Goal: Contribute content: Contribute content

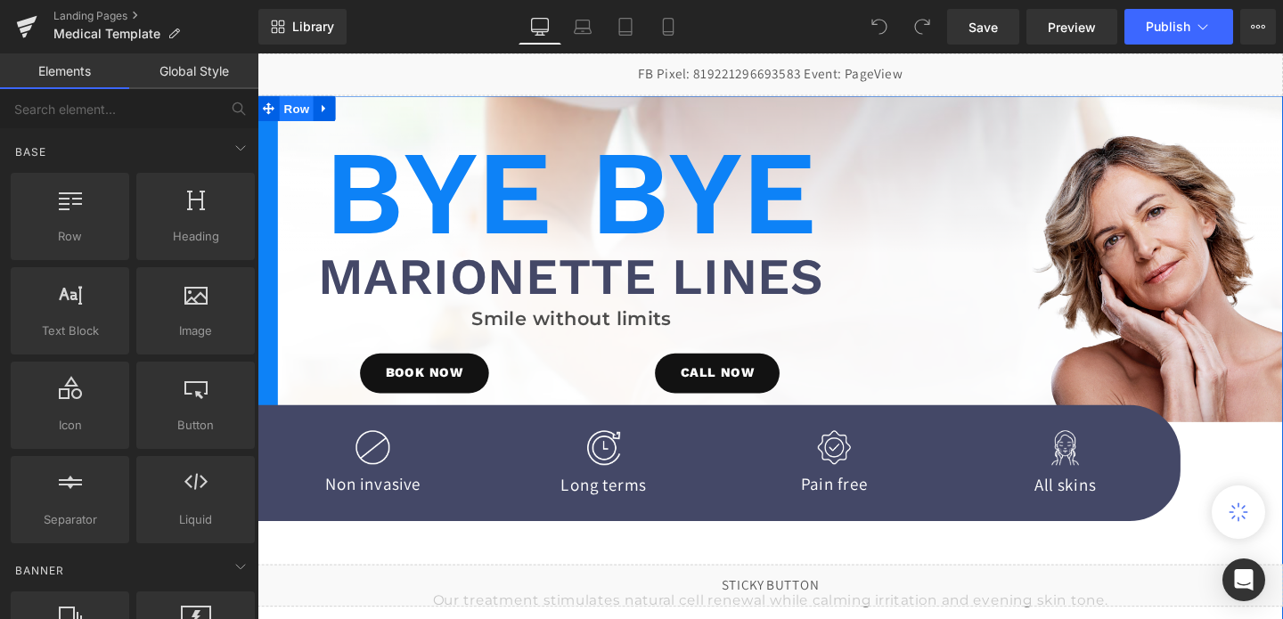
click at [301, 117] on span "Row" at bounding box center [299, 111] width 36 height 27
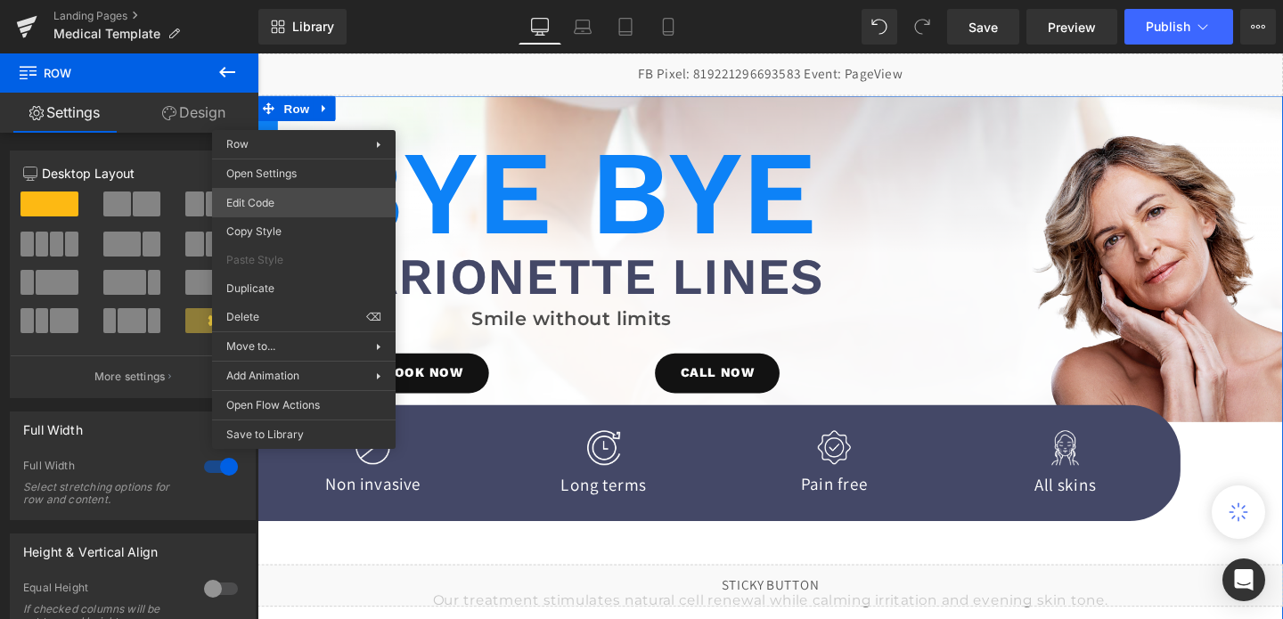
click at [294, 0] on div "Row You are previewing how the will restyle your page. You can not edit Element…" at bounding box center [641, 0] width 1283 height 0
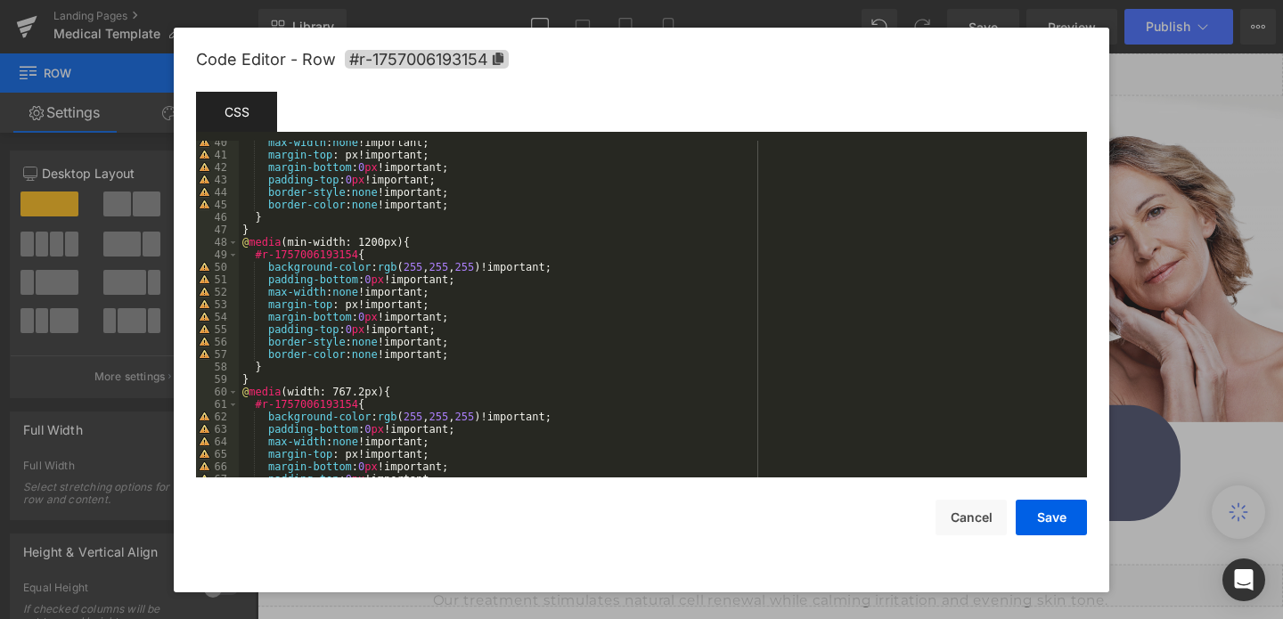
scroll to position [562, 0]
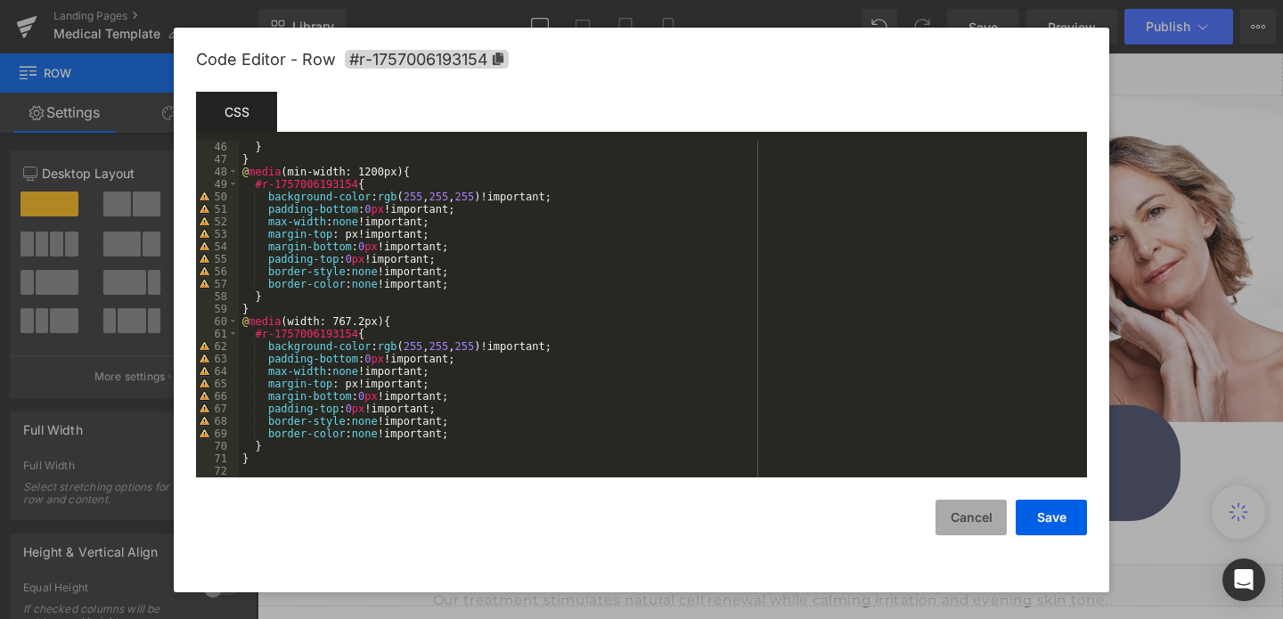
click at [978, 515] on button "Cancel" at bounding box center [971, 518] width 71 height 36
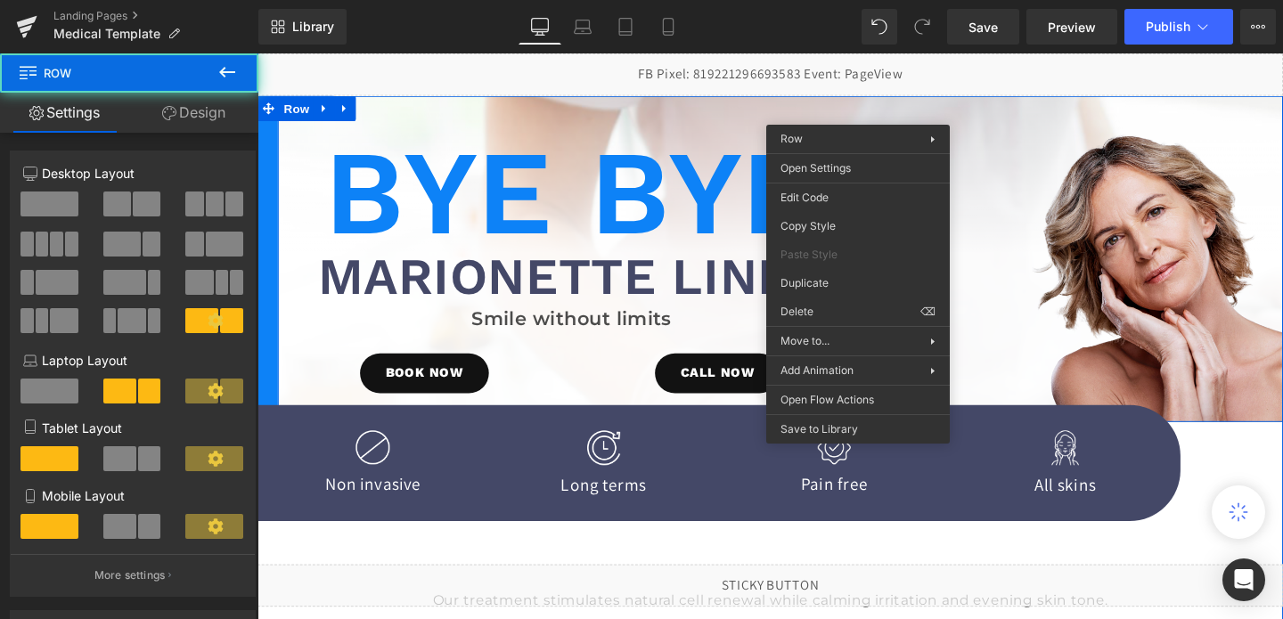
click at [884, 111] on div "Bye Bye Heading Marionette Lines Heading Smile without limits Text Block BOOK N…" at bounding box center [797, 269] width 1078 height 343
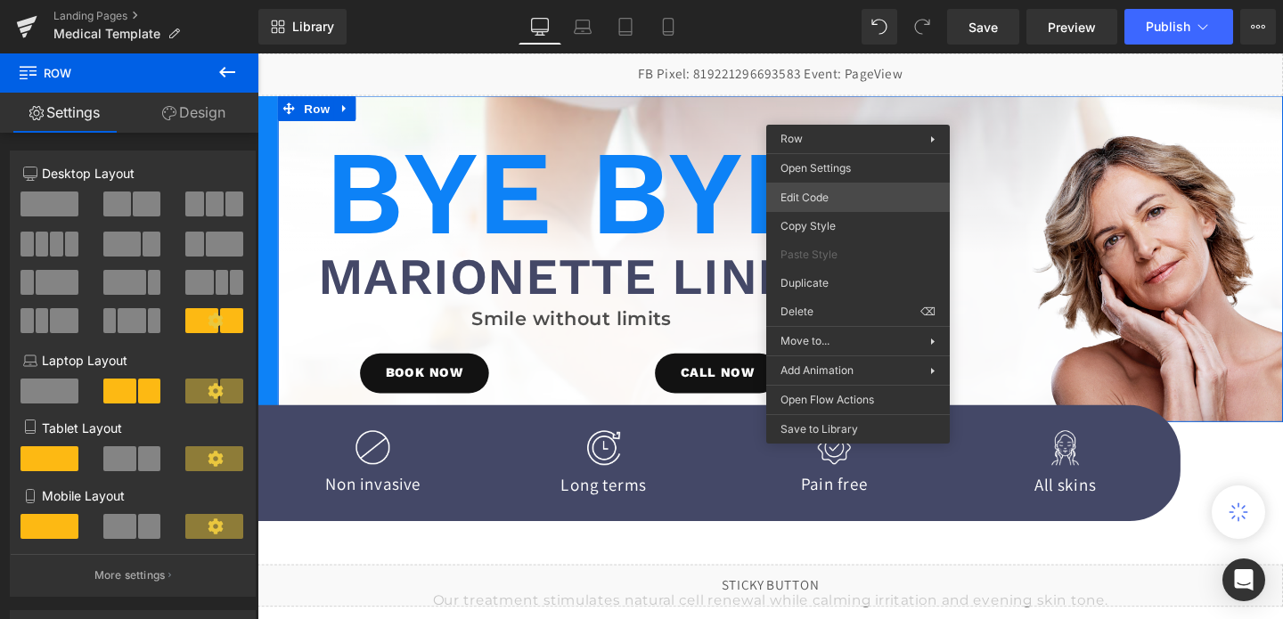
click at [827, 0] on div "Row You are previewing how the will restyle your page. You can not edit Element…" at bounding box center [641, 0] width 1283 height 0
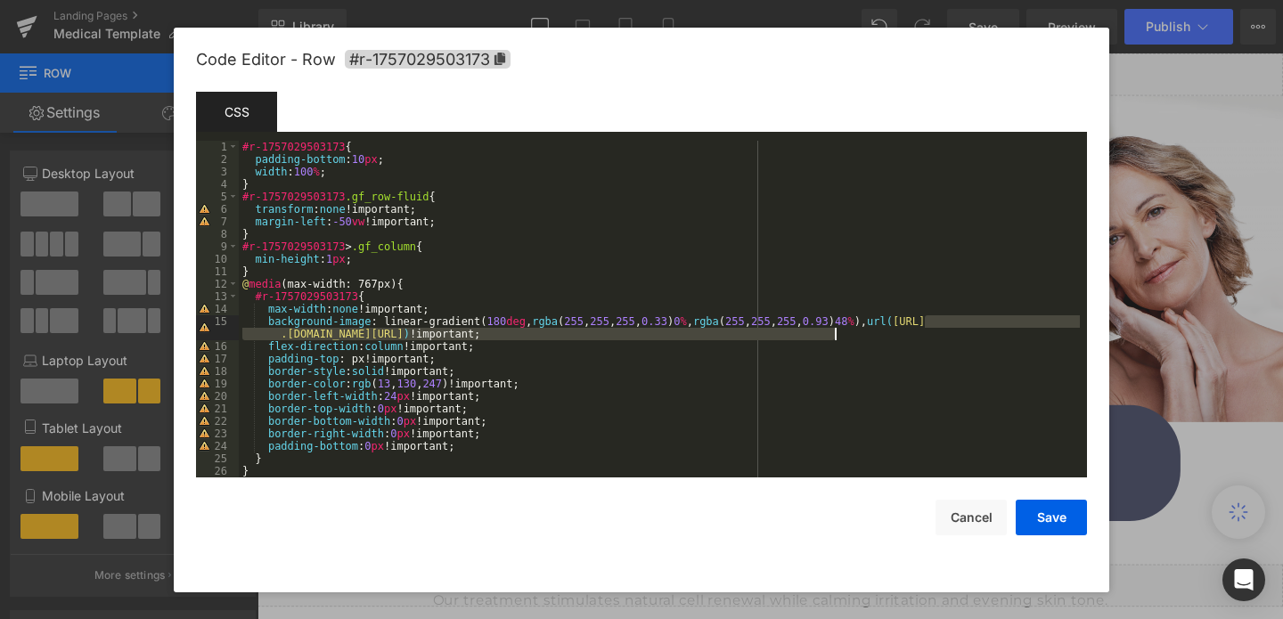
drag, startPoint x: 926, startPoint y: 319, endPoint x: 933, endPoint y: 334, distance: 16.7
click at [933, 334] on div "#r-1757029503173 { padding-bottom : 10 px ; width : 100 % ; } #r-1757029503173 …" at bounding box center [659, 322] width 841 height 362
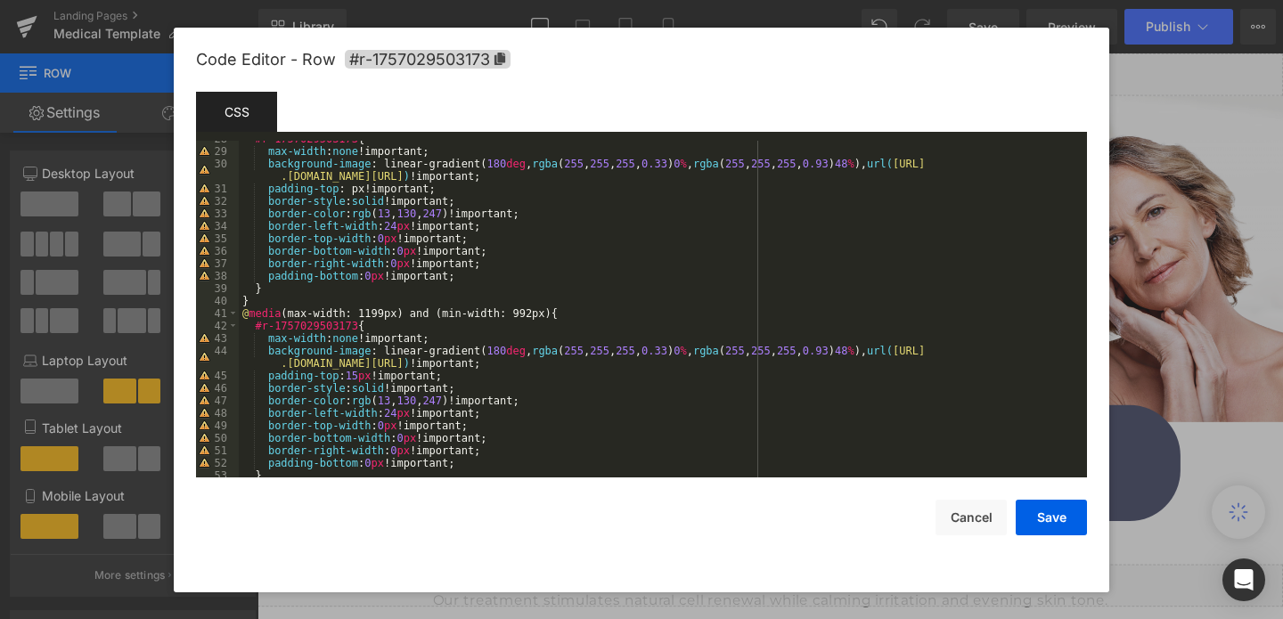
scroll to position [348, 0]
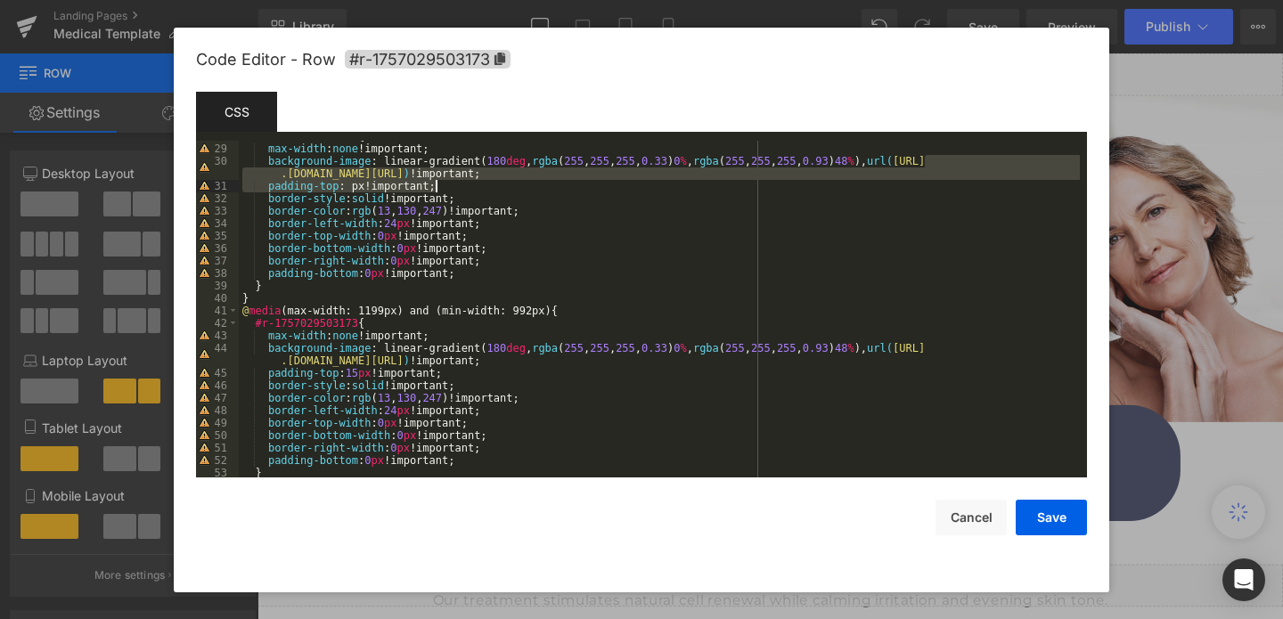
drag, startPoint x: 928, startPoint y: 159, endPoint x: 941, endPoint y: 176, distance: 21.6
click at [947, 181] on div "#r-1757029503173 { max-width : none !important; background-image : linear-gradi…" at bounding box center [659, 311] width 841 height 362
click at [941, 176] on div "#r-1757029503173 { max-width : none !important; background-image : linear-gradi…" at bounding box center [659, 311] width 841 height 362
drag, startPoint x: 924, startPoint y: 159, endPoint x: 931, endPoint y: 176, distance: 18.4
click at [931, 176] on div "#r-1757029503173 { max-width : none !important; background-image : linear-gradi…" at bounding box center [659, 311] width 841 height 362
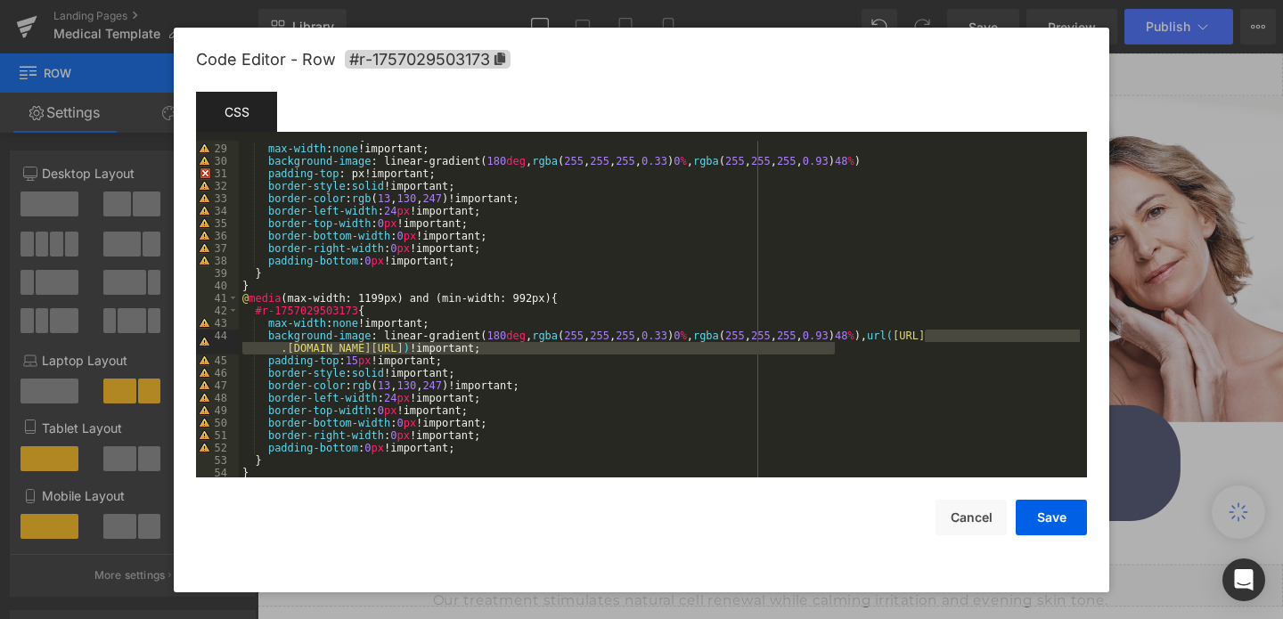
click at [932, 353] on div "#r-1757029503173 { max-width : none !important; background-image : linear-gradi…" at bounding box center [659, 311] width 841 height 362
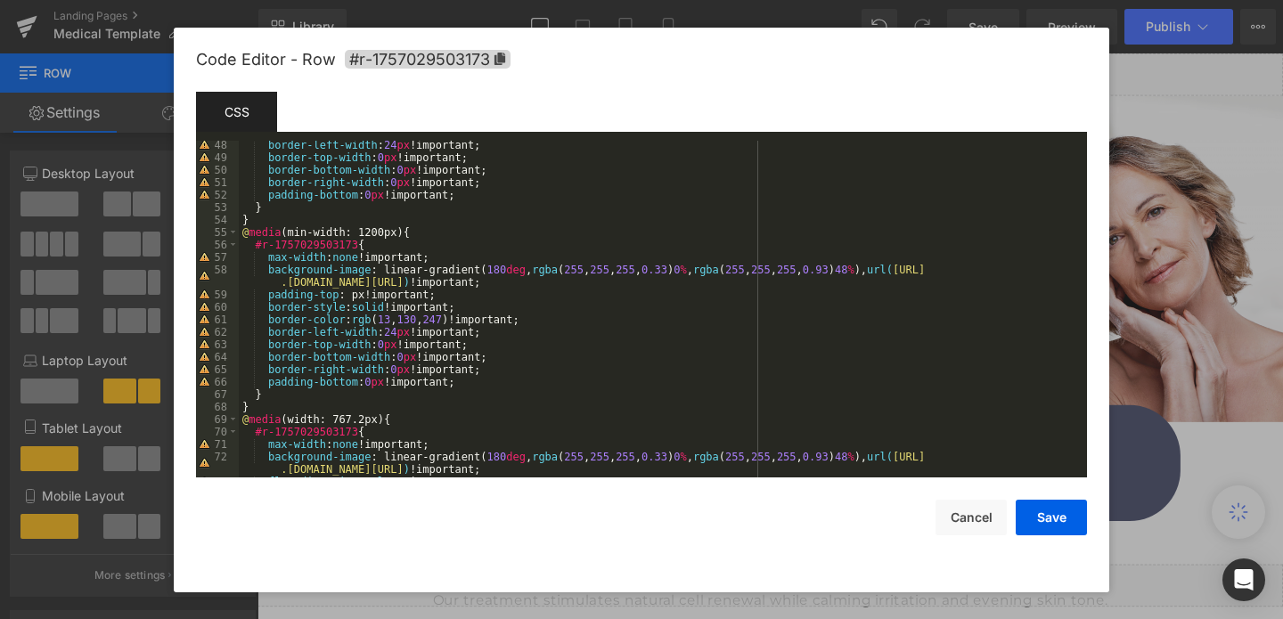
scroll to position [621, 0]
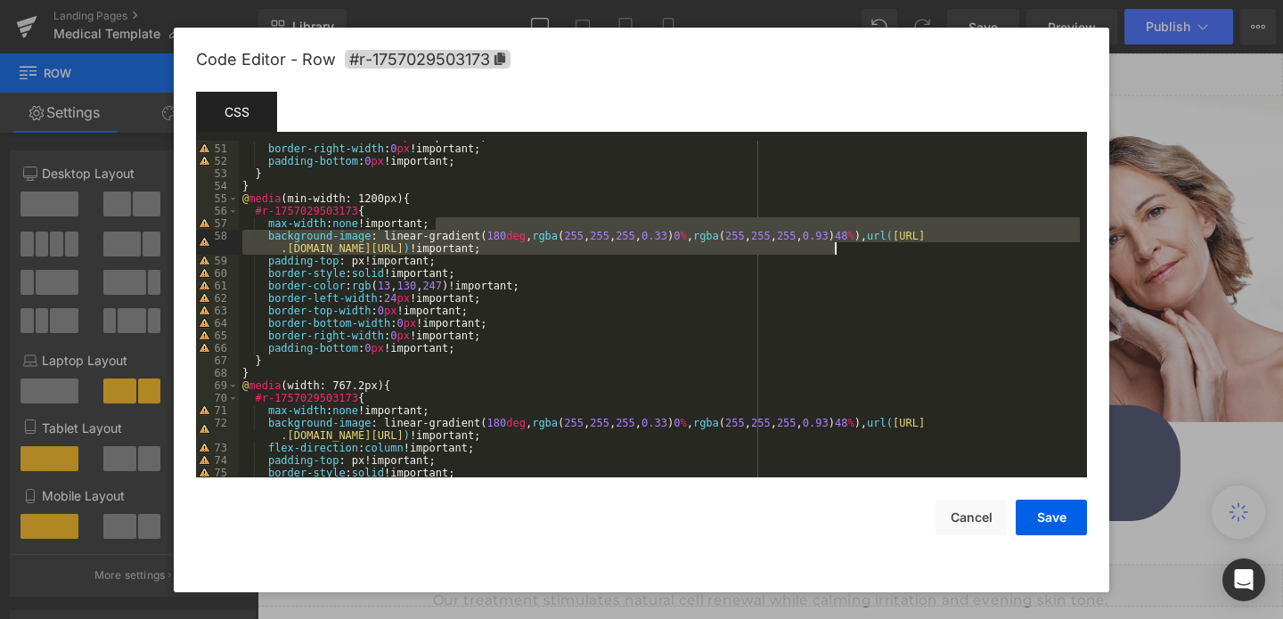
drag, startPoint x: 929, startPoint y: 230, endPoint x: 931, endPoint y: 245, distance: 15.4
click at [939, 252] on div "border-bottom-width : 0 px !important; border-right-width : 0 px !important; pa…" at bounding box center [659, 311] width 841 height 362
click at [931, 245] on div "border-bottom-width : 0 px !important; border-right-width : 0 px !important; pa…" at bounding box center [659, 311] width 841 height 362
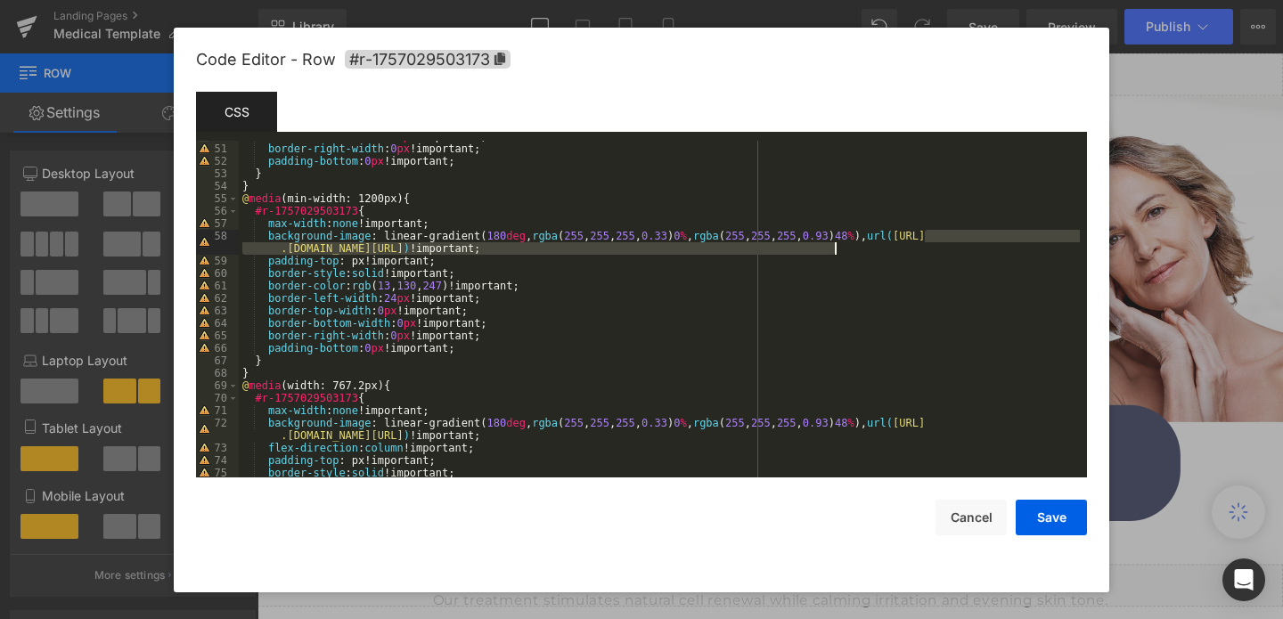
drag, startPoint x: 926, startPoint y: 237, endPoint x: 927, endPoint y: 255, distance: 17.8
click at [927, 255] on div "border-bottom-width : 0 px !important; border-right-width : 0 px !important; pa…" at bounding box center [659, 311] width 841 height 362
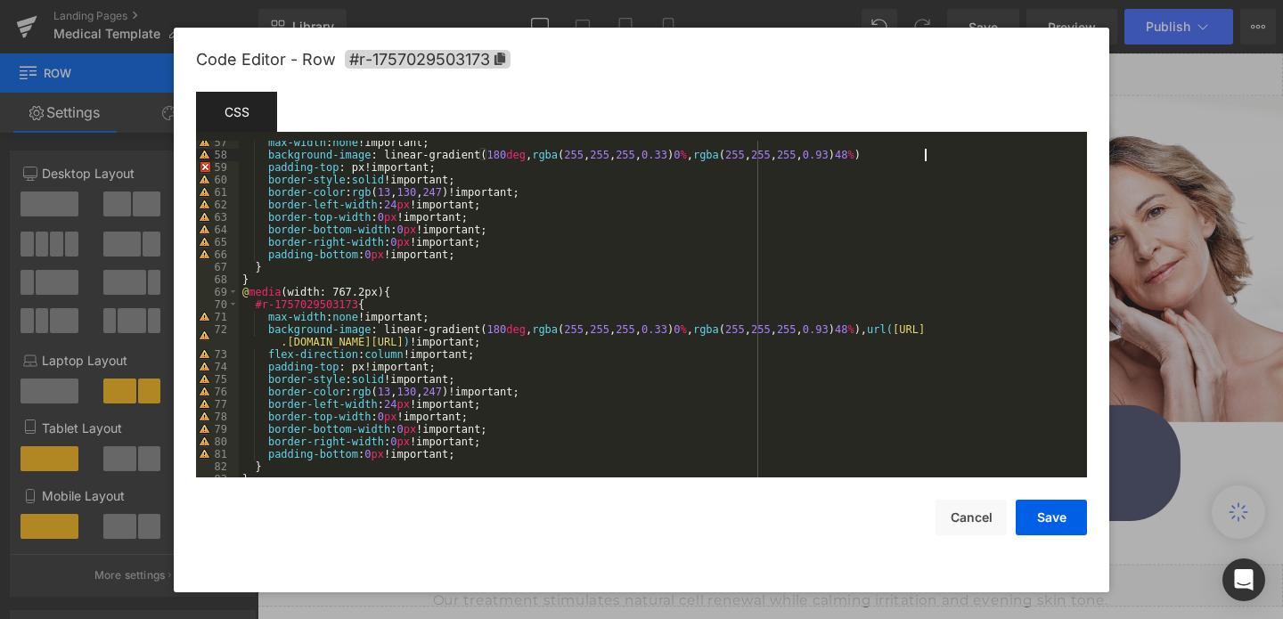
scroll to position [724, 0]
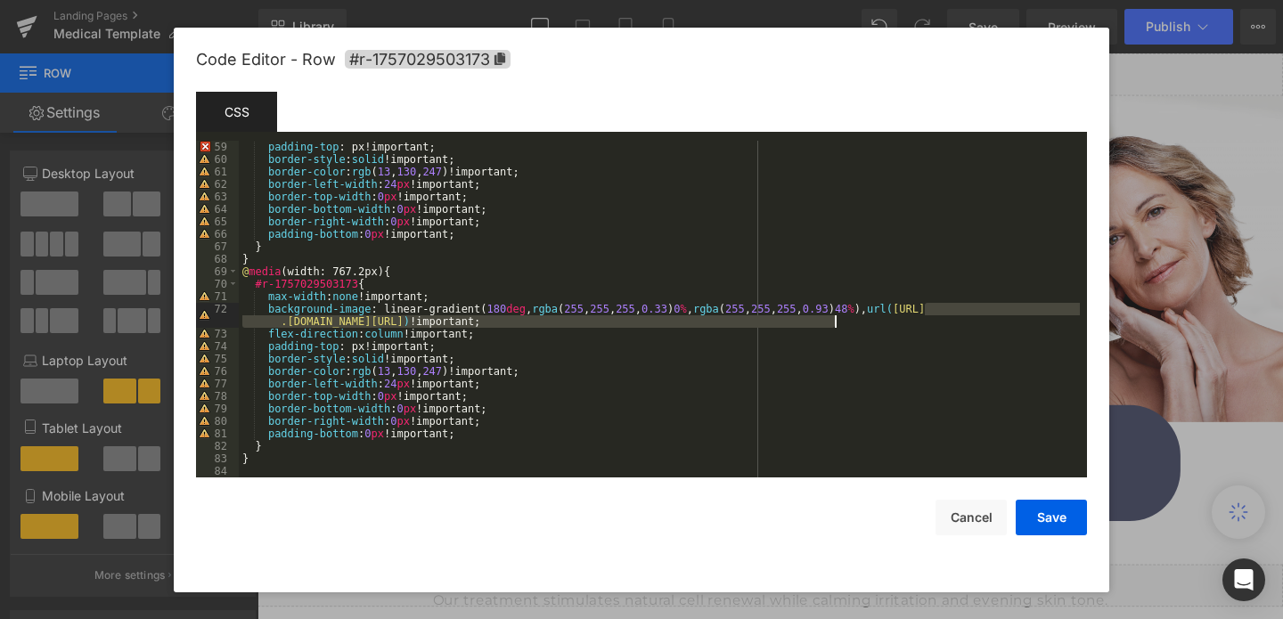
drag, startPoint x: 924, startPoint y: 308, endPoint x: 928, endPoint y: 319, distance: 11.3
click at [928, 319] on div "padding-top : px!important; border-style : solid !important; border-color : rgb…" at bounding box center [659, 322] width 841 height 362
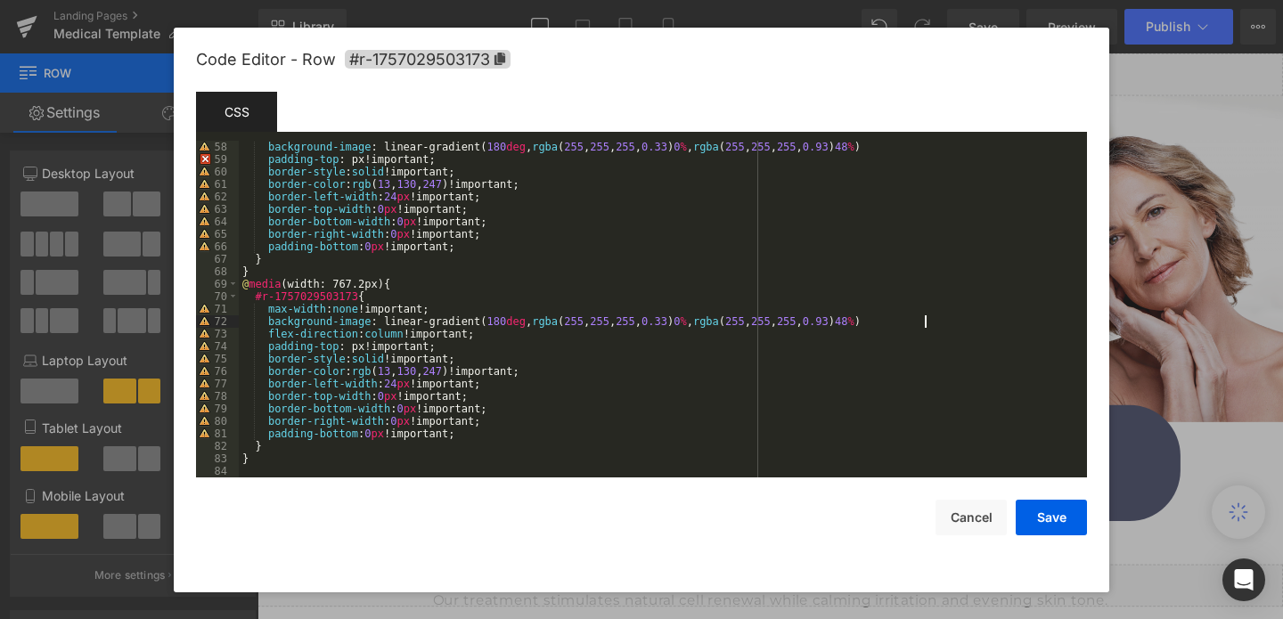
scroll to position [711, 0]
click at [1062, 520] on button "Save" at bounding box center [1051, 518] width 71 height 36
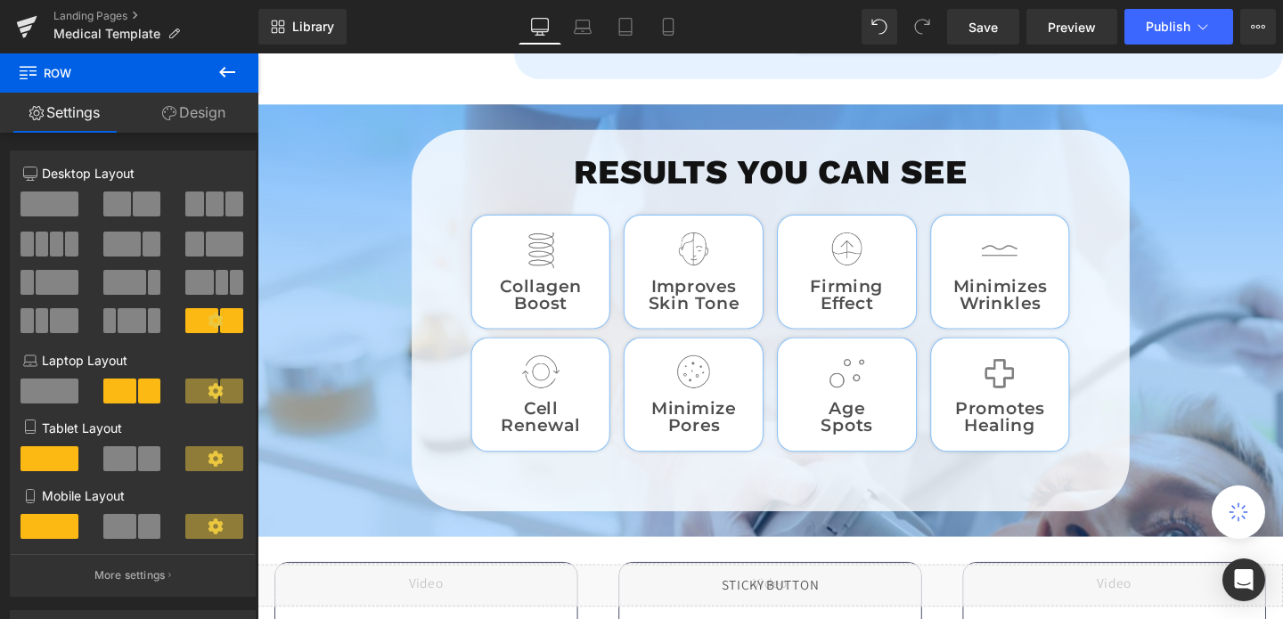
scroll to position [1984, 0]
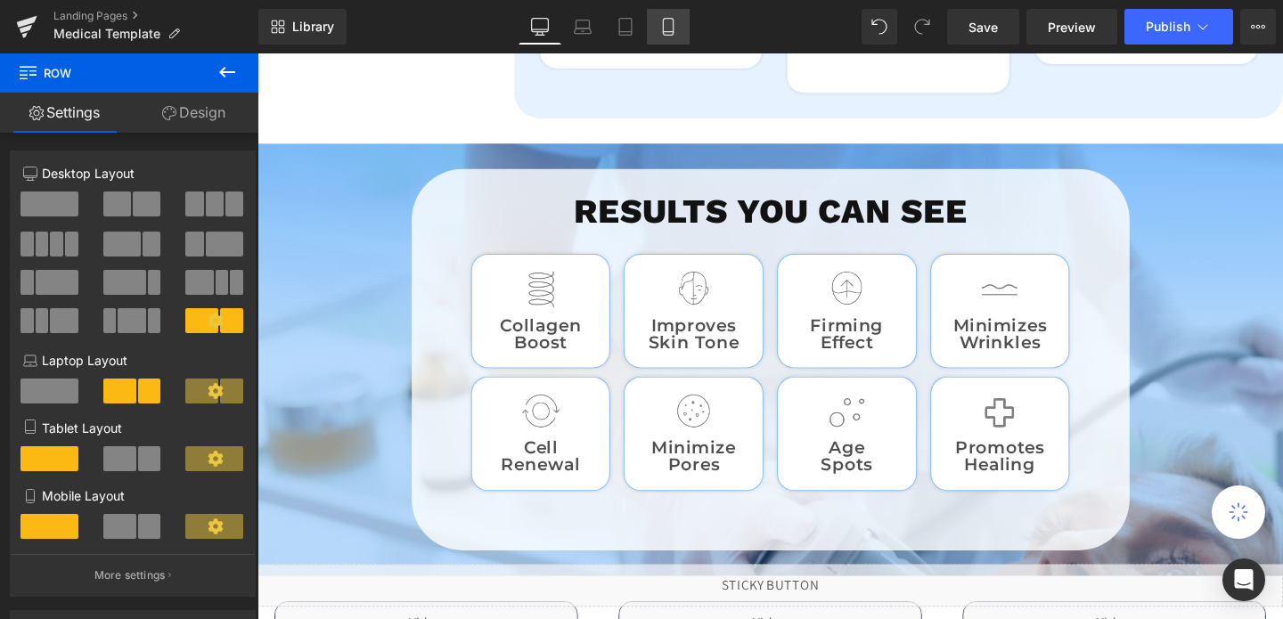
click at [663, 21] on icon at bounding box center [668, 27] width 10 height 17
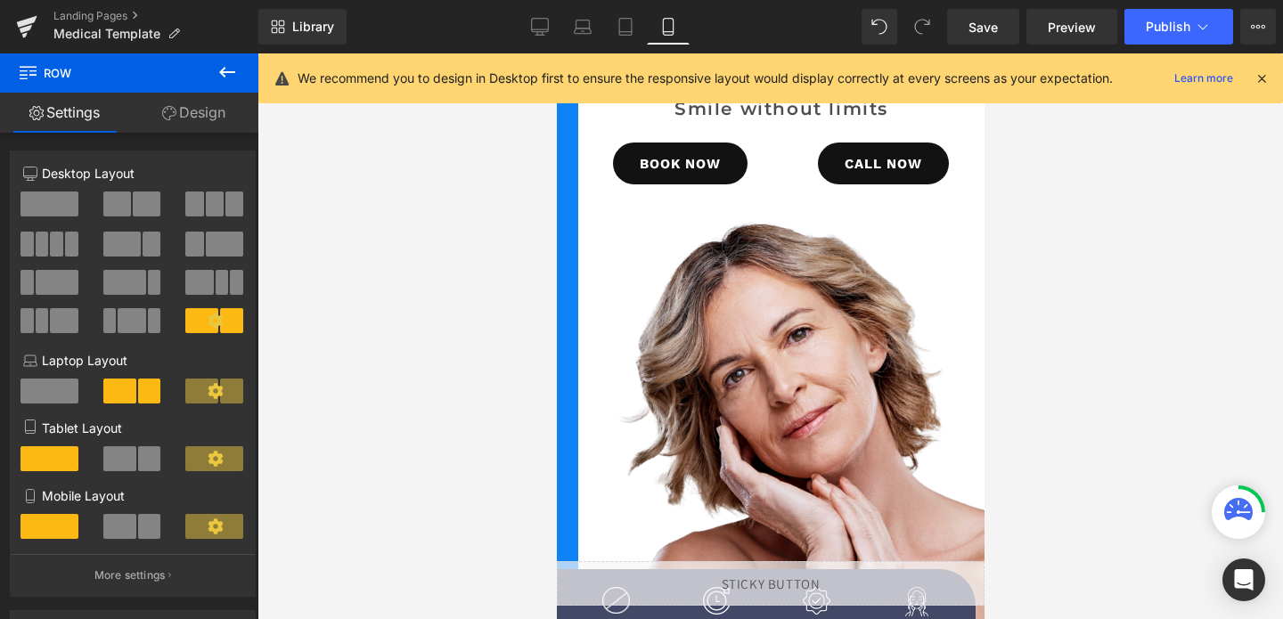
scroll to position [2, 0]
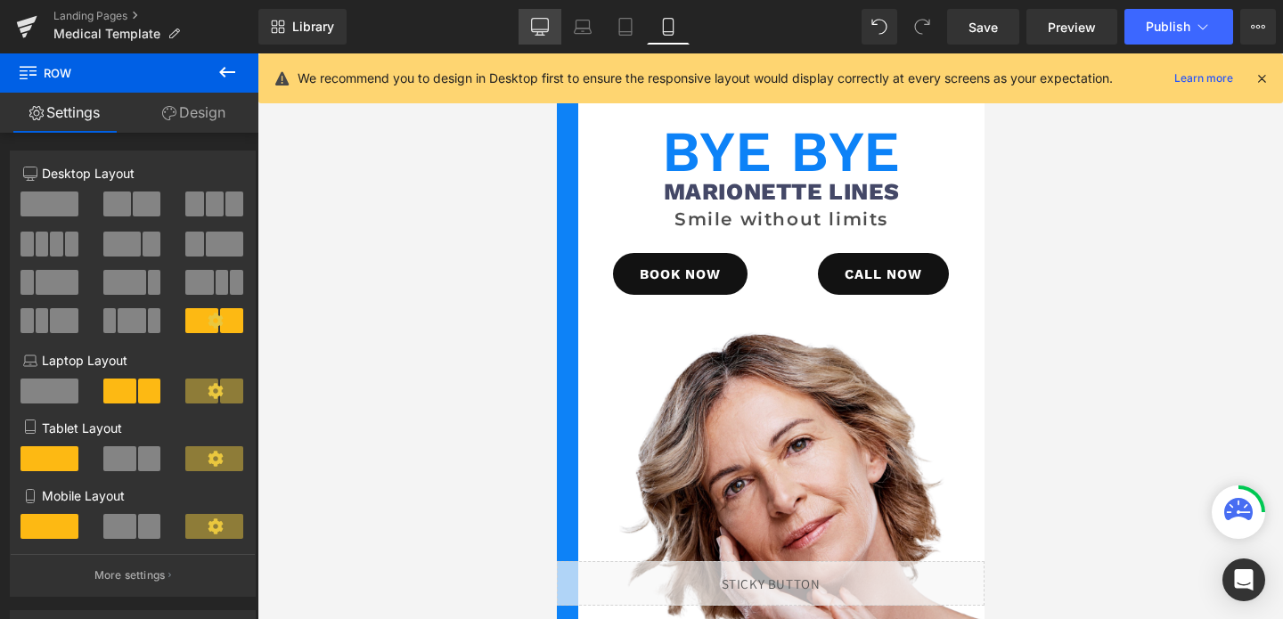
click at [541, 30] on icon at bounding box center [540, 27] width 18 height 18
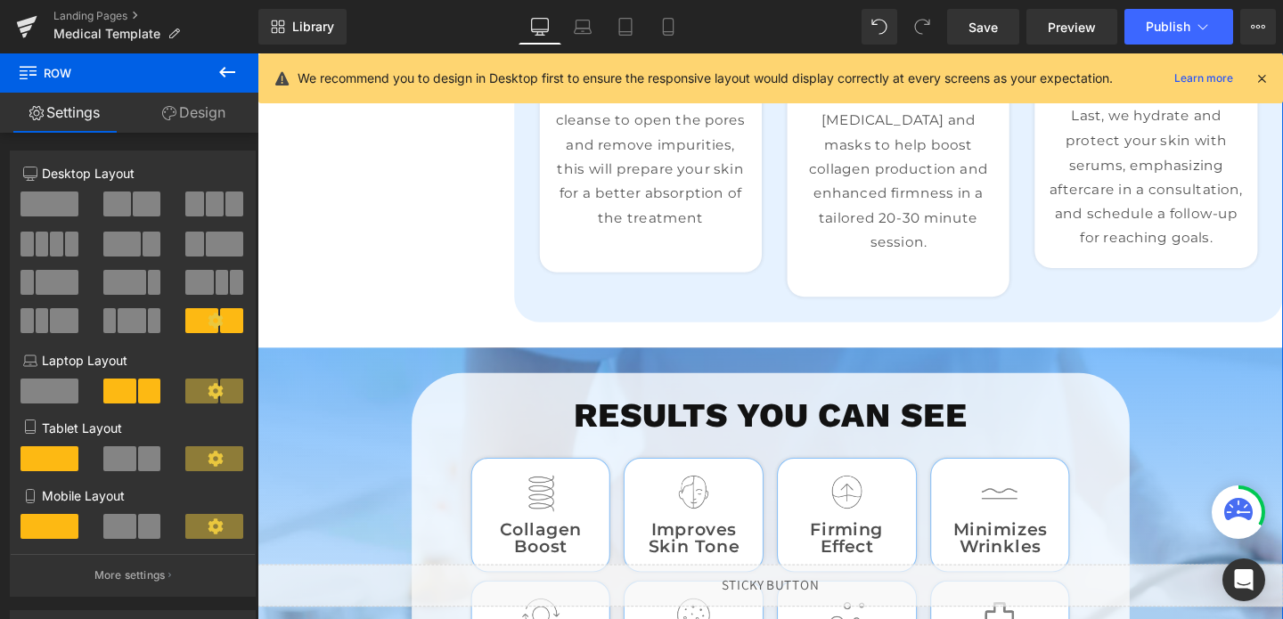
scroll to position [1807, 0]
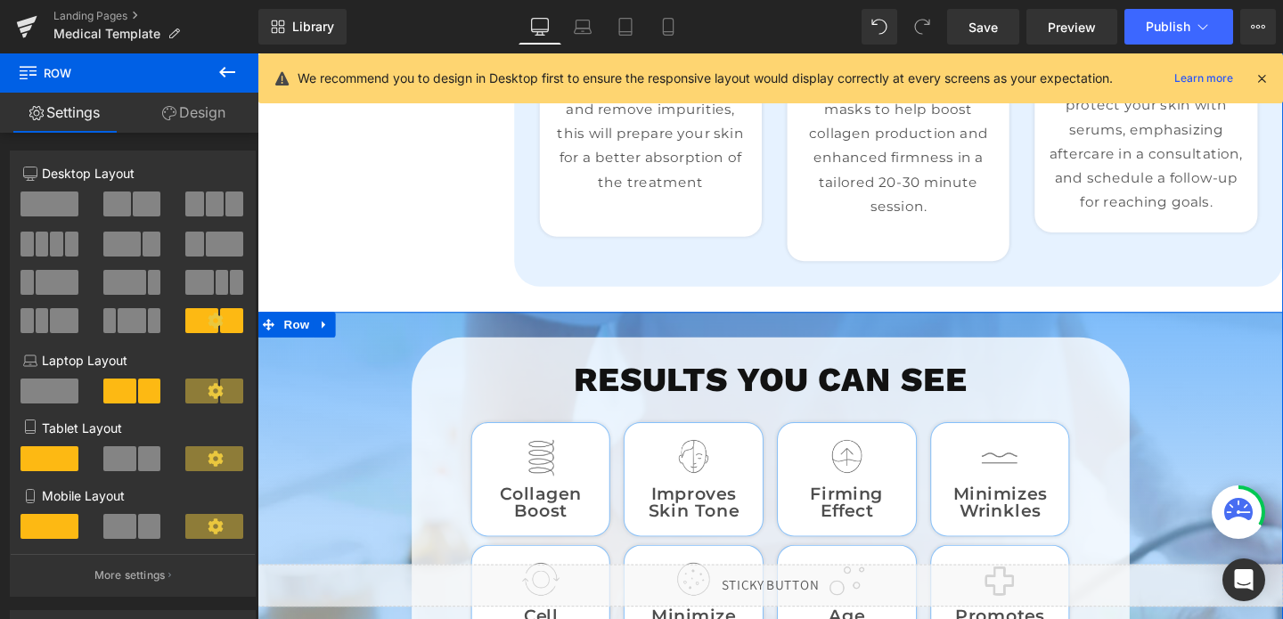
click at [399, 352] on div "Results You Can See Heading Image Collagen Boost Text Block Row Image Cell Rene…" at bounding box center [797, 552] width 1078 height 401
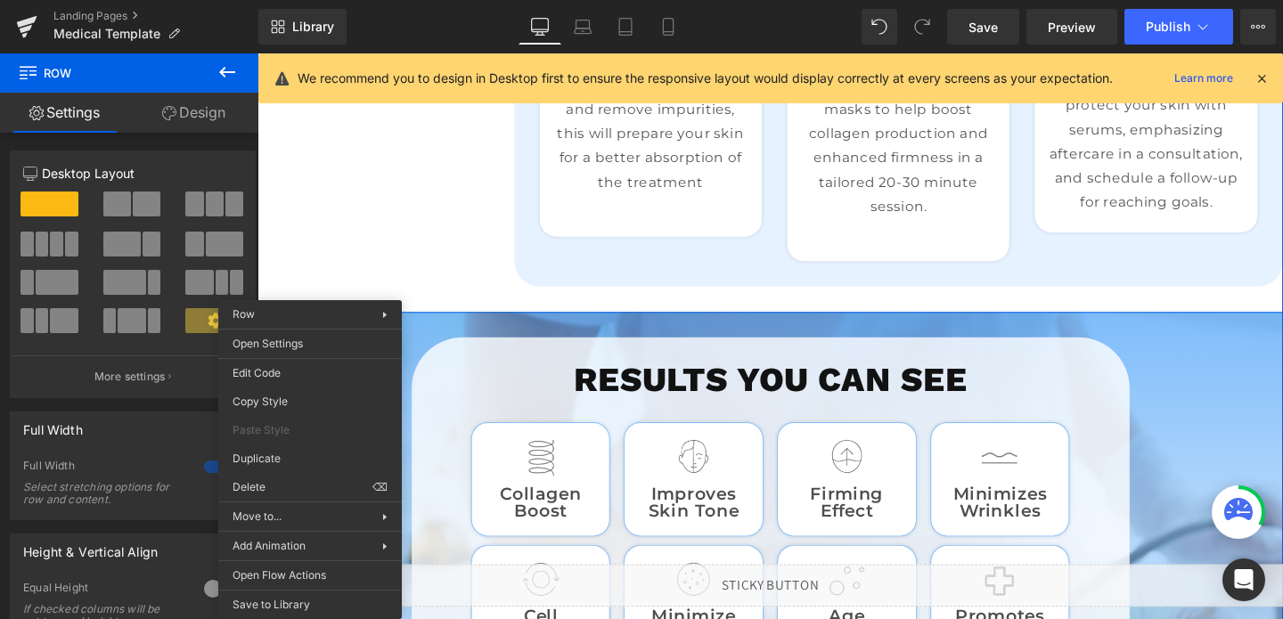
click at [308, 325] on span "Row" at bounding box center [299, 338] width 36 height 27
click at [301, 0] on div "Row You are previewing how the will restyle your page. You can not edit Element…" at bounding box center [641, 0] width 1283 height 0
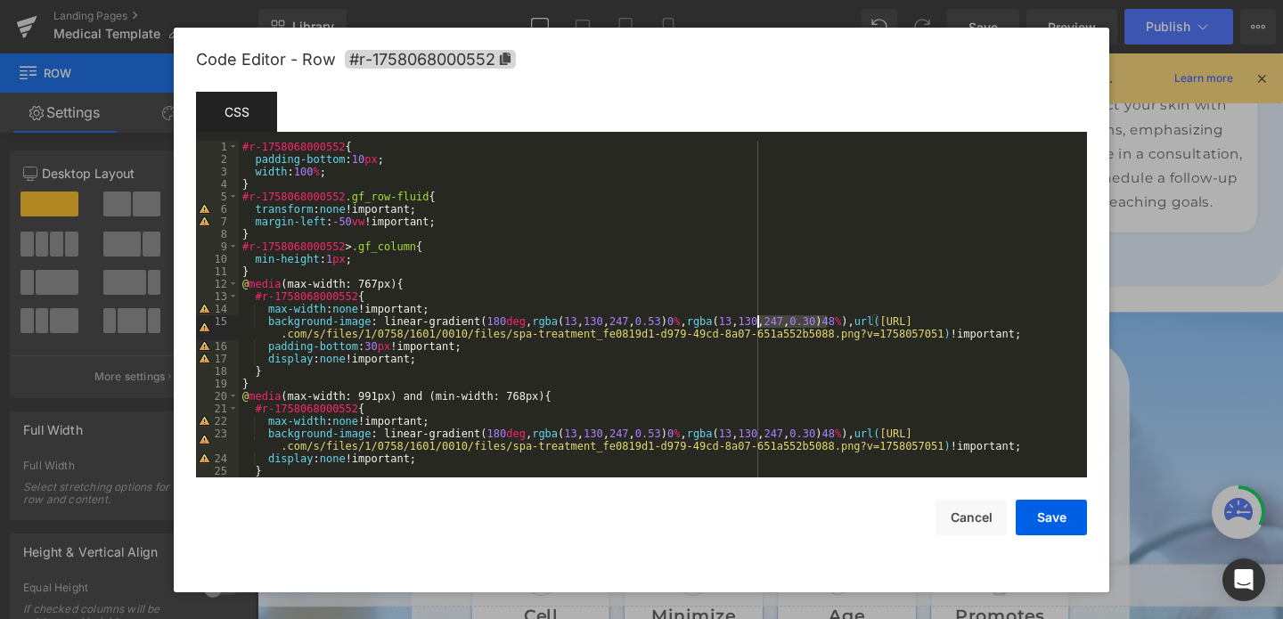
drag, startPoint x: 832, startPoint y: 316, endPoint x: 759, endPoint y: 320, distance: 73.2
click at [759, 320] on div "#r-1758068000552 { padding-bottom : 10 px ; width : 100 % ; } #r-1758068000552 …" at bounding box center [659, 322] width 841 height 362
click at [965, 521] on button "Cancel" at bounding box center [971, 518] width 71 height 36
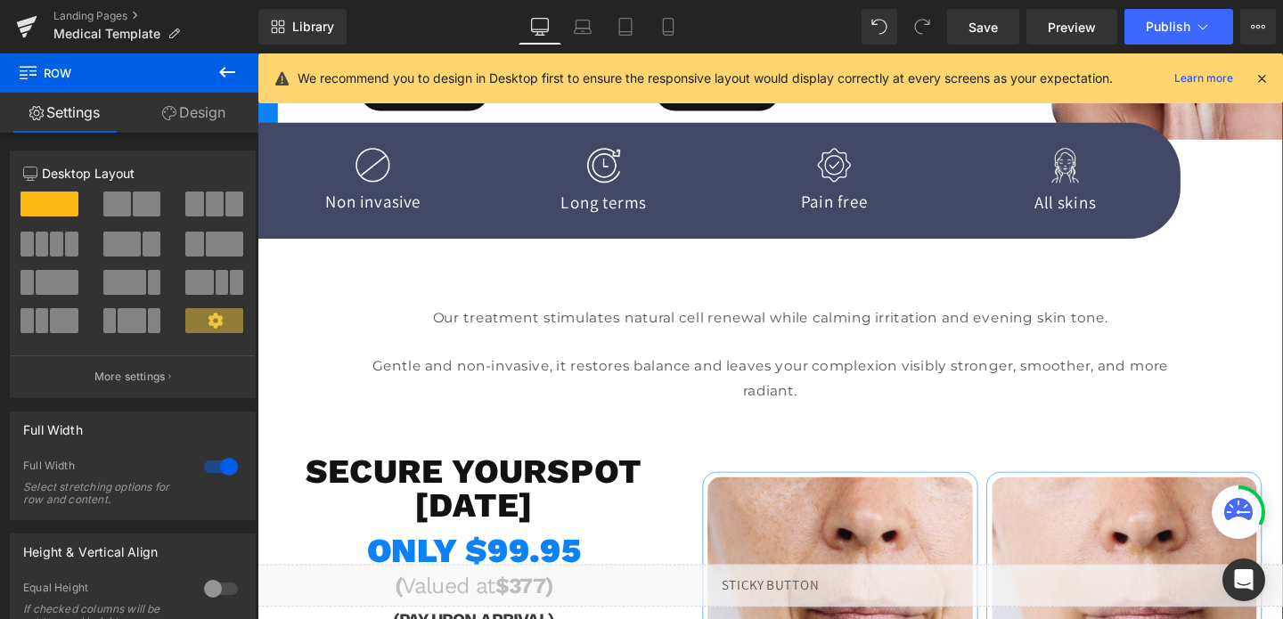
scroll to position [0, 0]
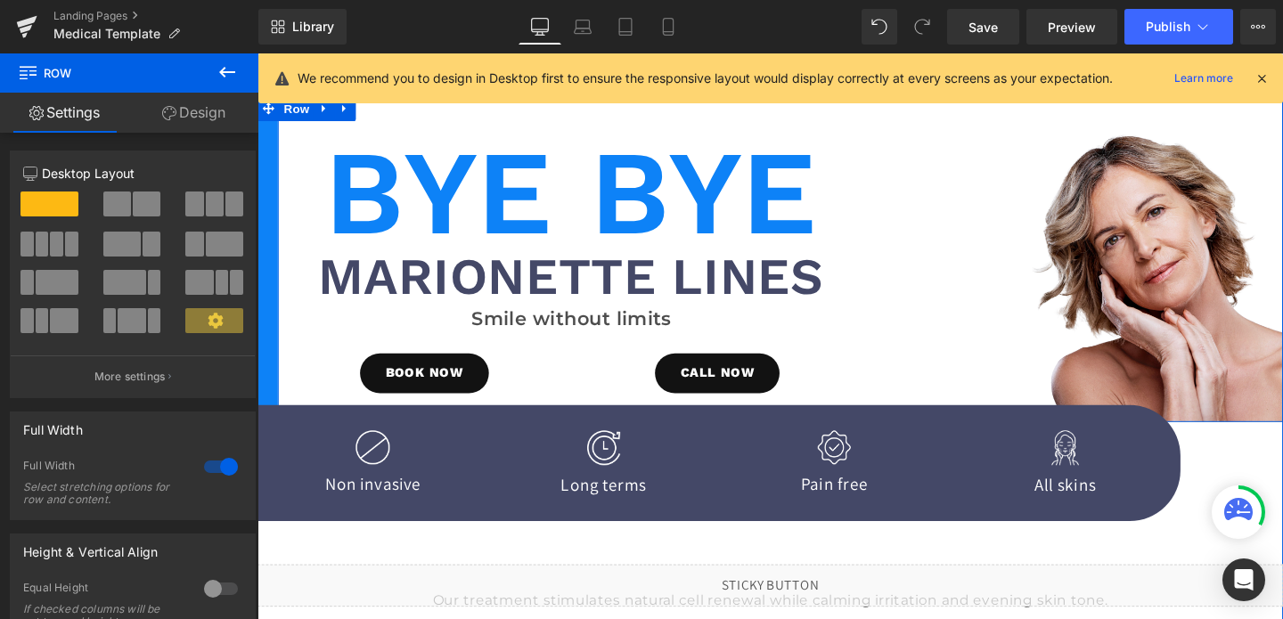
click at [899, 119] on div "Bye Bye Heading Marionette Lines Heading Smile without limits Text Block BOOK N…" at bounding box center [797, 269] width 1078 height 343
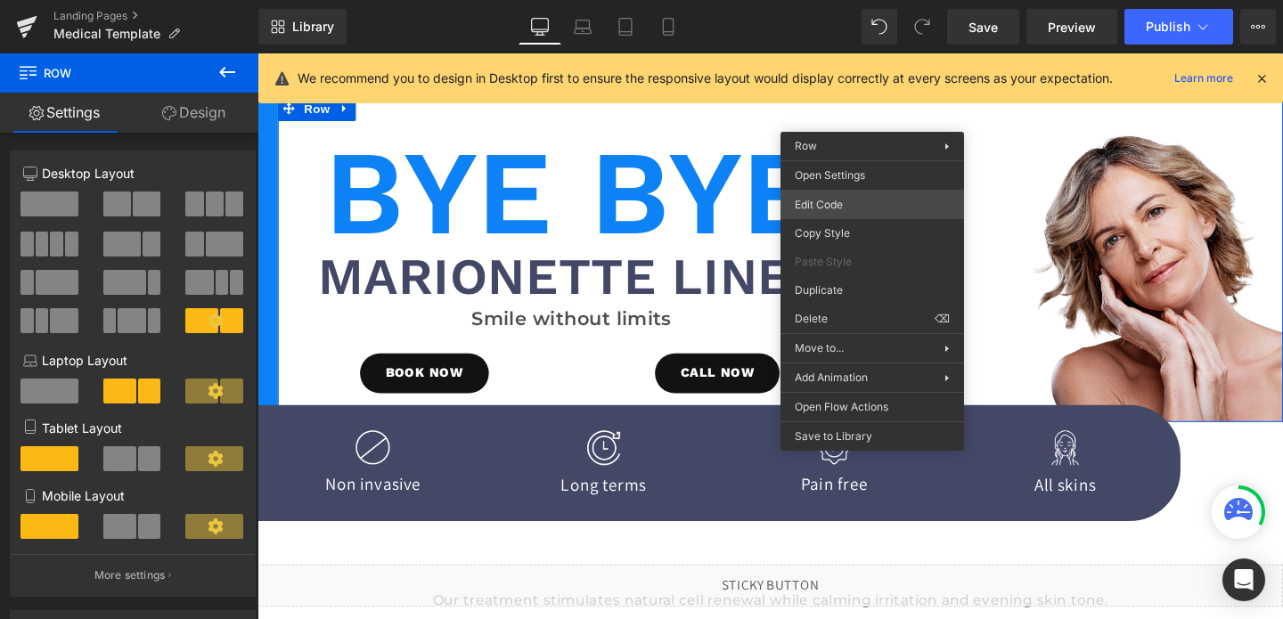
click at [810, 0] on div "Row You are previewing how the will restyle your page. You can not edit Element…" at bounding box center [641, 0] width 1283 height 0
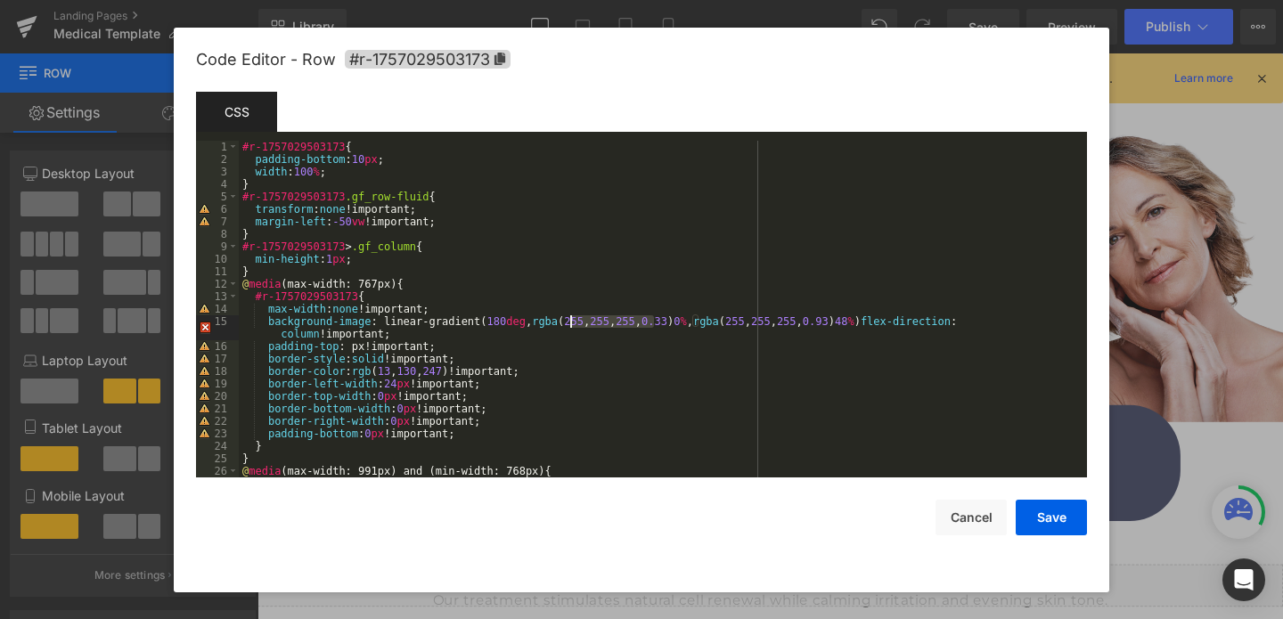
drag, startPoint x: 654, startPoint y: 321, endPoint x: 572, endPoint y: 326, distance: 82.2
click at [572, 326] on div "#r-1757029503173 { padding-bottom : 10 px ; width : 100 % ; } #r-1757029503173 …" at bounding box center [659, 322] width 841 height 362
drag, startPoint x: 834, startPoint y: 320, endPoint x: 755, endPoint y: 324, distance: 79.5
click at [755, 324] on div "#r-1757029503173 { padding-bottom : 10 px ; width : 100 % ; } #r-1757029503173 …" at bounding box center [659, 322] width 841 height 362
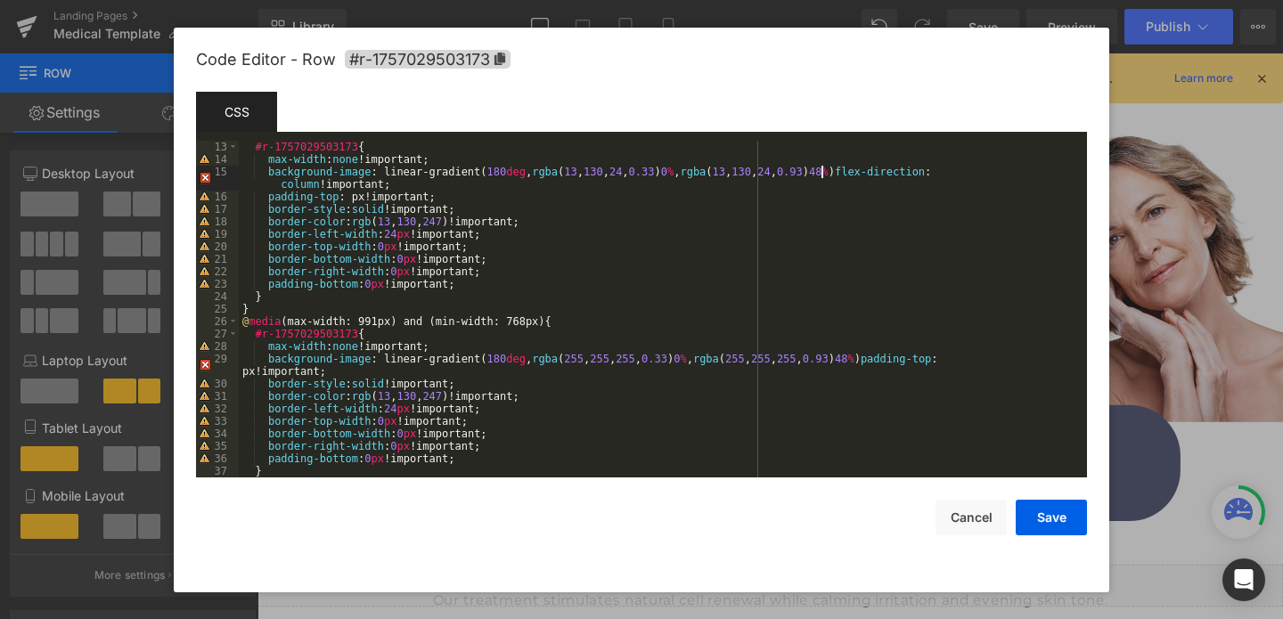
scroll to position [159, 0]
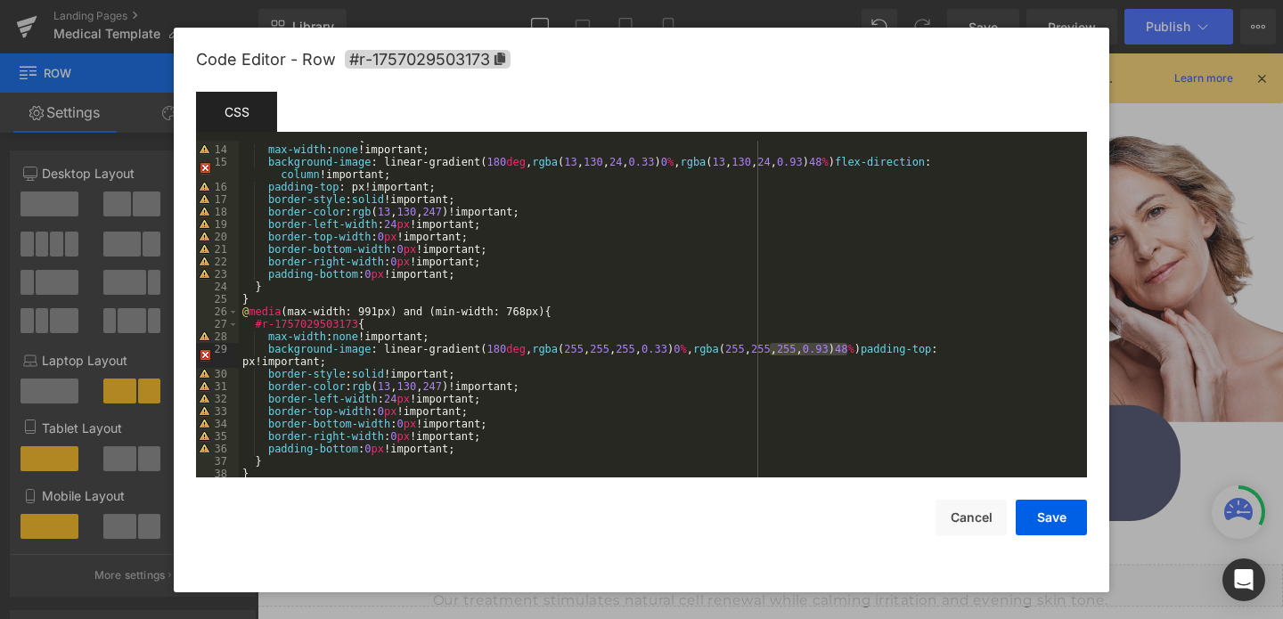
drag, startPoint x: 849, startPoint y: 347, endPoint x: 767, endPoint y: 352, distance: 83.1
click at [767, 352] on div "#r-1757029503173 { max-width : none !important; background-image : linear-gradi…" at bounding box center [659, 312] width 841 height 362
drag, startPoint x: 655, startPoint y: 348, endPoint x: 575, endPoint y: 356, distance: 80.6
click at [575, 356] on div "#r-1757029503173 { max-width : none !important; background-image : linear-gradi…" at bounding box center [659, 312] width 841 height 362
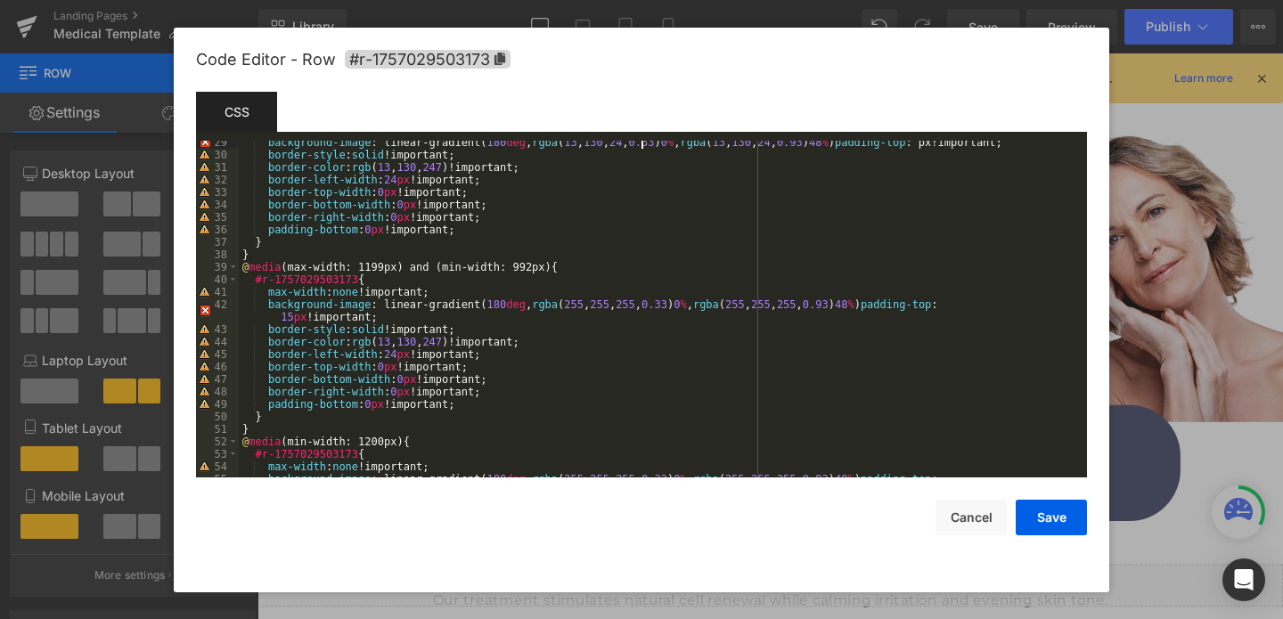
scroll to position [397, 0]
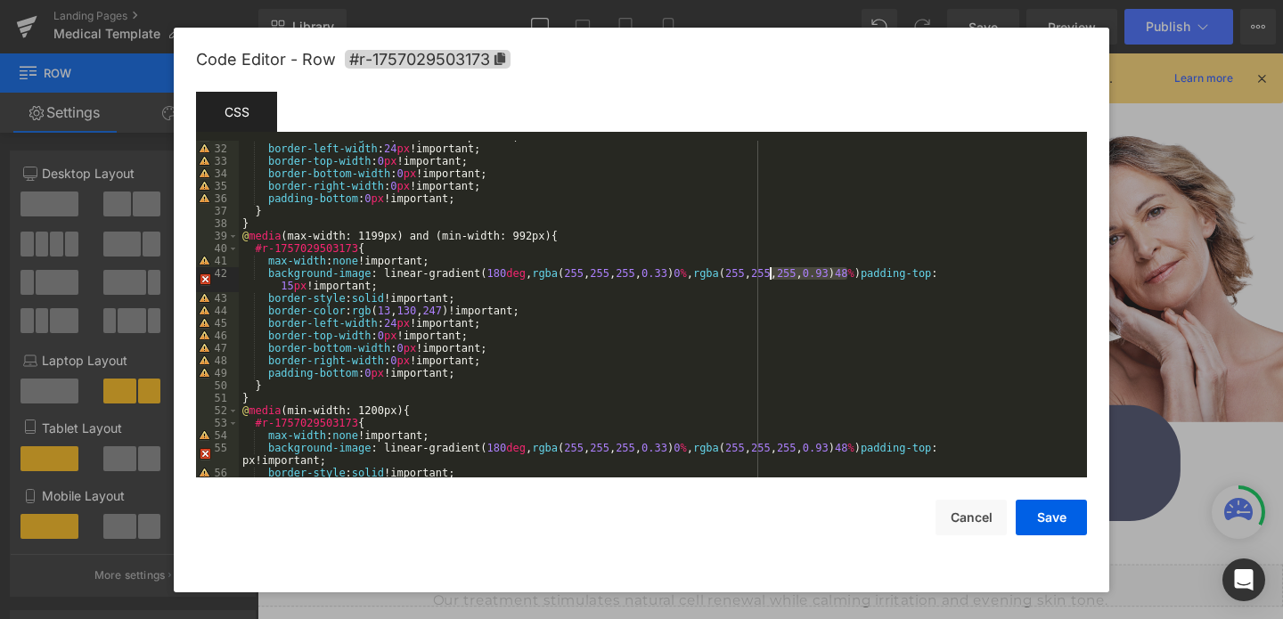
drag, startPoint x: 847, startPoint y: 271, endPoint x: 767, endPoint y: 278, distance: 79.6
click at [767, 278] on div "border-color : rgb ( 13 , 130 , 247 )!important; border-left-width : 24 px !imp…" at bounding box center [659, 311] width 841 height 362
drag, startPoint x: 654, startPoint y: 272, endPoint x: 574, endPoint y: 280, distance: 80.6
click at [574, 280] on div "border-color : rgb ( 13 , 130 , 247 )!important; border-left-width : 24 px !imp…" at bounding box center [659, 311] width 841 height 362
drag, startPoint x: 849, startPoint y: 445, endPoint x: 767, endPoint y: 452, distance: 83.2
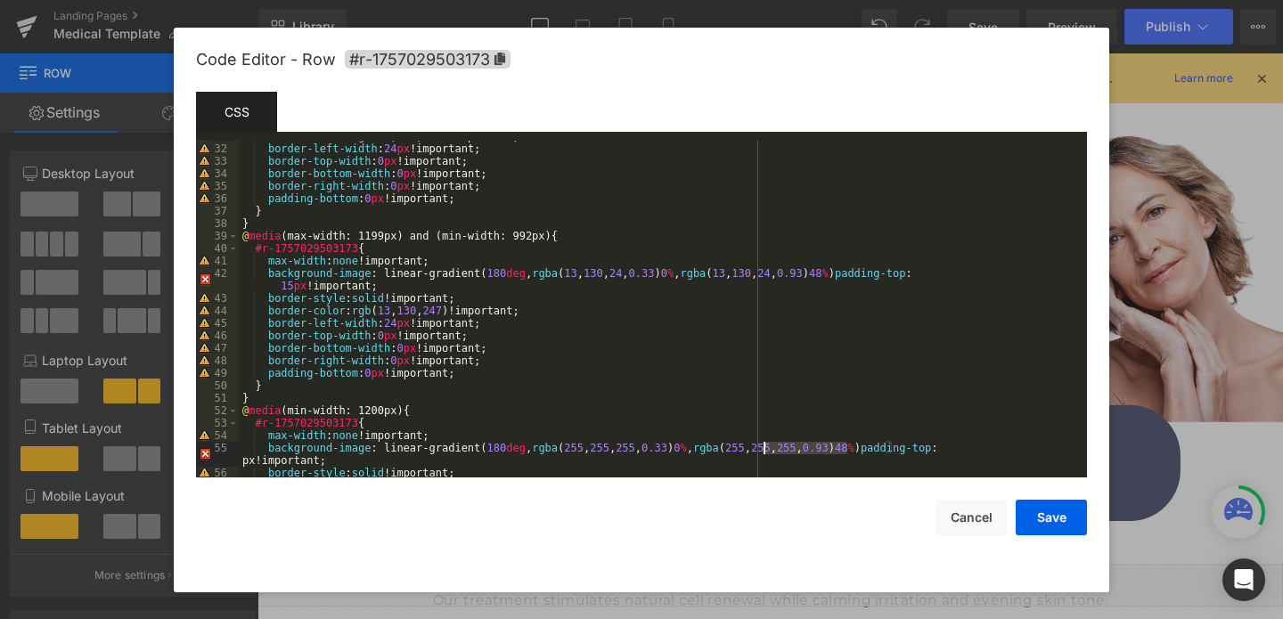
click at [767, 452] on div "border-color : rgb ( 13 , 130 , 247 )!important; border-left-width : 24 px !imp…" at bounding box center [659, 311] width 841 height 362
drag, startPoint x: 654, startPoint y: 449, endPoint x: 571, endPoint y: 450, distance: 82.9
click at [571, 450] on div "border-color : rgb ( 13 , 130 , 247 )!important; border-left-width : 24 px !imp…" at bounding box center [659, 311] width 841 height 362
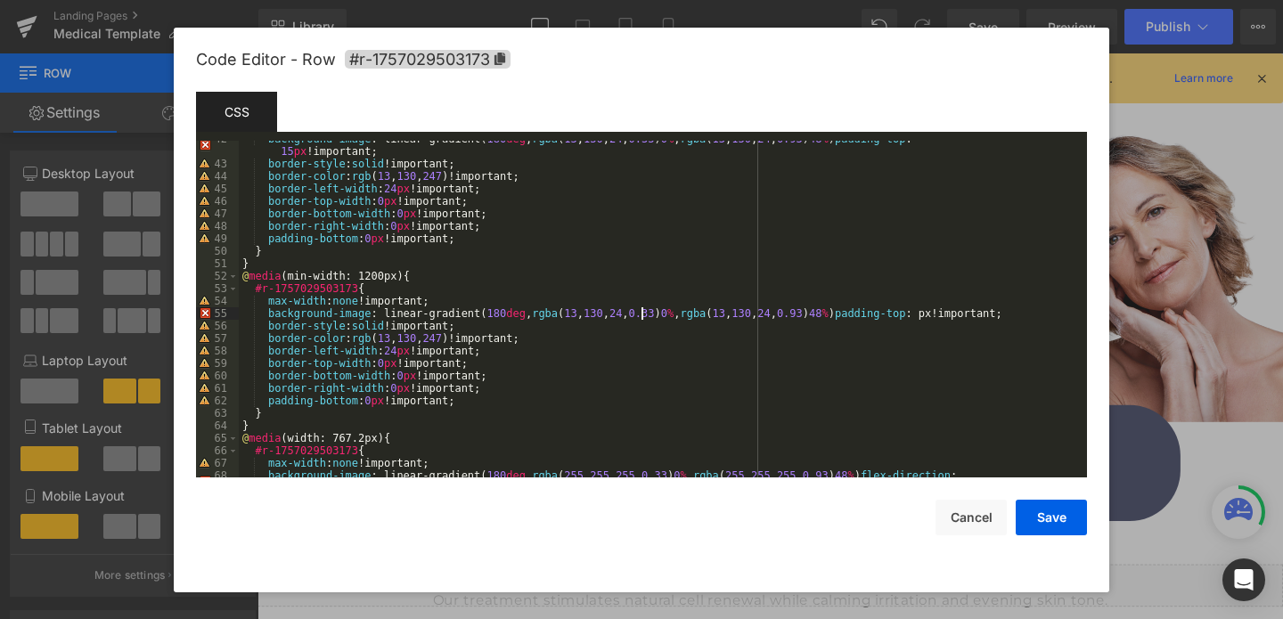
scroll to position [579, 0]
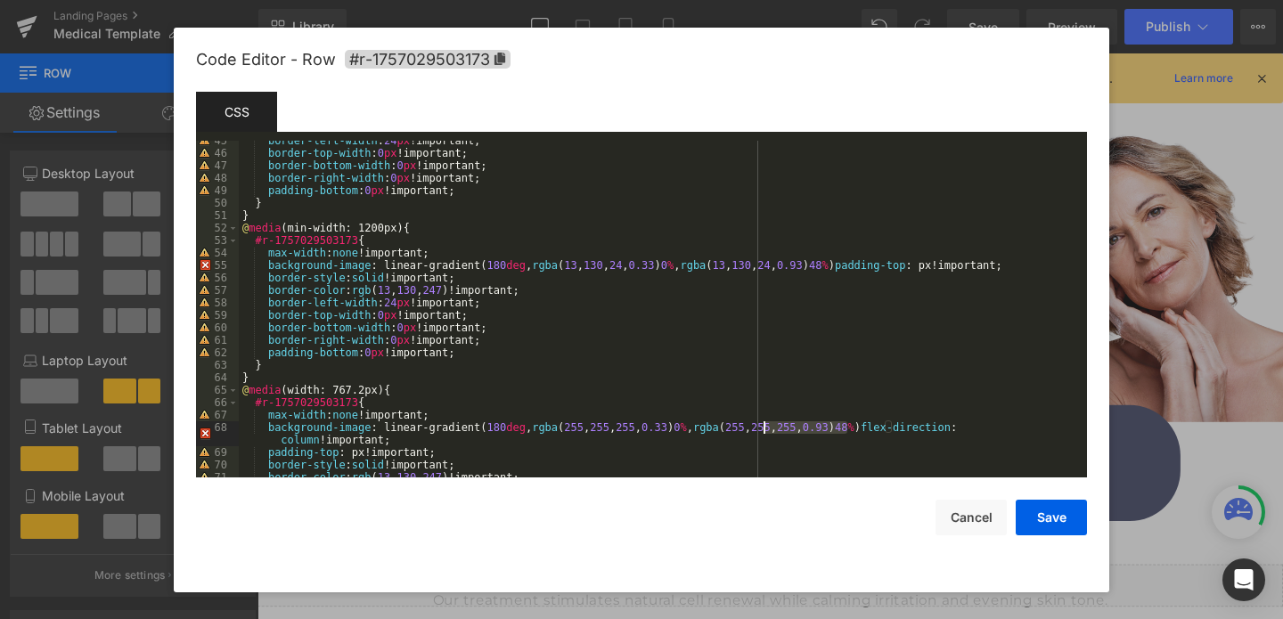
drag, startPoint x: 849, startPoint y: 426, endPoint x: 765, endPoint y: 431, distance: 84.8
click at [765, 431] on div "border-left-width : 24 px !important; border-top-width : 0 px !important; borde…" at bounding box center [659, 316] width 841 height 362
drag, startPoint x: 654, startPoint y: 426, endPoint x: 574, endPoint y: 429, distance: 80.3
click at [574, 429] on div "border-left-width : 24 px !important; border-top-width : 0 px !important; borde…" at bounding box center [659, 316] width 841 height 362
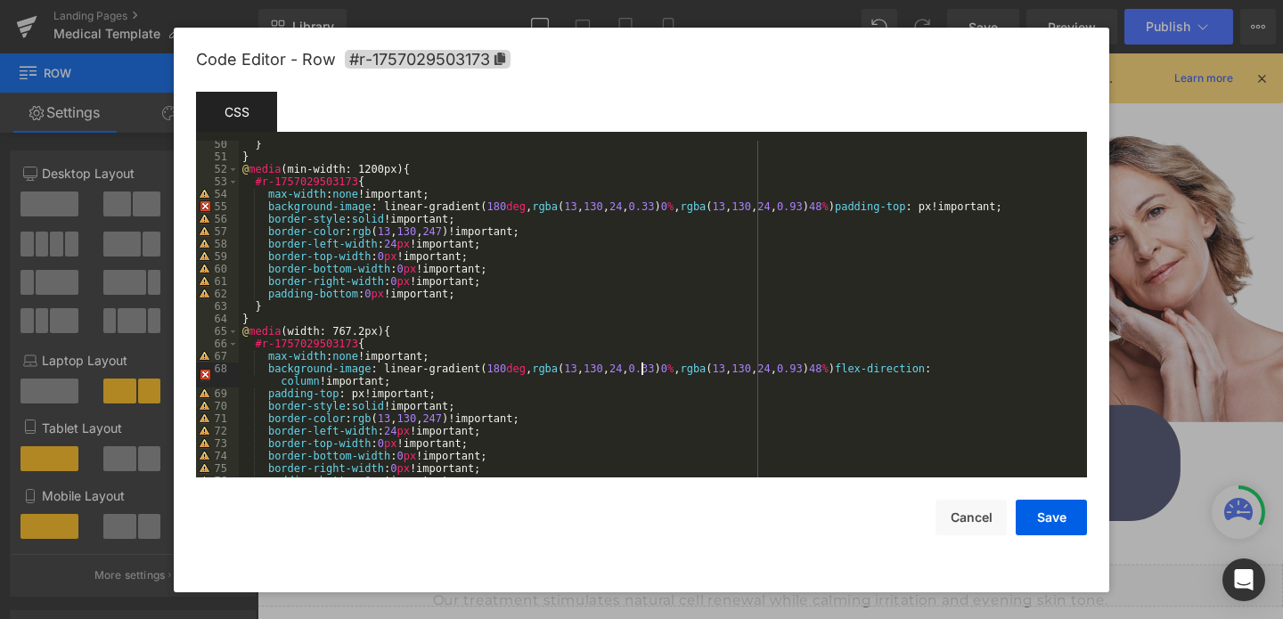
scroll to position [686, 0]
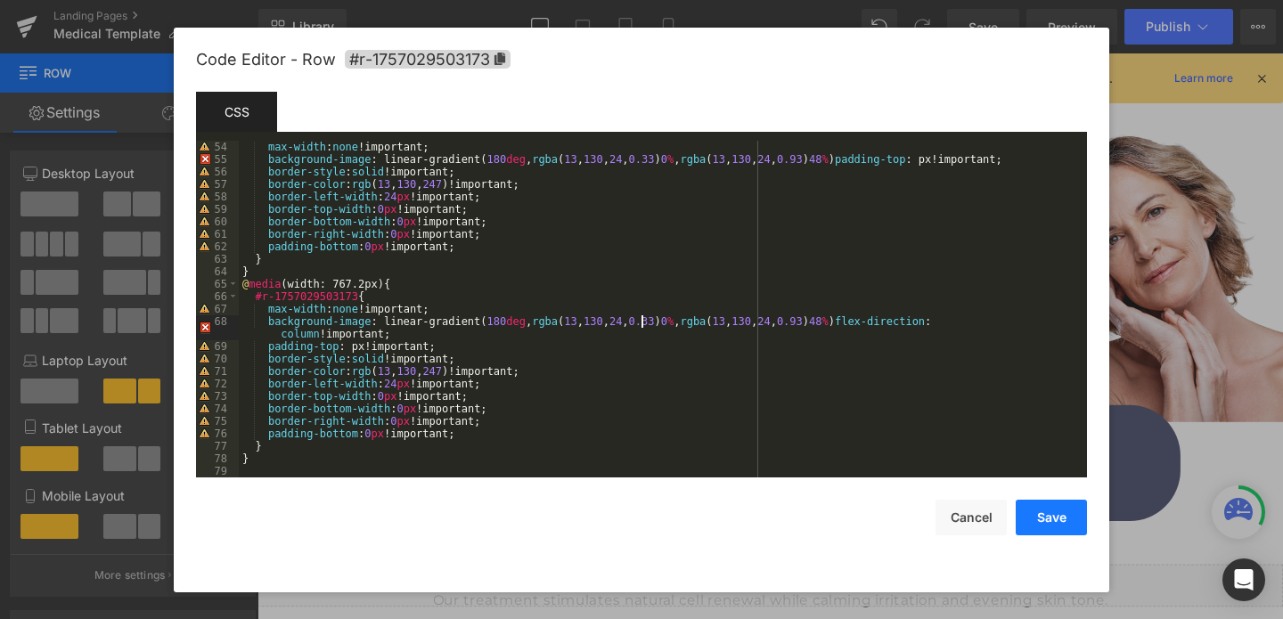
click at [1049, 512] on button "Save" at bounding box center [1051, 518] width 71 height 36
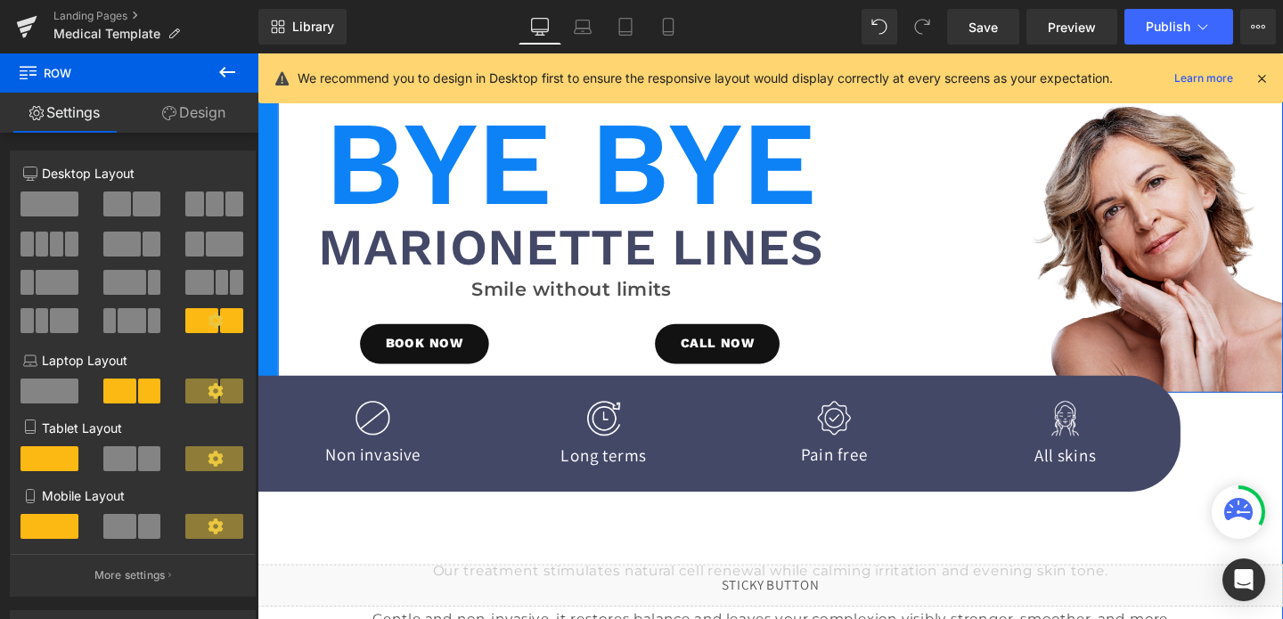
scroll to position [0, 0]
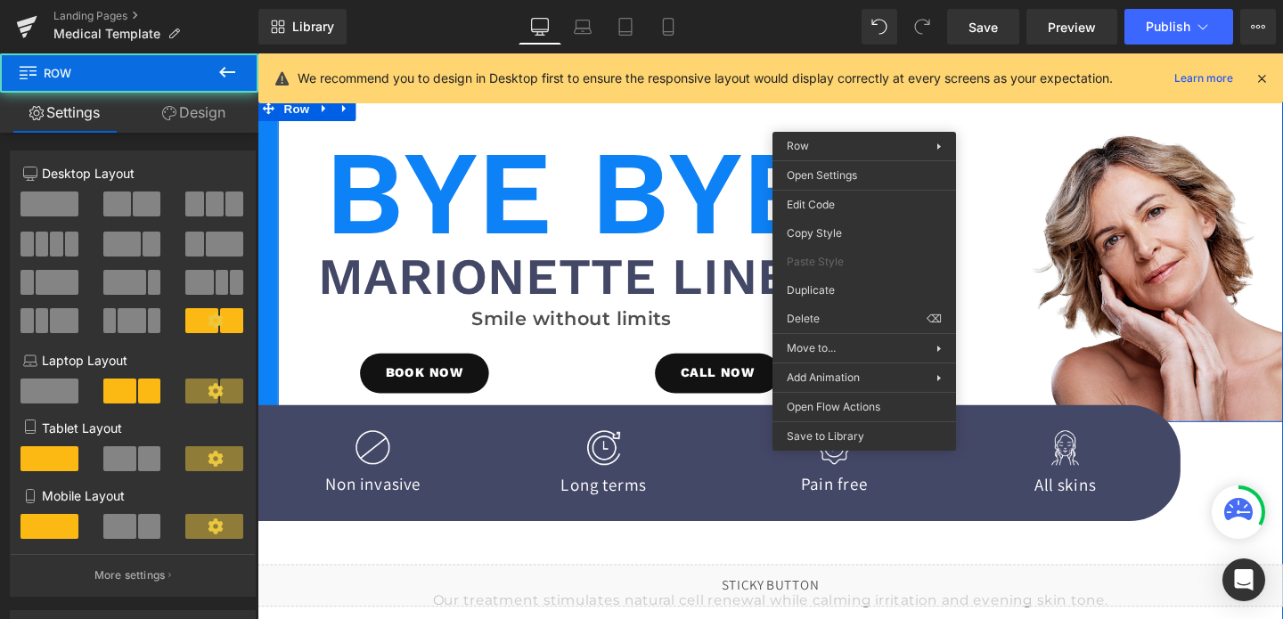
click at [891, 119] on div "Bye Bye Heading Marionette Lines Heading Smile without limits Text Block BOOK N…" at bounding box center [797, 269] width 1078 height 343
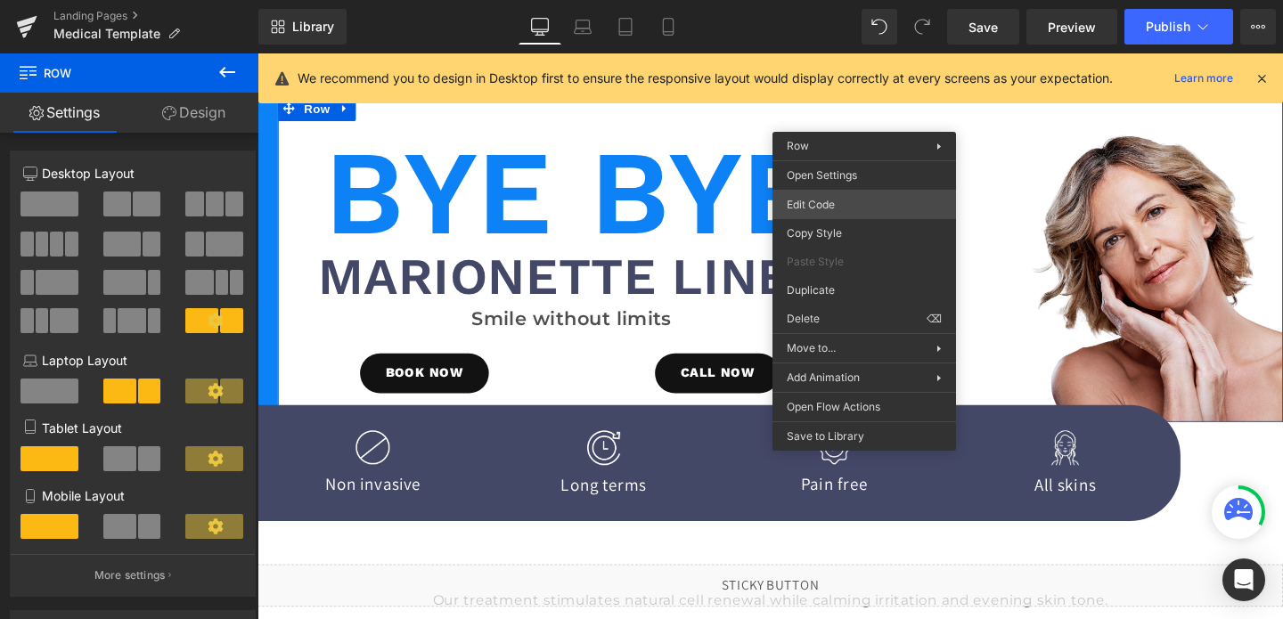
click at [806, 0] on div "Row You are previewing how the will restyle your page. You can not edit Element…" at bounding box center [641, 0] width 1283 height 0
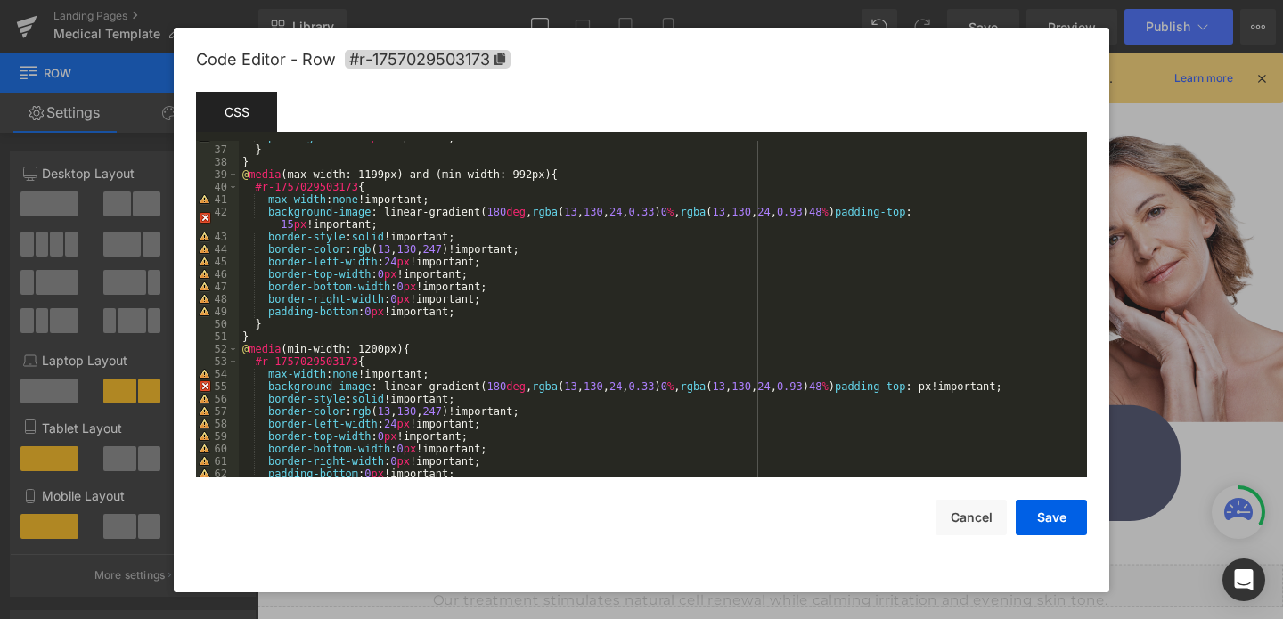
scroll to position [479, 0]
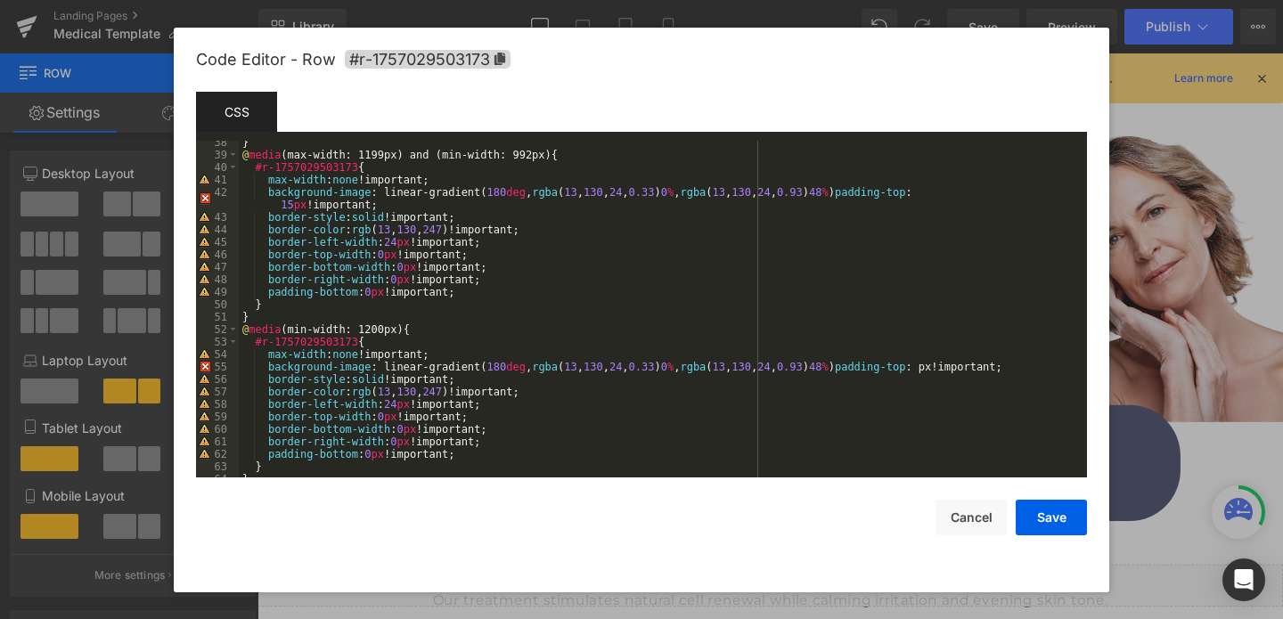
click at [696, 185] on div "} @ media (max-width: 1199px) and (min-width: 992px) { #r-1757029503173 { max-w…" at bounding box center [659, 317] width 841 height 362
click at [693, 191] on div "} @ media (max-width: 1199px) and (min-width: 992px) { #r-1757029503173 { max-w…" at bounding box center [659, 317] width 841 height 362
click at [885, 192] on div "} @ media (max-width: 1199px) and (min-width: 992px) { #r-1757029503173 { max-w…" at bounding box center [659, 317] width 841 height 362
click at [876, 365] on div "} @ media (max-width: 1199px) and (min-width: 992px) { #r-1757029503173 { max-w…" at bounding box center [659, 317] width 841 height 362
click at [693, 364] on div "} @ media (max-width: 1199px) and (min-width: 992px) { #r-1757029503173 { max-w…" at bounding box center [659, 317] width 841 height 362
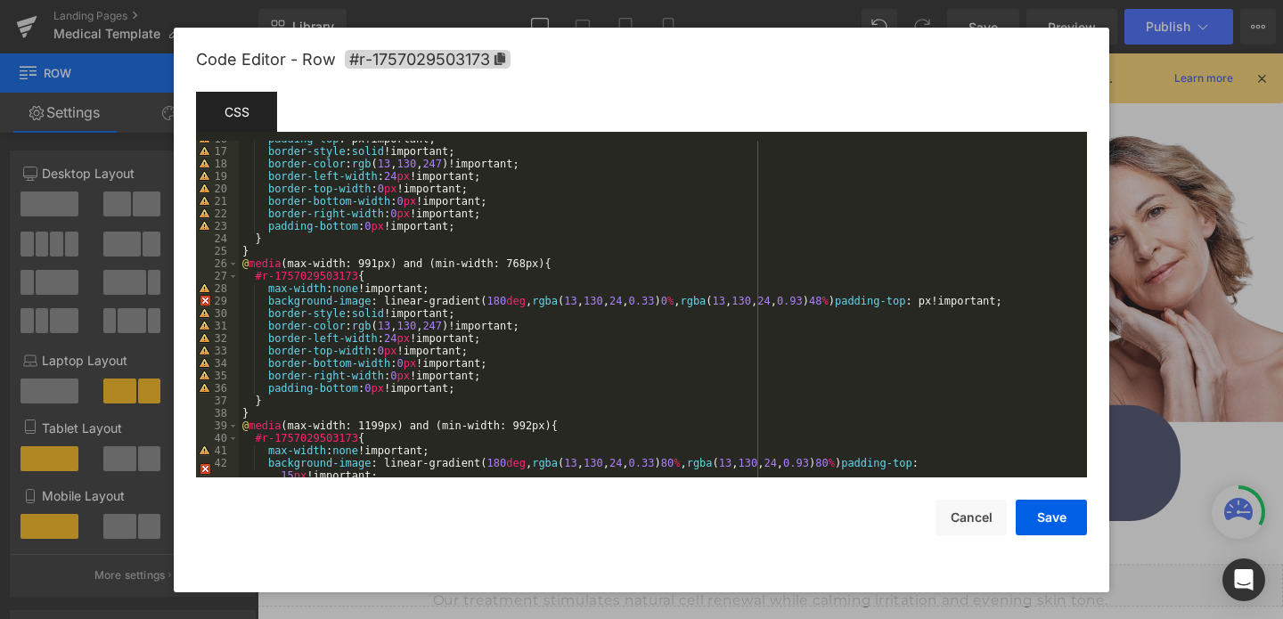
scroll to position [196, 0]
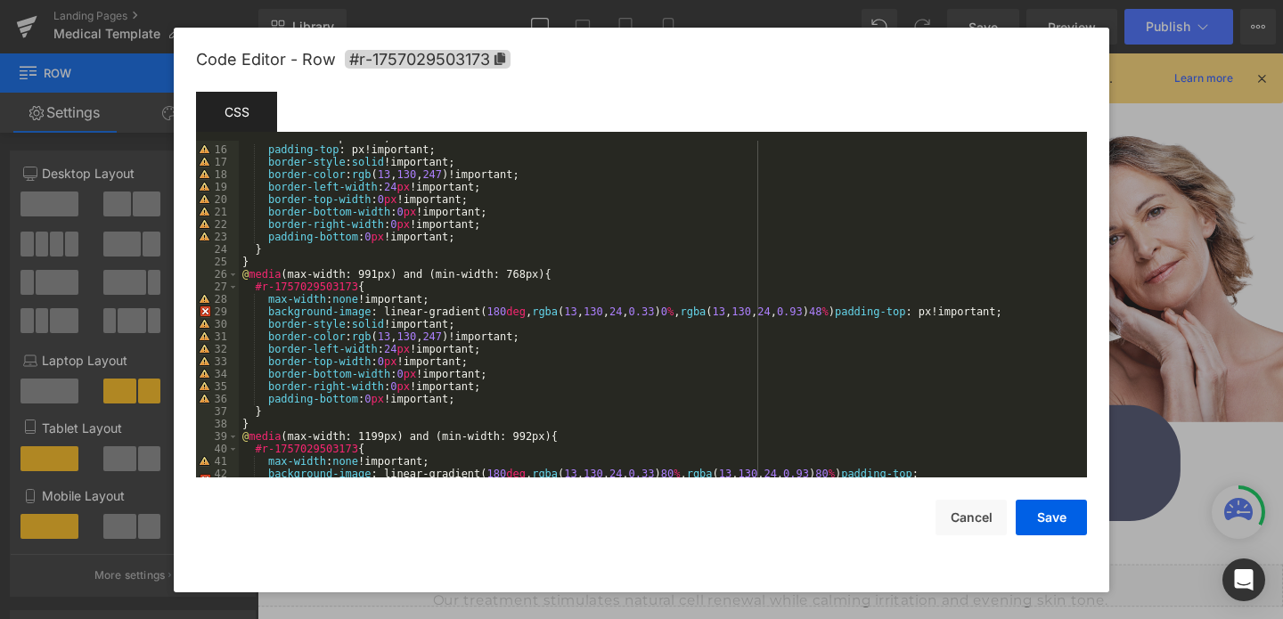
click at [696, 309] on div "background-image : linear-gradient( 180 deg , rgba ( 13 , 130 , 24 , 0.33 ) 0 %…" at bounding box center [659, 312] width 841 height 387
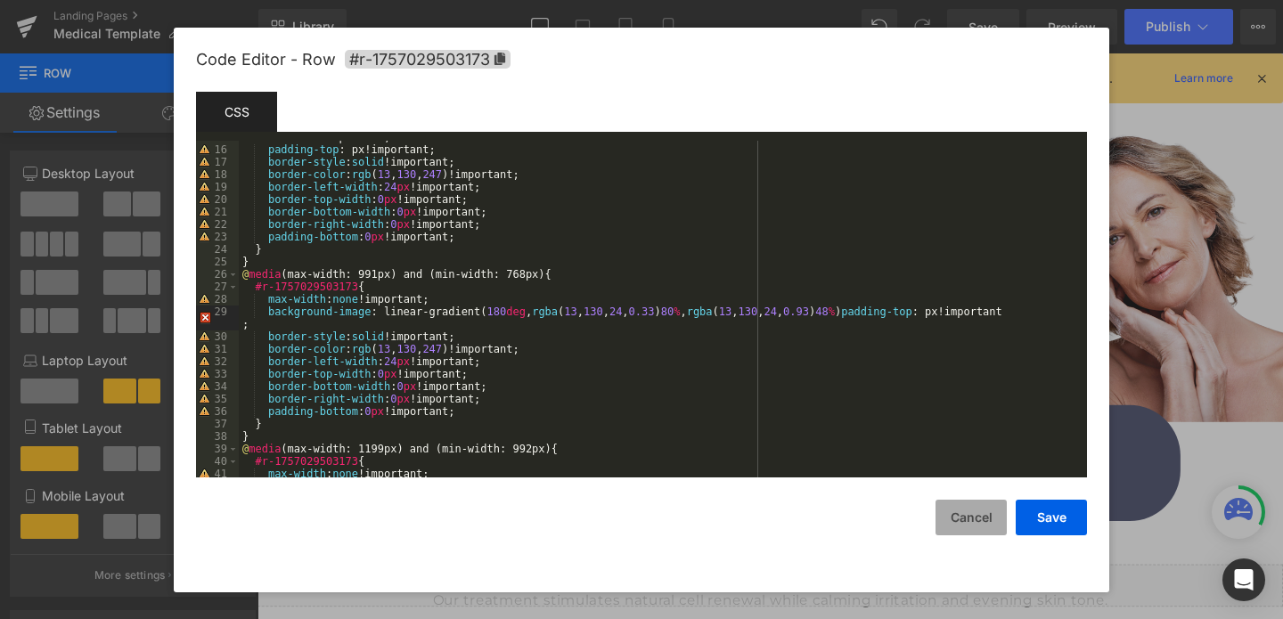
click at [965, 519] on button "Cancel" at bounding box center [971, 518] width 71 height 36
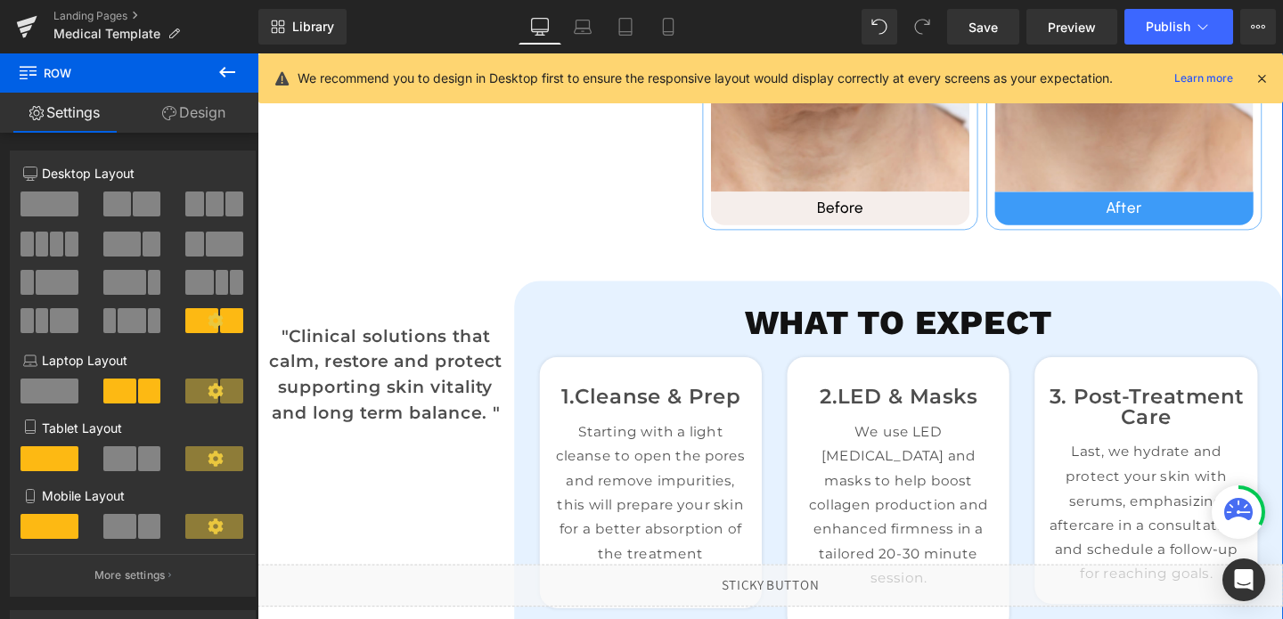
scroll to position [1549, 0]
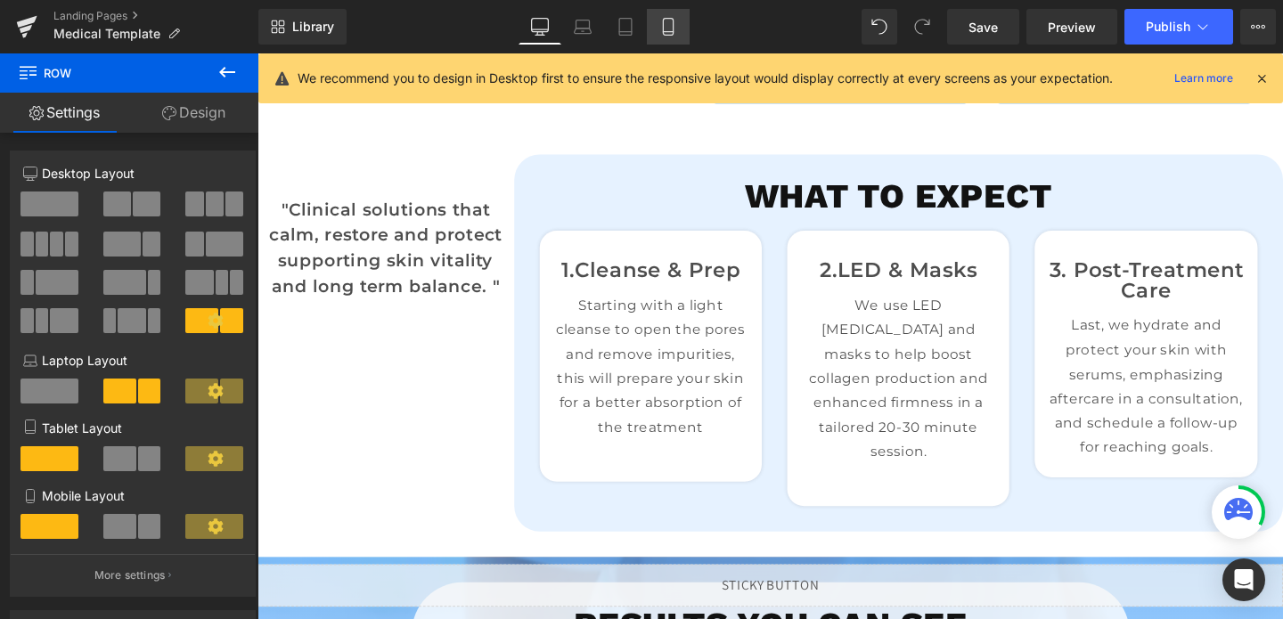
click at [680, 15] on link "Mobile" at bounding box center [668, 27] width 43 height 36
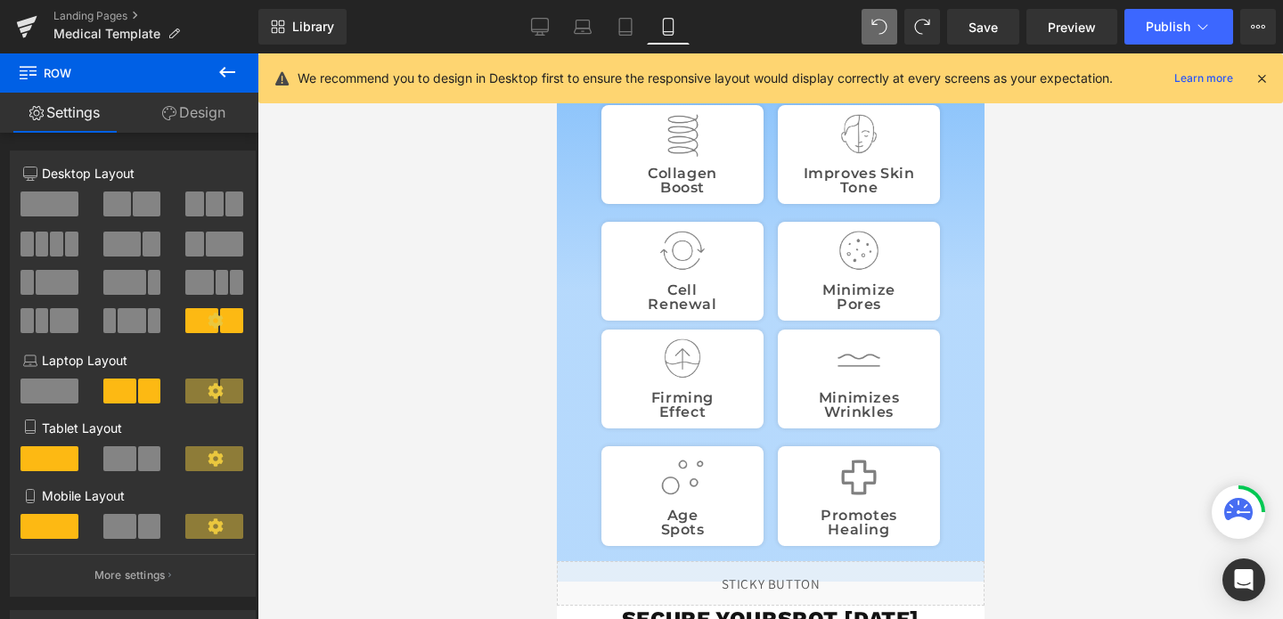
scroll to position [776, 0]
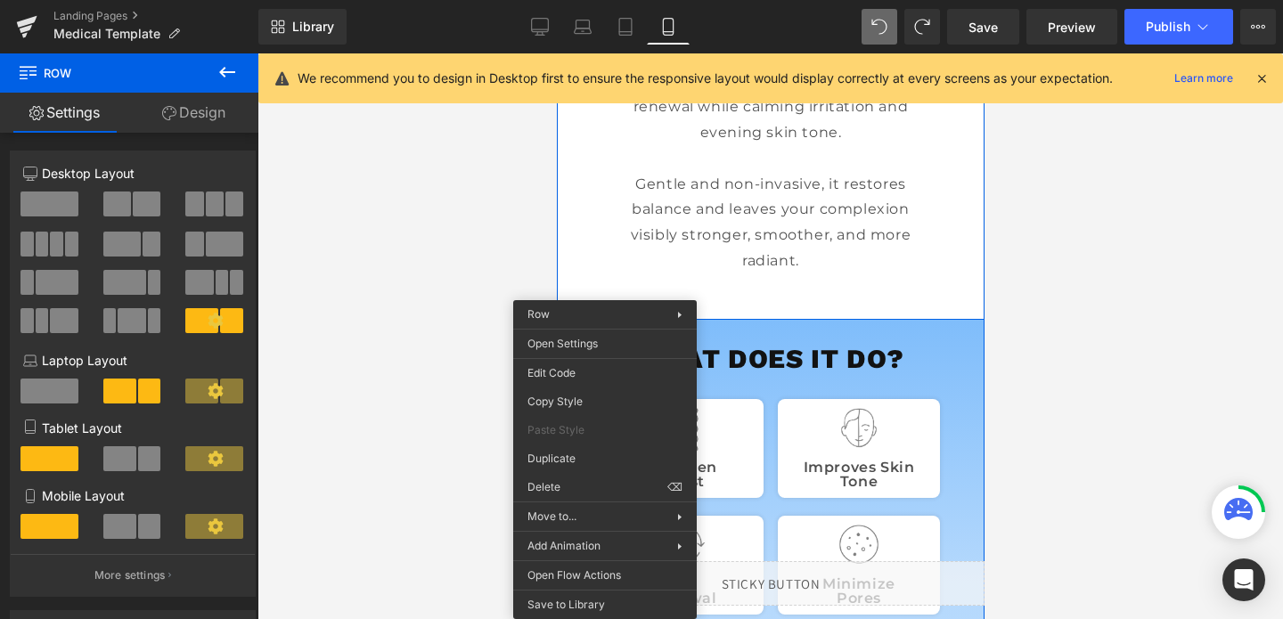
click at [604, 336] on span "Row" at bounding box center [597, 332] width 36 height 27
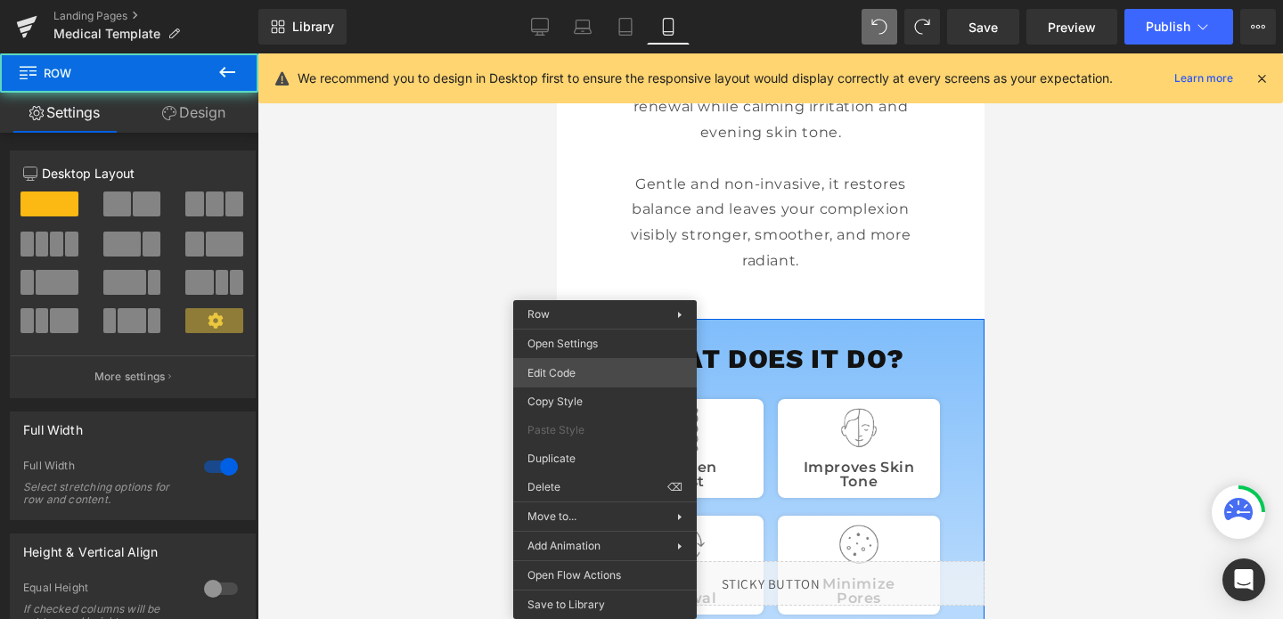
click at [606, 0] on div "Row You are previewing how the will restyle your page. You can not edit Element…" at bounding box center [641, 0] width 1283 height 0
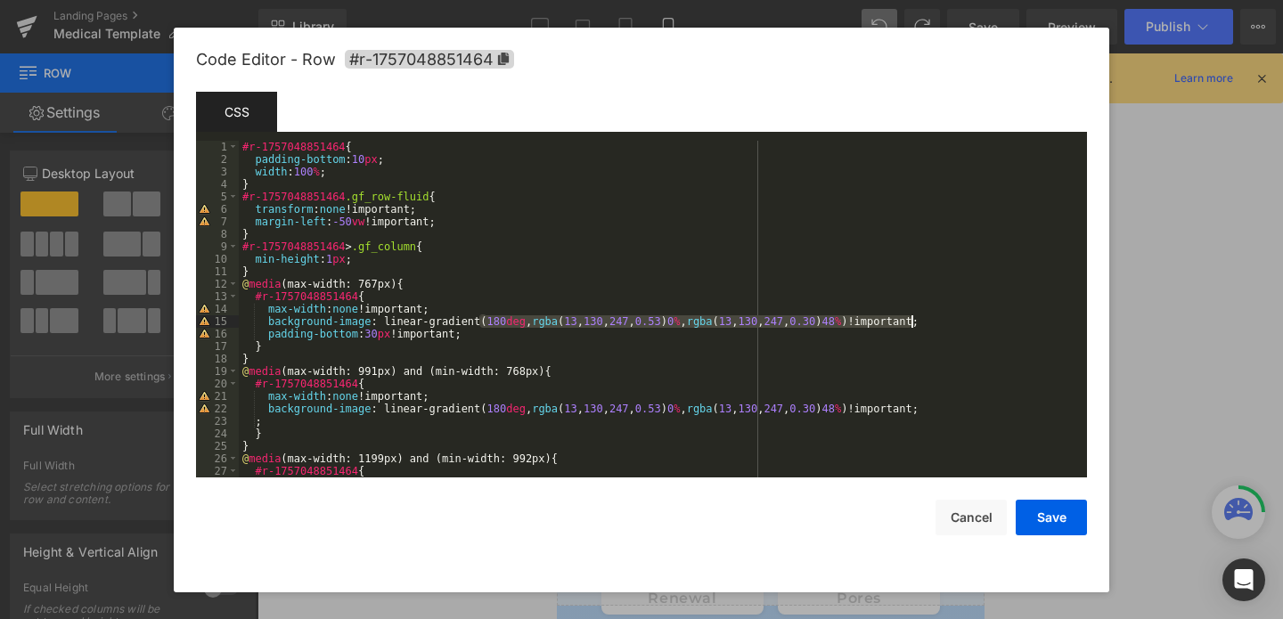
drag, startPoint x: 482, startPoint y: 320, endPoint x: 910, endPoint y: 326, distance: 427.9
click at [910, 326] on div "#r-1757048851464 { padding-bottom : 10 px ; width : 100 % ; } #r-1757048851464 …" at bounding box center [659, 322] width 841 height 362
click at [970, 526] on button "Cancel" at bounding box center [971, 518] width 71 height 36
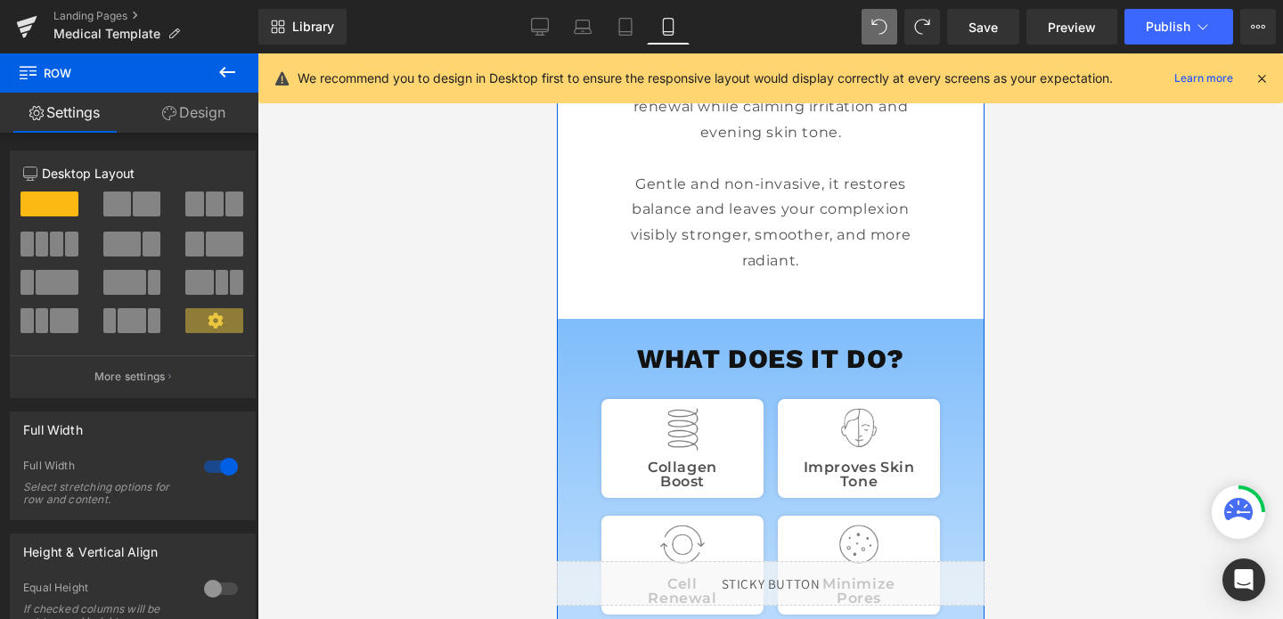
scroll to position [0, 0]
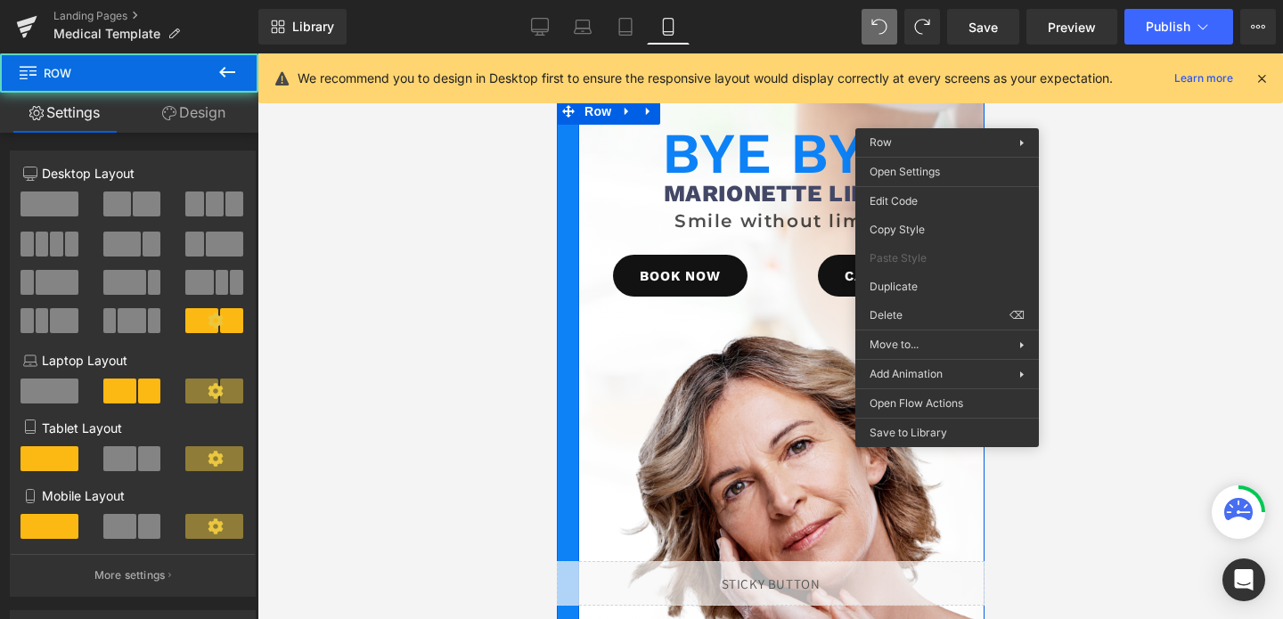
click at [947, 115] on div "Bye Bye Heading Marionette Lines Heading Smile without limits Text Block BOOK N…" at bounding box center [770, 425] width 428 height 655
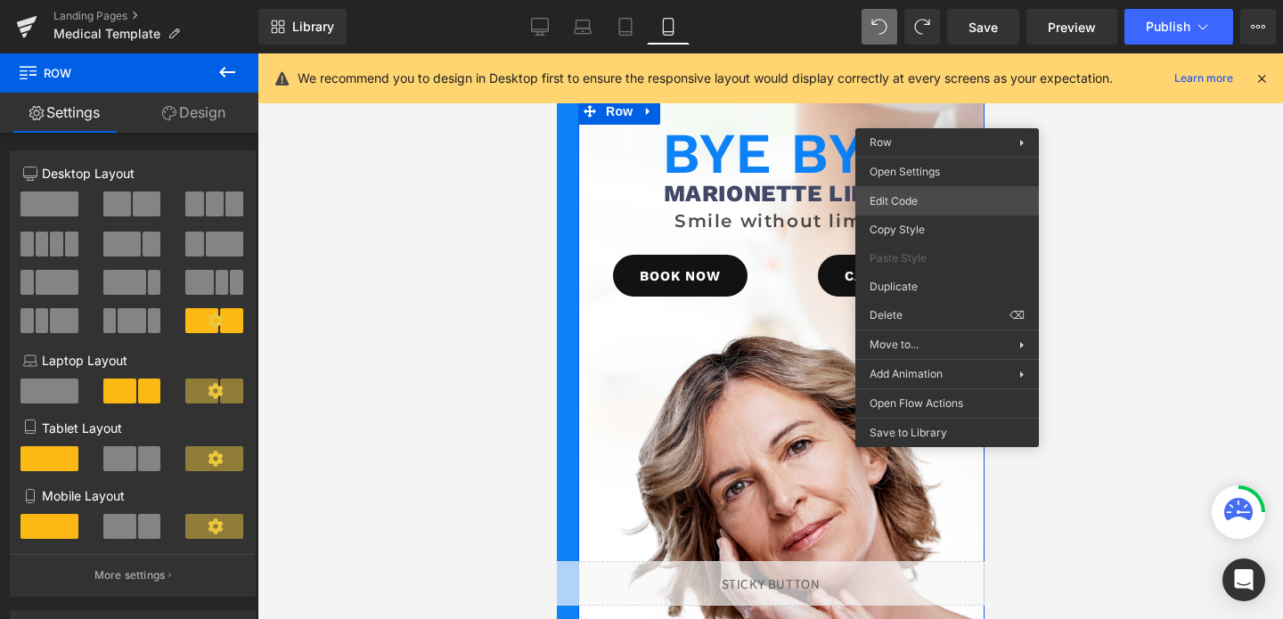
click at [904, 0] on div "Row You are previewing how the will restyle your page. You can not edit Element…" at bounding box center [641, 0] width 1283 height 0
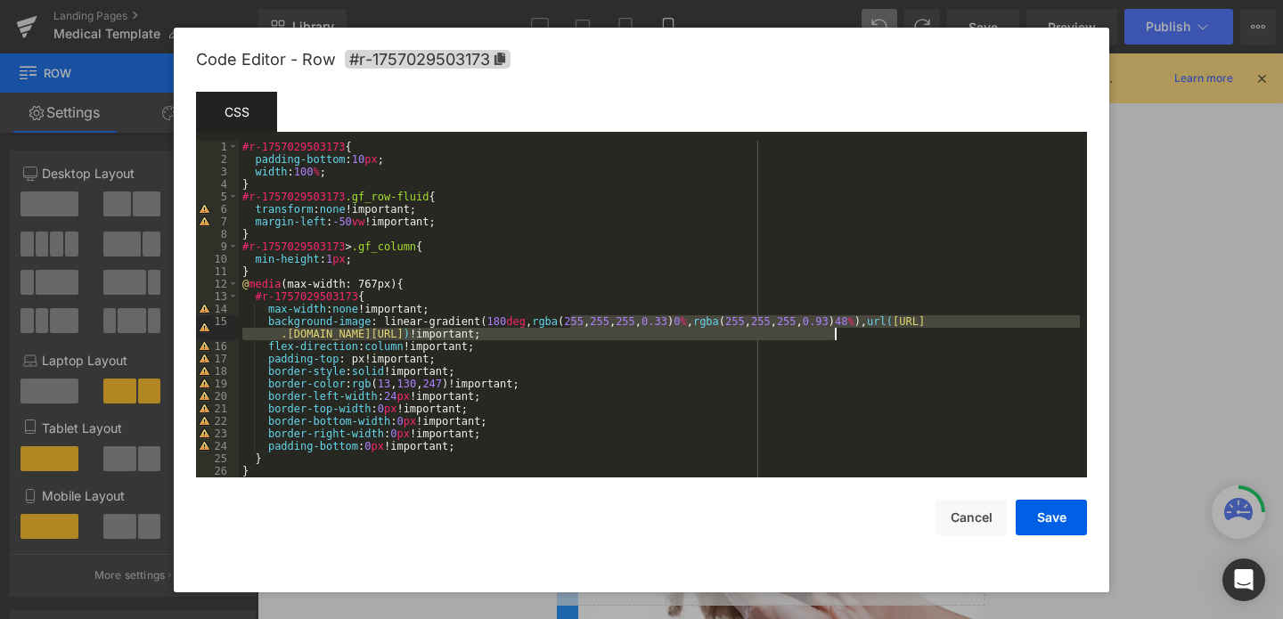
drag, startPoint x: 569, startPoint y: 322, endPoint x: 914, endPoint y: 334, distance: 346.1
click at [914, 334] on div "#r-1757029503173 { padding-bottom : 10 px ; width : 100 % ; } #r-1757029503173 …" at bounding box center [659, 322] width 841 height 362
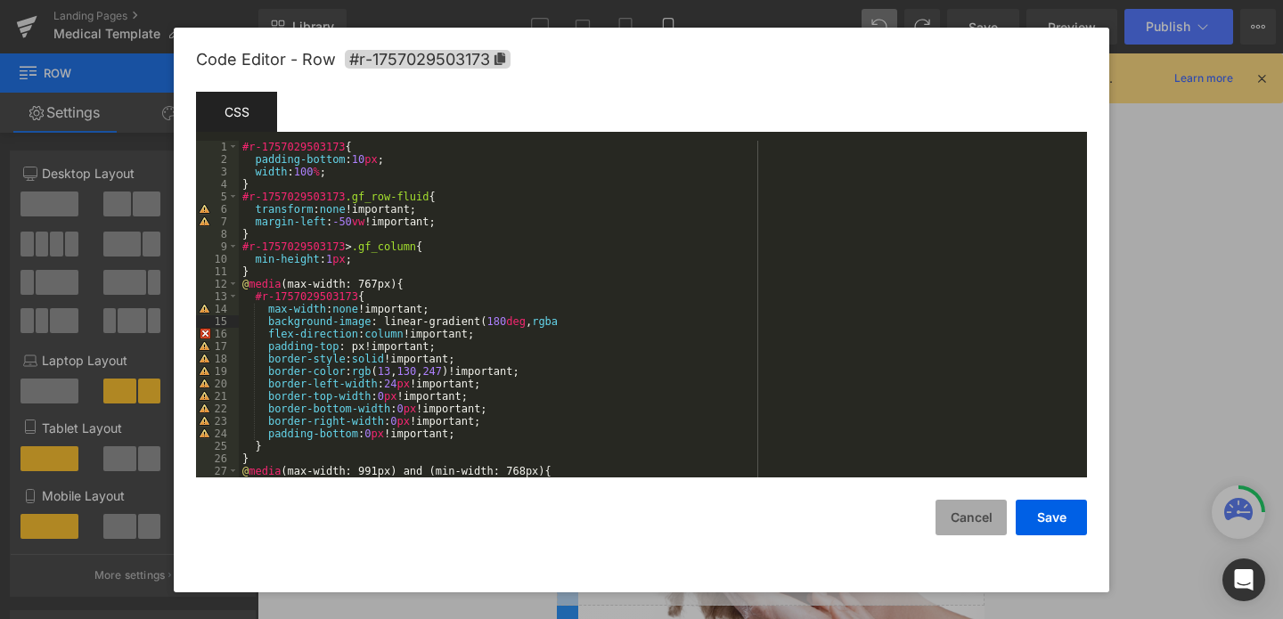
click at [965, 519] on button "Cancel" at bounding box center [971, 518] width 71 height 36
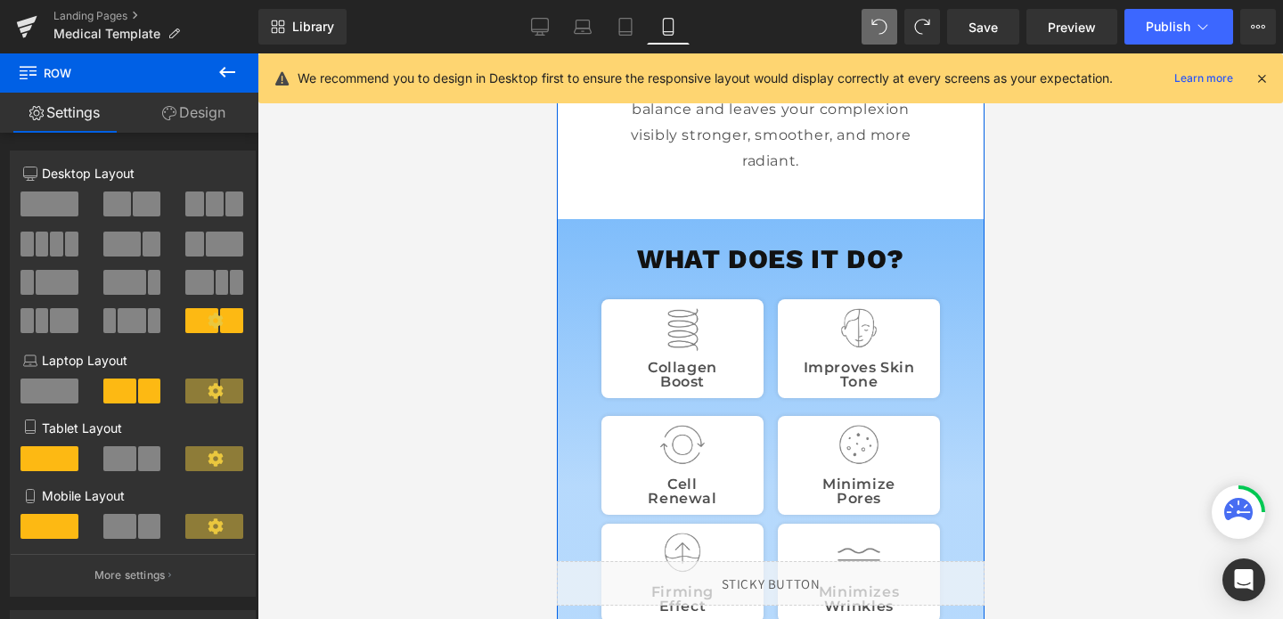
scroll to position [887, 0]
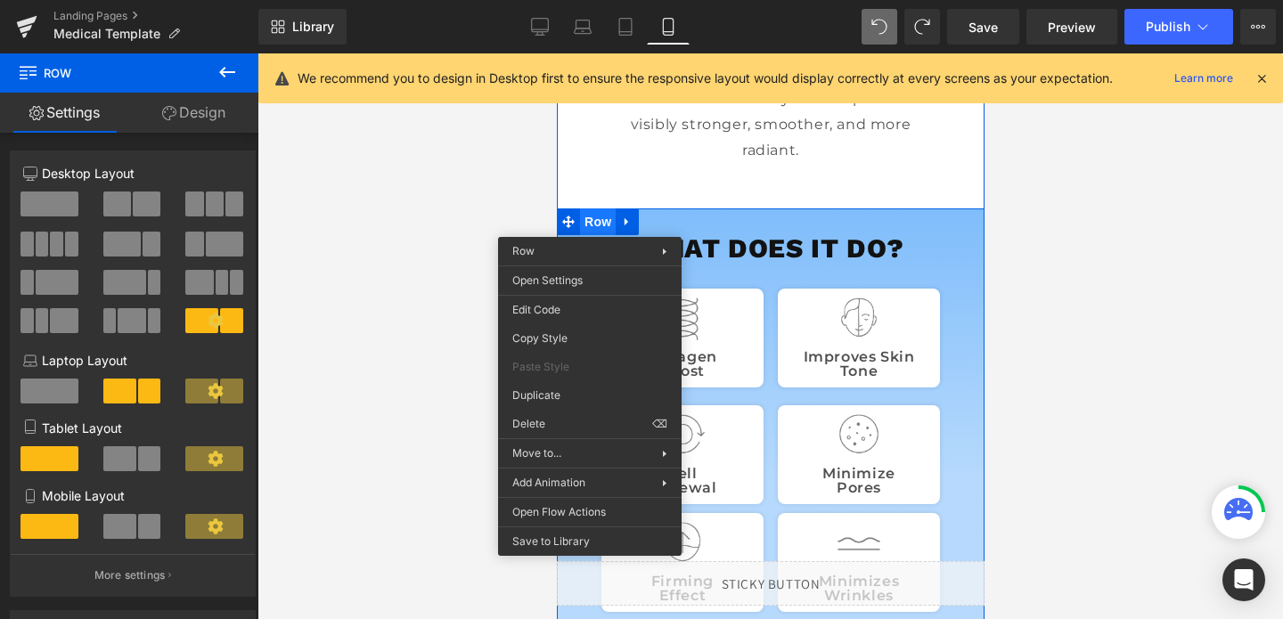
click at [589, 224] on span "Row" at bounding box center [597, 222] width 36 height 27
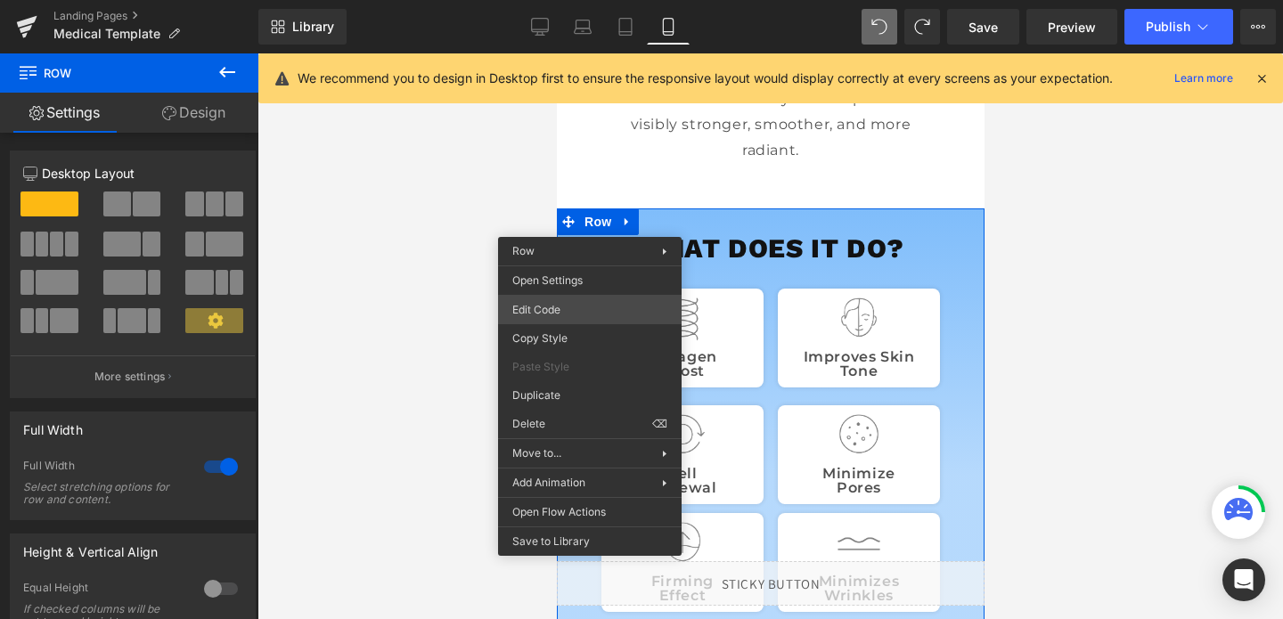
click at [573, 0] on div "Row You are previewing how the will restyle your page. You can not edit Element…" at bounding box center [641, 0] width 1283 height 0
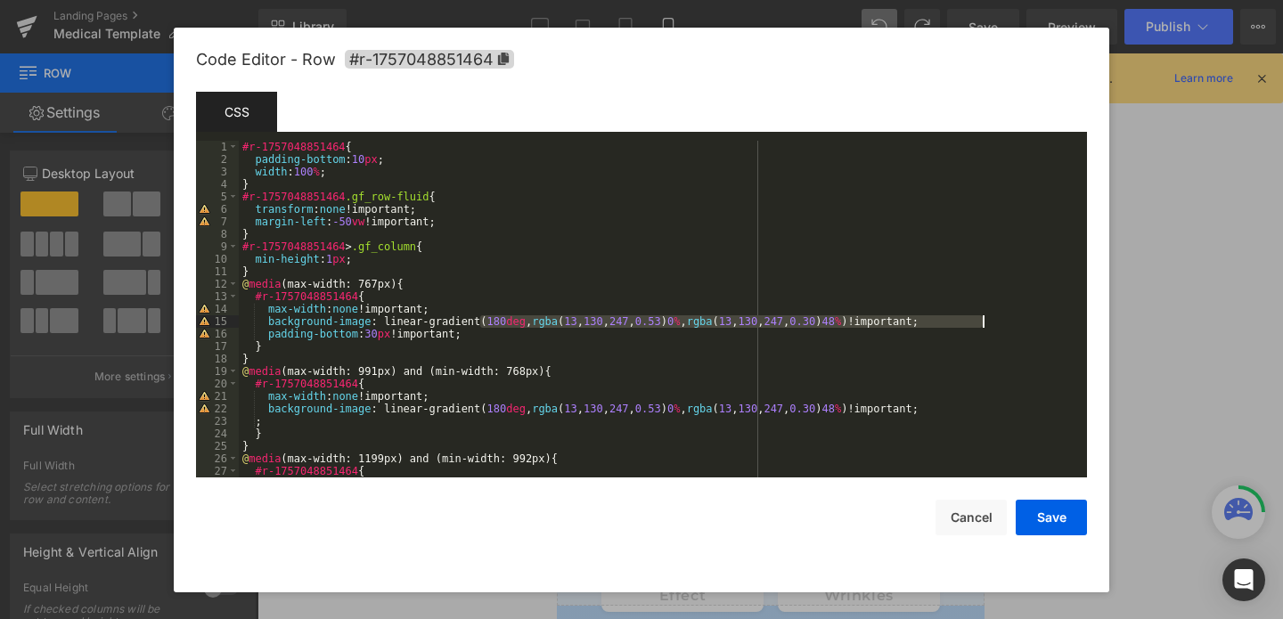
drag, startPoint x: 481, startPoint y: 320, endPoint x: 1015, endPoint y: 324, distance: 533.9
click at [1015, 324] on div "#r-1757048851464 { padding-bottom : 10 px ; width : 100 % ; } #r-1757048851464 …" at bounding box center [659, 322] width 841 height 362
click at [1040, 517] on button "Save" at bounding box center [1051, 518] width 71 height 36
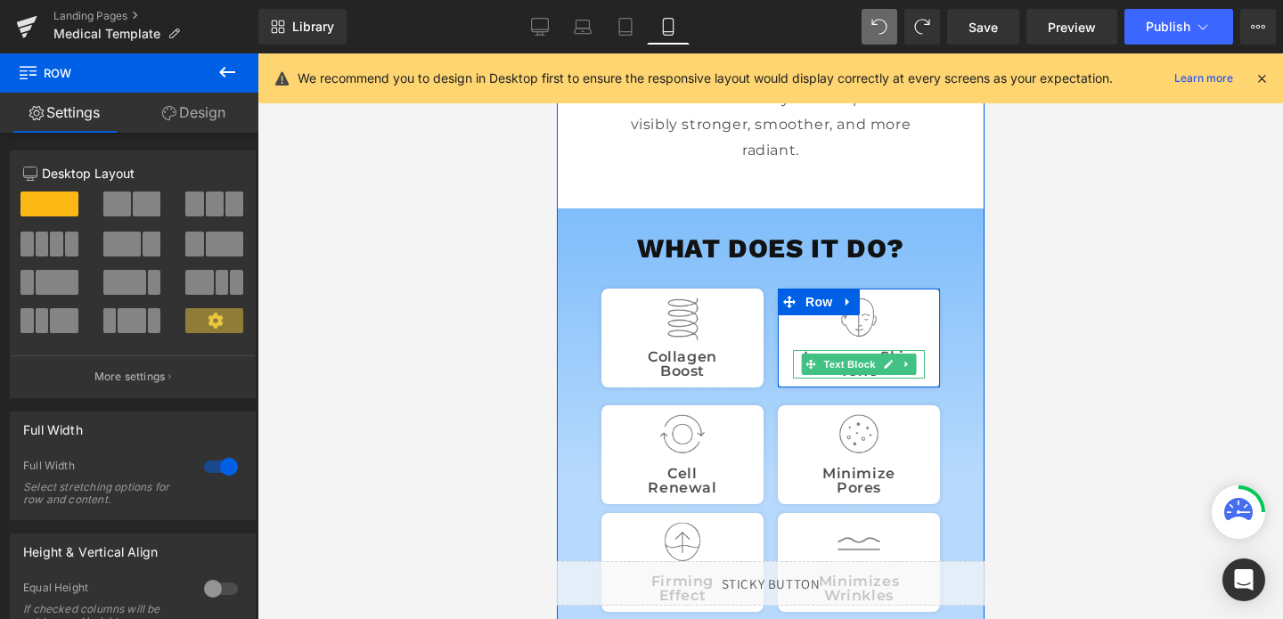
scroll to position [0, 0]
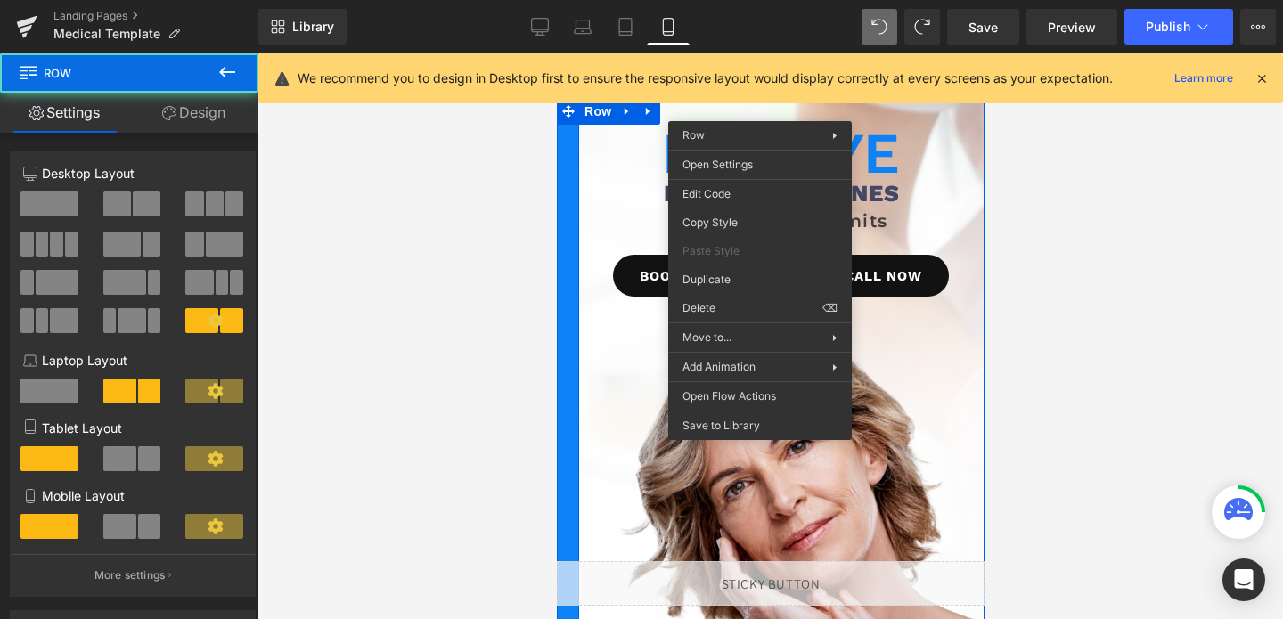
click at [759, 108] on div "Bye Bye Heading Marionette Lines Heading Smile without limits Text Block BOOK N…" at bounding box center [770, 425] width 428 height 655
click at [741, 0] on div "Row You are previewing how the will restyle your page. You can not edit Element…" at bounding box center [641, 0] width 1283 height 0
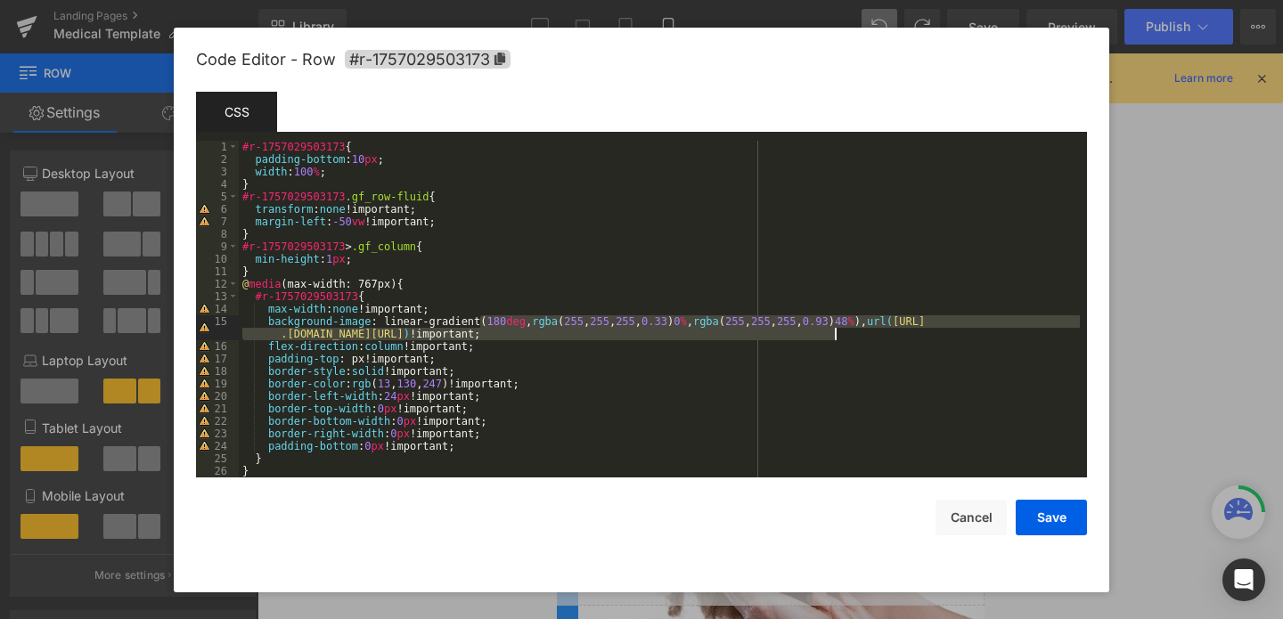
drag, startPoint x: 480, startPoint y: 320, endPoint x: 976, endPoint y: 332, distance: 496.6
click at [976, 332] on div "#r-1757029503173 { padding-bottom : 10 px ; width : 100 % ; } #r-1757029503173 …" at bounding box center [659, 322] width 841 height 362
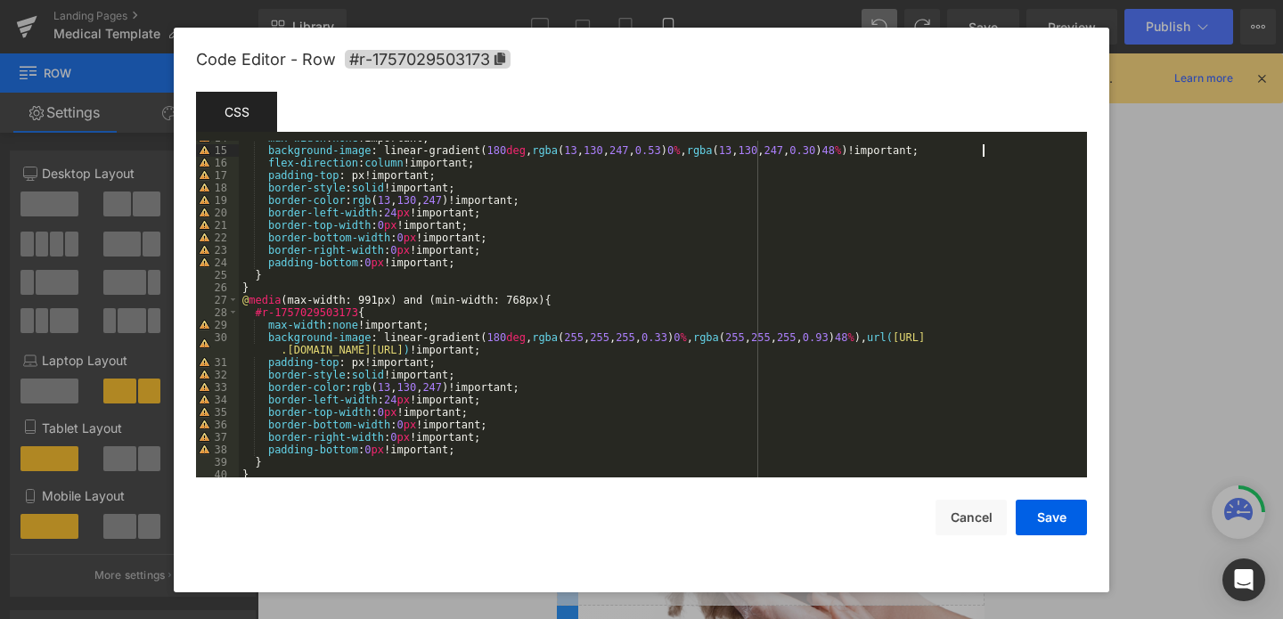
scroll to position [203, 0]
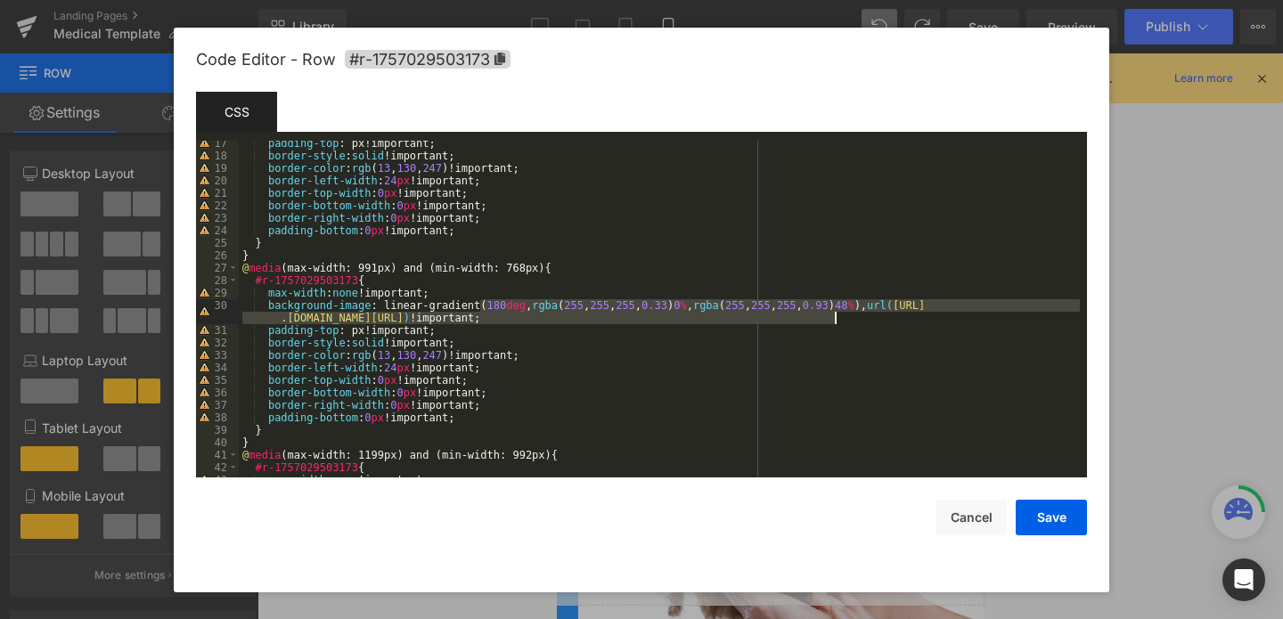
drag, startPoint x: 482, startPoint y: 305, endPoint x: 952, endPoint y: 324, distance: 470.1
click at [952, 324] on div "padding-top : px!important; border-style : solid !important; border-color : rgb…" at bounding box center [659, 318] width 841 height 362
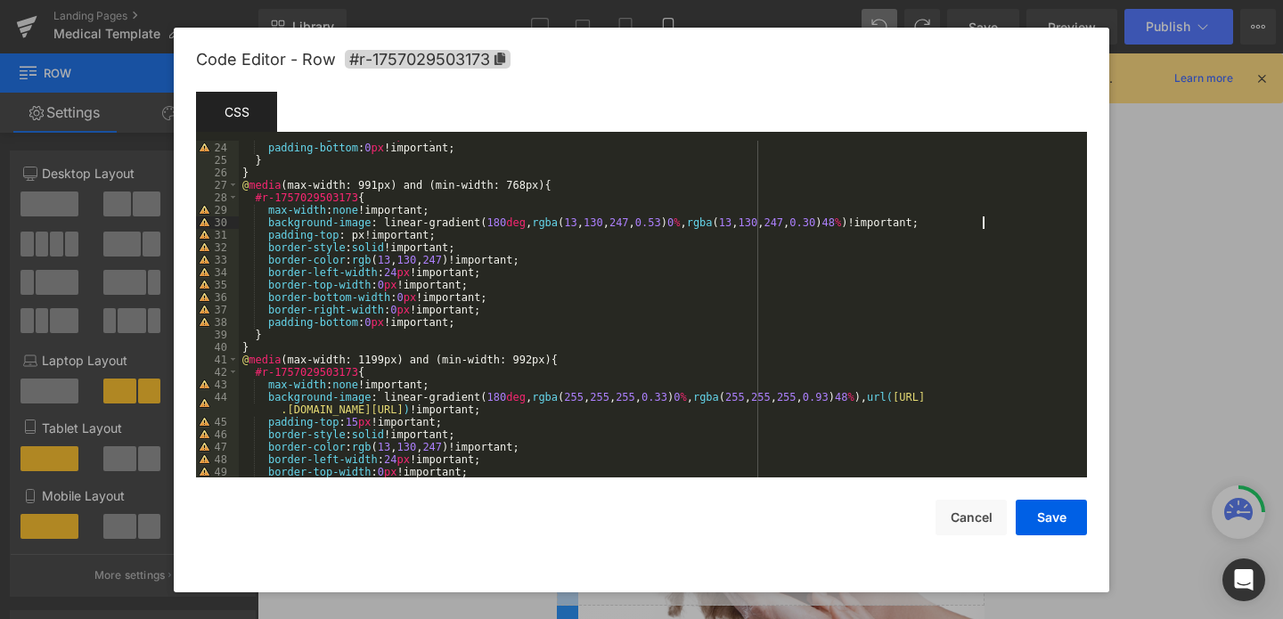
scroll to position [303, 0]
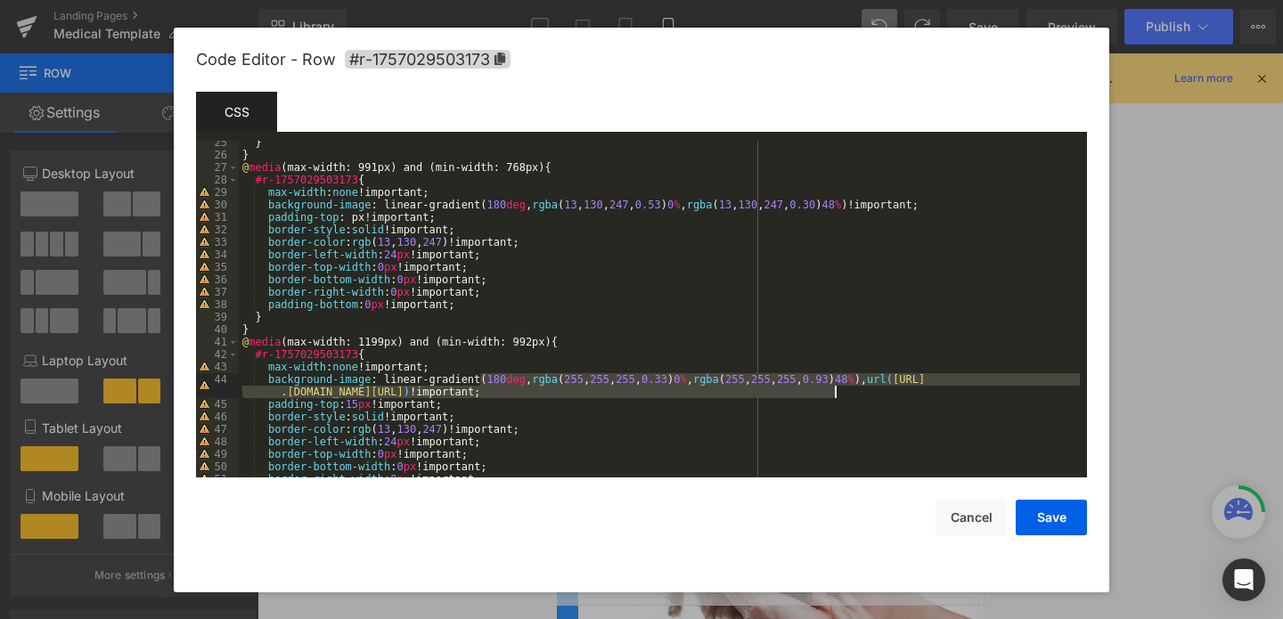
drag, startPoint x: 482, startPoint y: 377, endPoint x: 949, endPoint y: 389, distance: 467.2
click at [949, 389] on div "} } @ media (max-width: 991px) and (min-width: 768px) { #r-1757029503173 { max-…" at bounding box center [659, 317] width 841 height 362
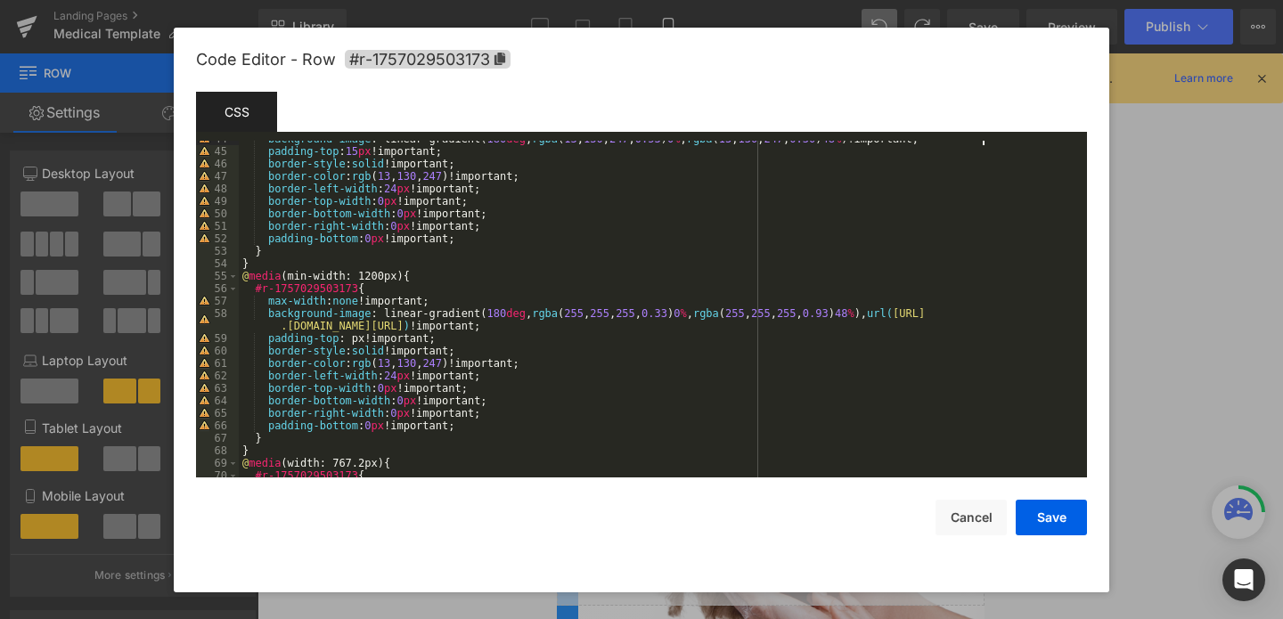
scroll to position [594, 0]
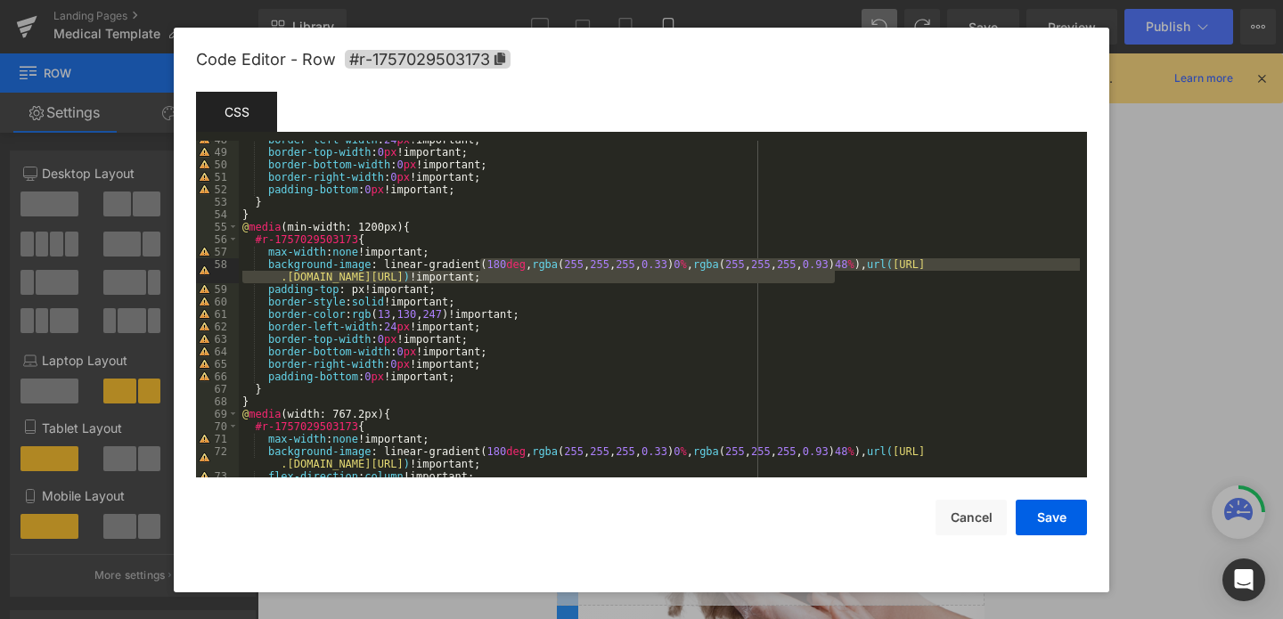
drag, startPoint x: 481, startPoint y: 267, endPoint x: 854, endPoint y: 275, distance: 372.7
click at [854, 275] on div "border-left-width : 24 px !important; border-top-width : 0 px !important; borde…" at bounding box center [659, 315] width 841 height 362
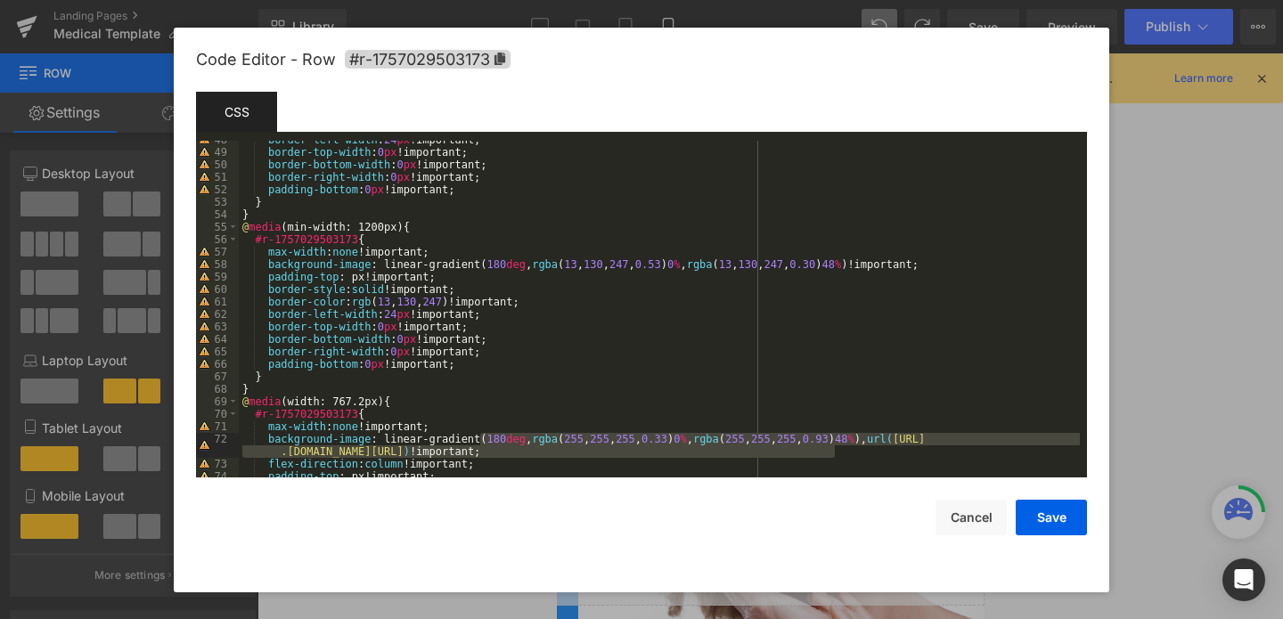
drag, startPoint x: 481, startPoint y: 438, endPoint x: 857, endPoint y: 445, distance: 376.2
click at [859, 447] on div "border-left-width : 24 px !important; border-top-width : 0 px !important; borde…" at bounding box center [659, 315] width 841 height 362
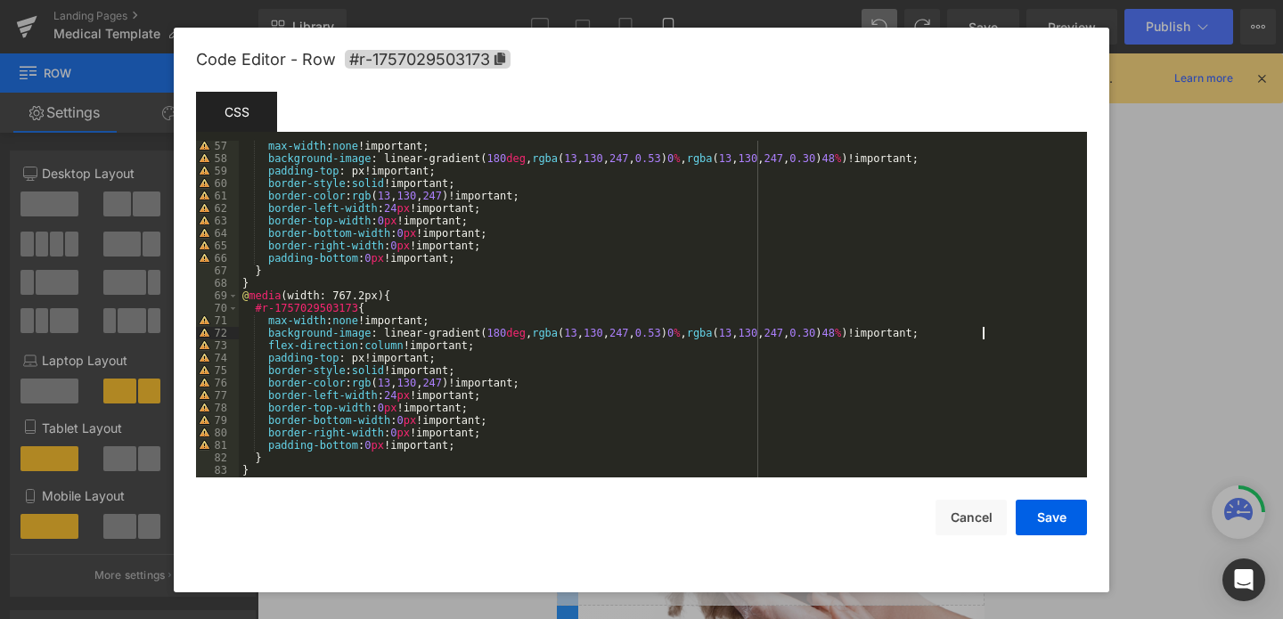
scroll to position [711, 0]
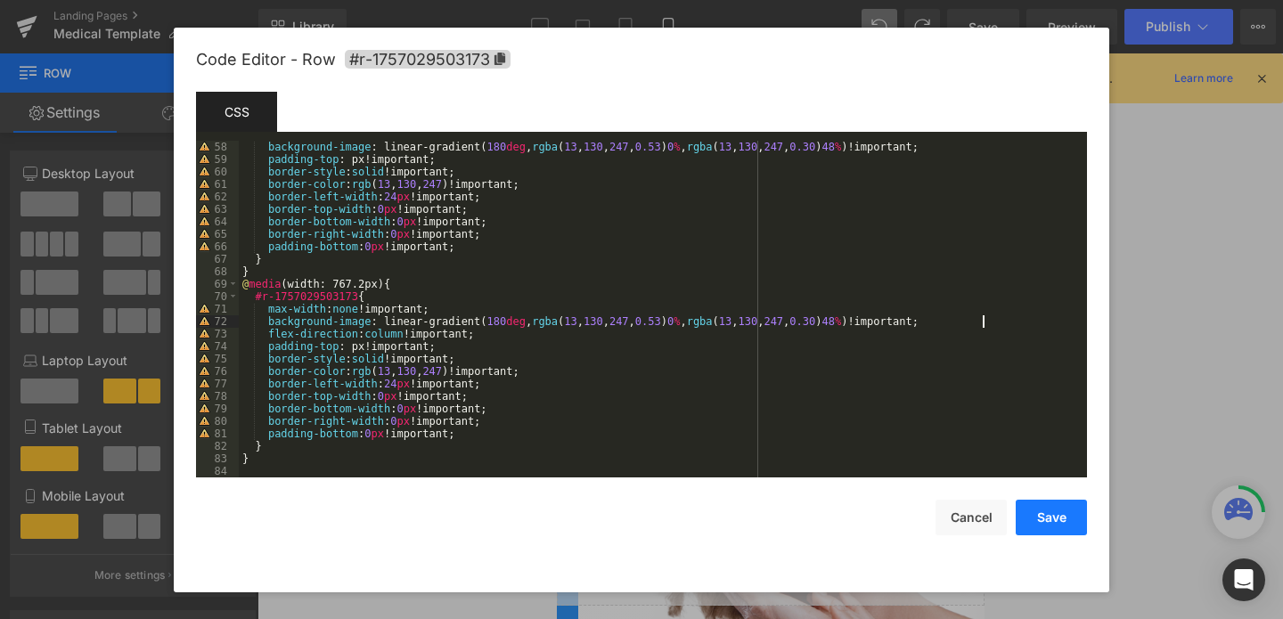
click at [1054, 524] on button "Save" at bounding box center [1051, 518] width 71 height 36
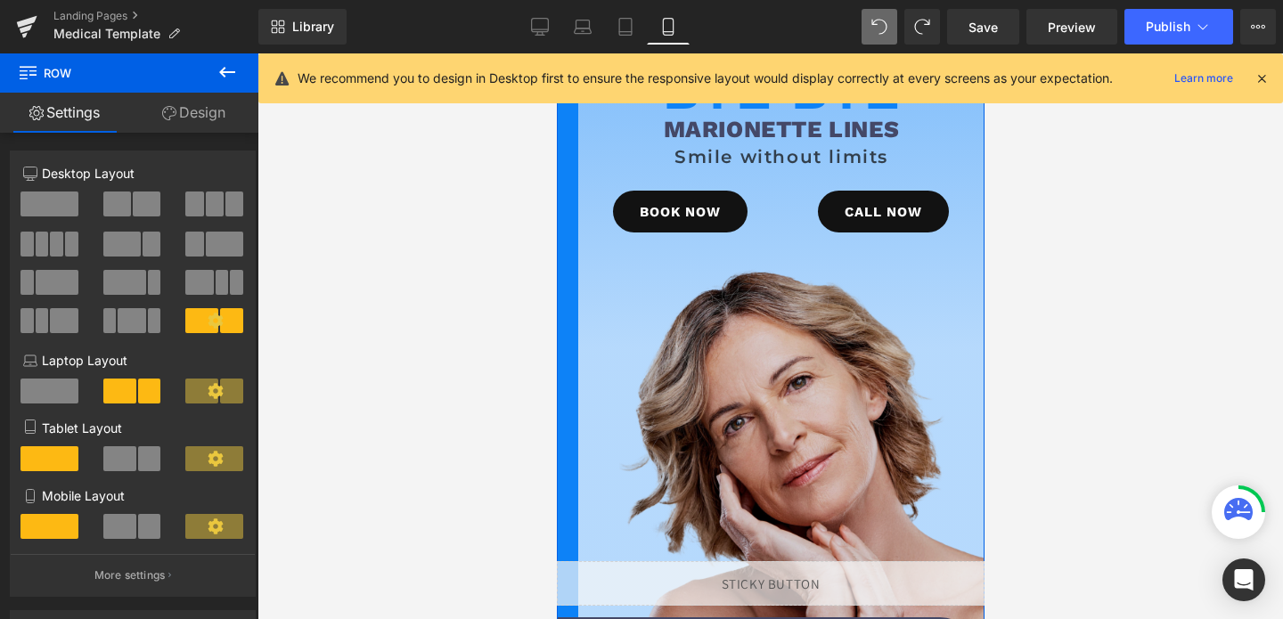
scroll to position [0, 0]
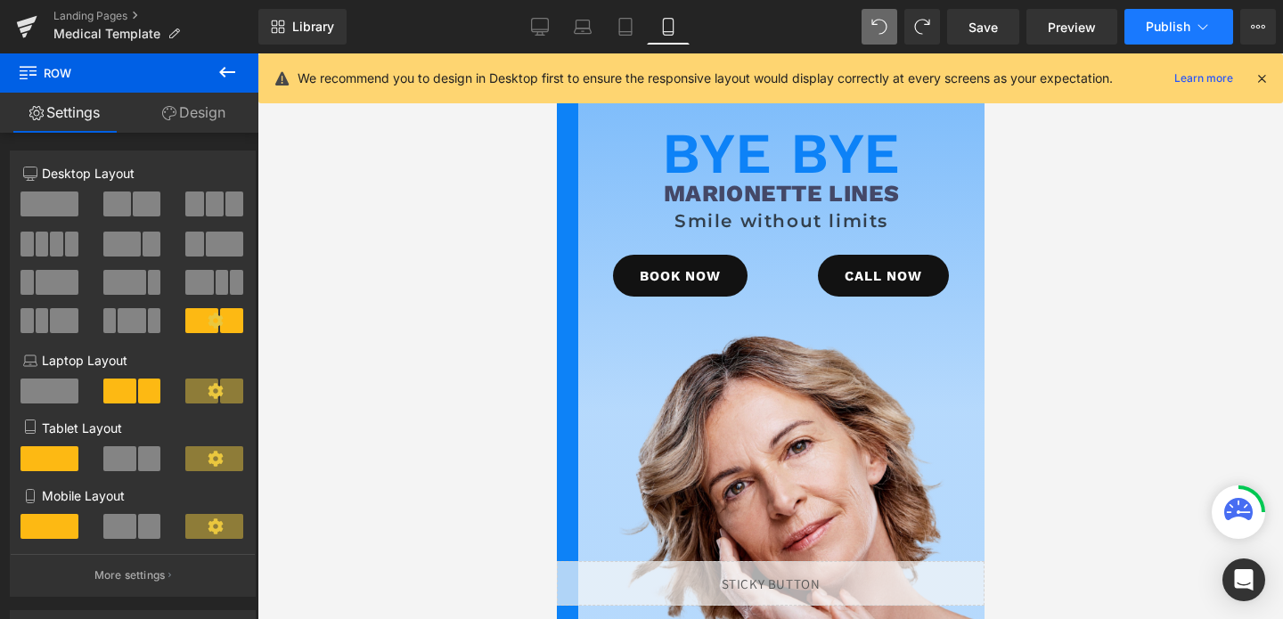
click at [1156, 23] on span "Publish" at bounding box center [1168, 27] width 45 height 14
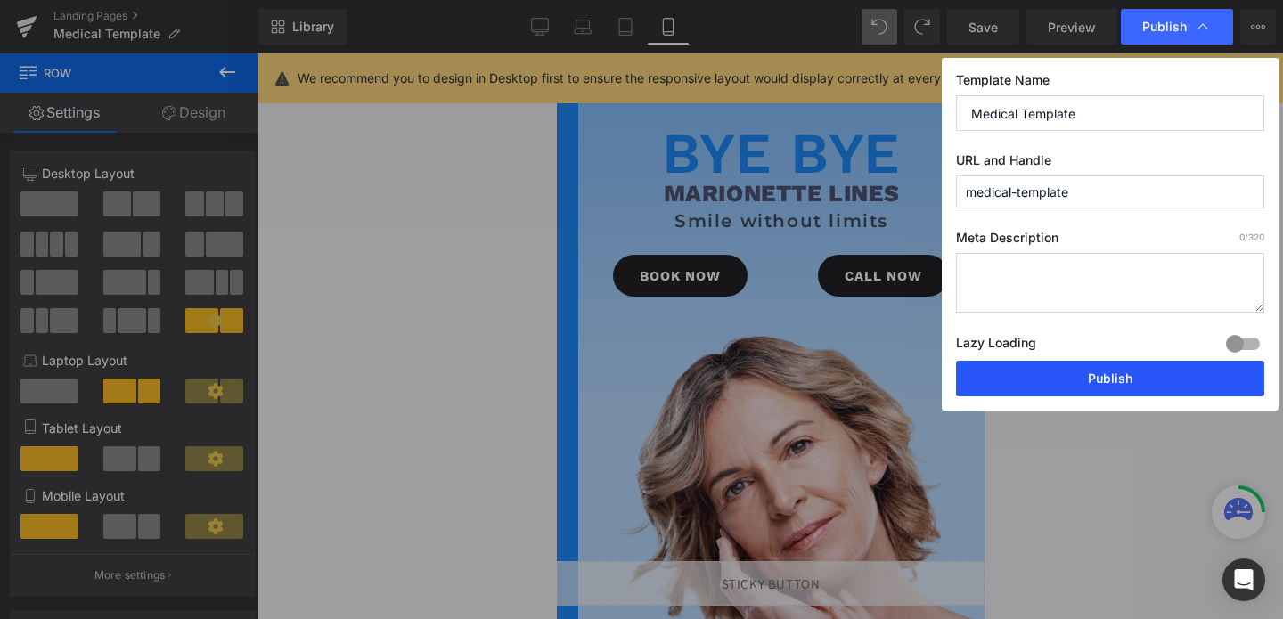
click at [1054, 373] on button "Publish" at bounding box center [1110, 379] width 308 height 36
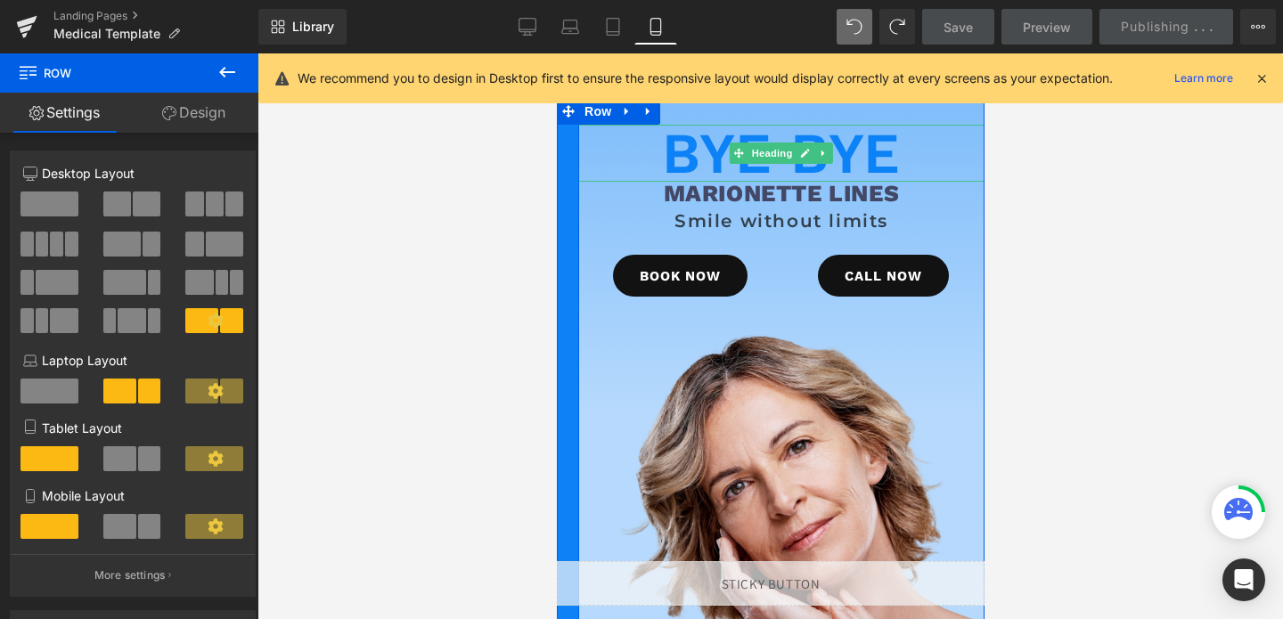
click at [855, 144] on h1 "Bye Bye" at bounding box center [781, 153] width 406 height 57
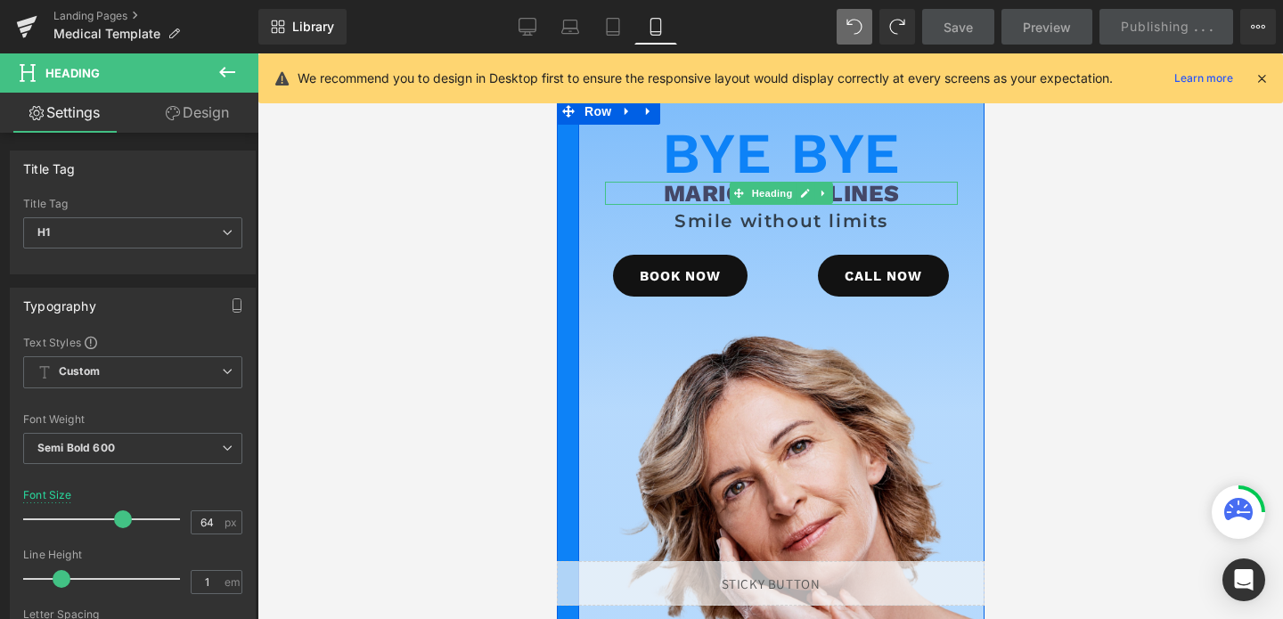
click at [874, 190] on h1 "Marionette Lines" at bounding box center [780, 193] width 353 height 23
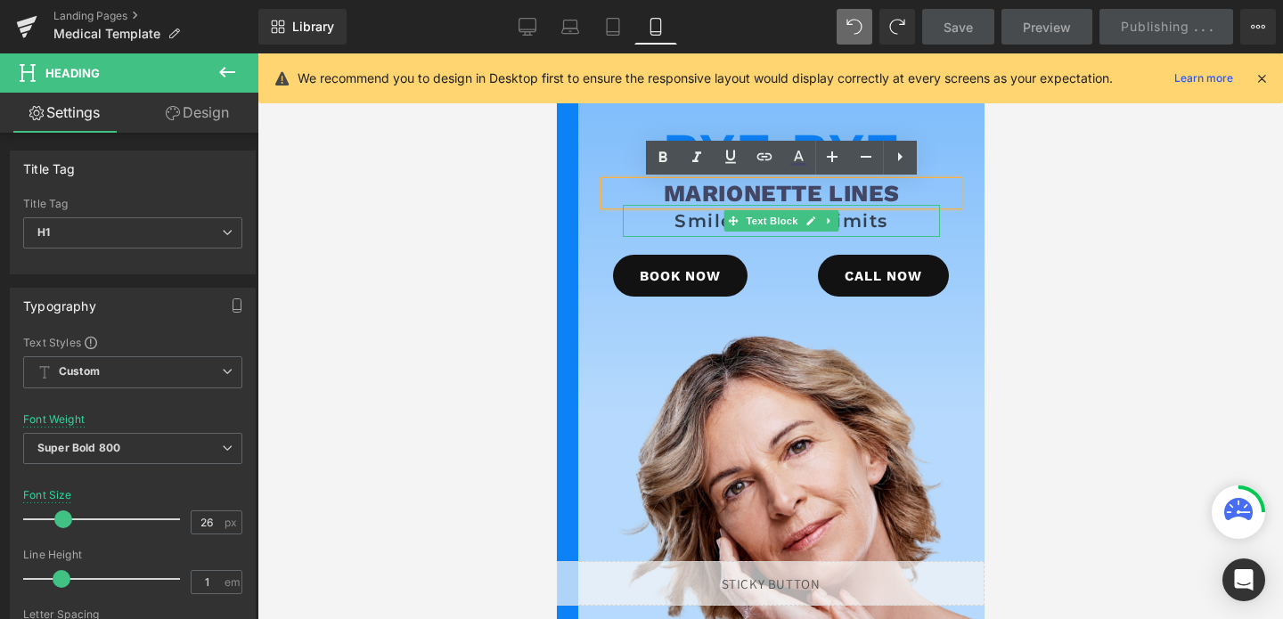
click at [857, 222] on p "Smile without limits" at bounding box center [780, 221] width 317 height 32
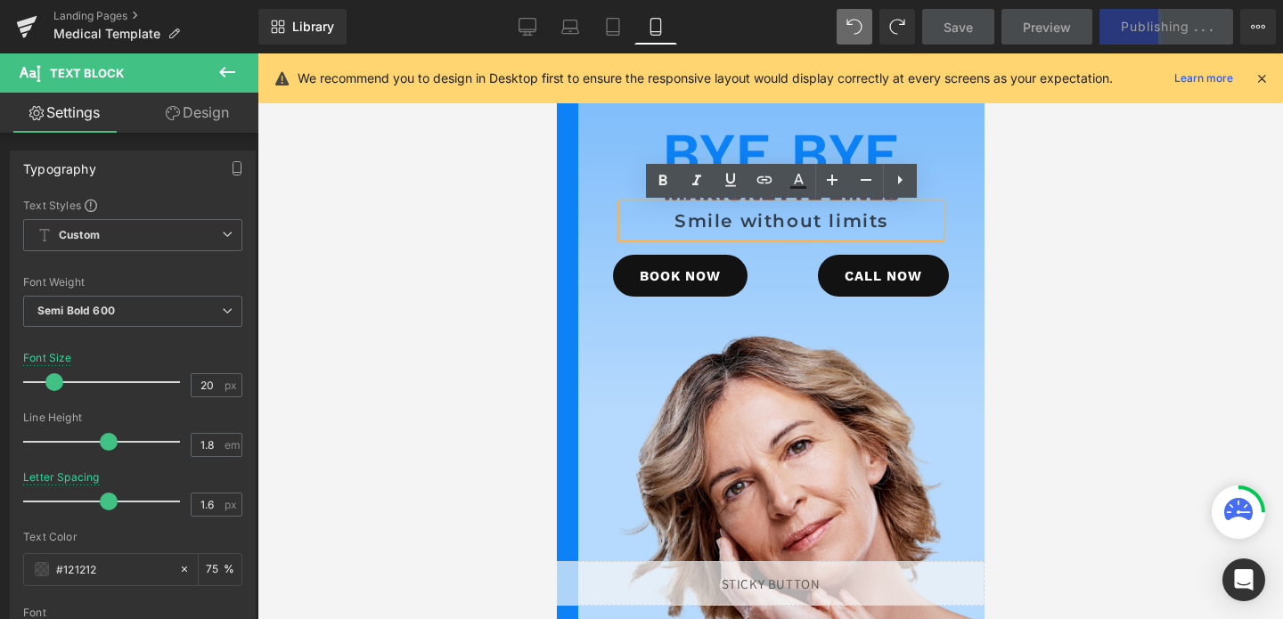
click at [472, 260] on div at bounding box center [771, 336] width 1026 height 566
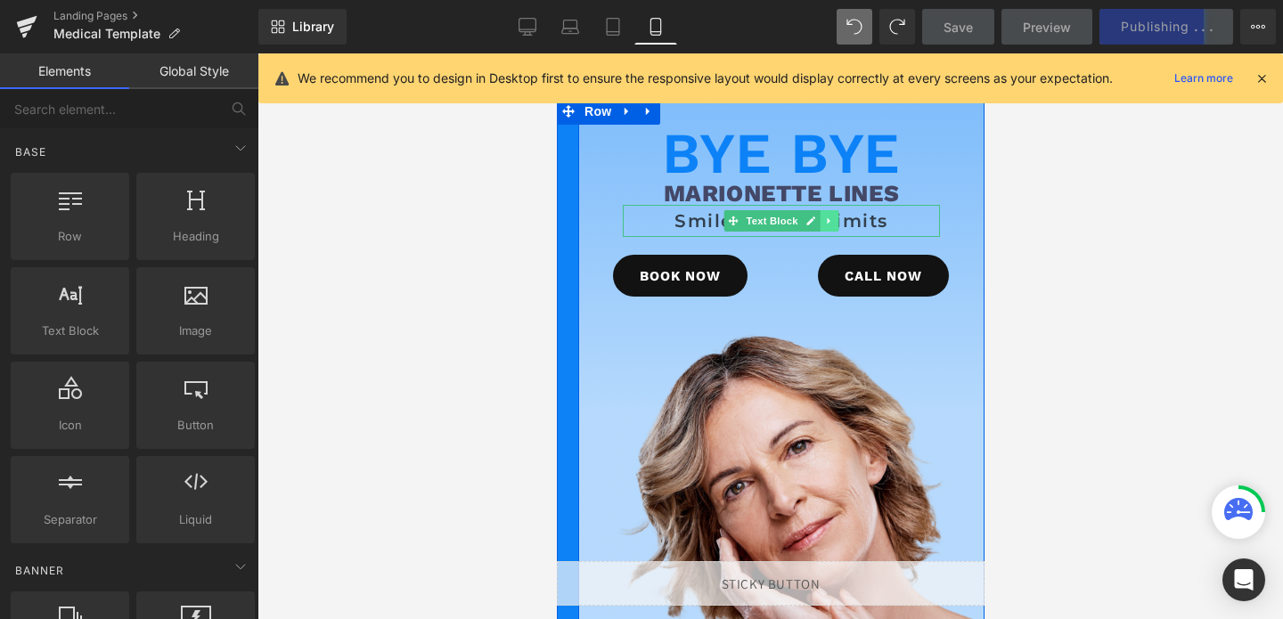
click at [835, 222] on link at bounding box center [829, 220] width 19 height 21
click at [835, 222] on icon at bounding box center [838, 221] width 10 height 10
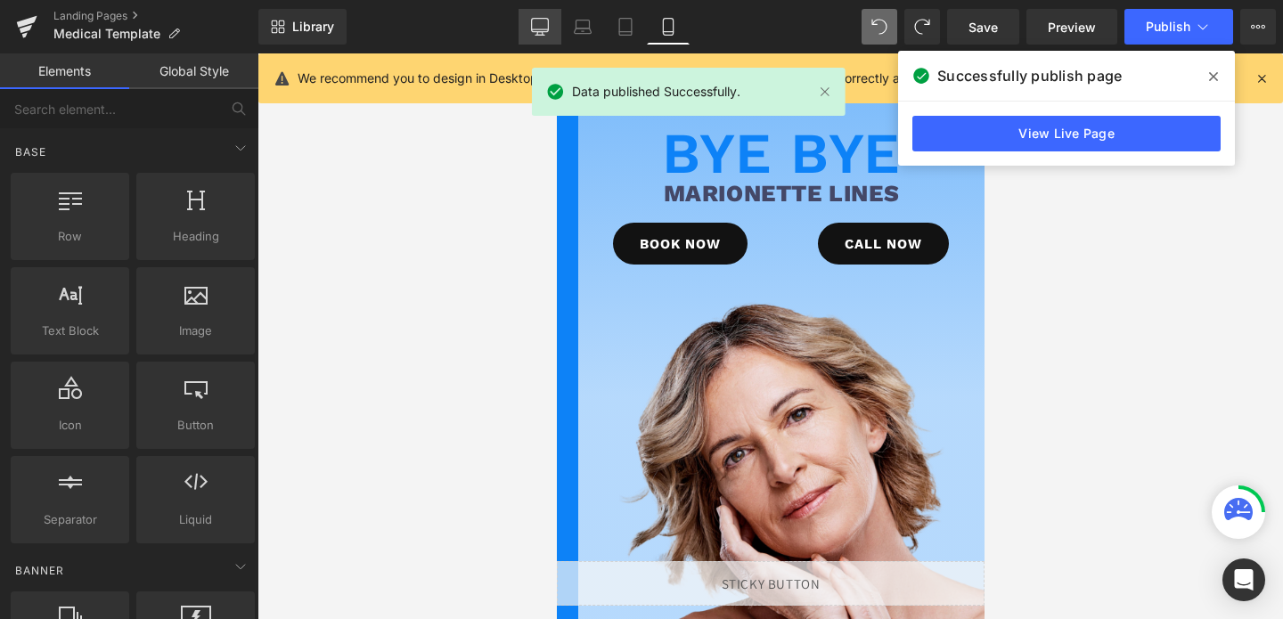
click at [539, 27] on icon at bounding box center [540, 27] width 18 height 18
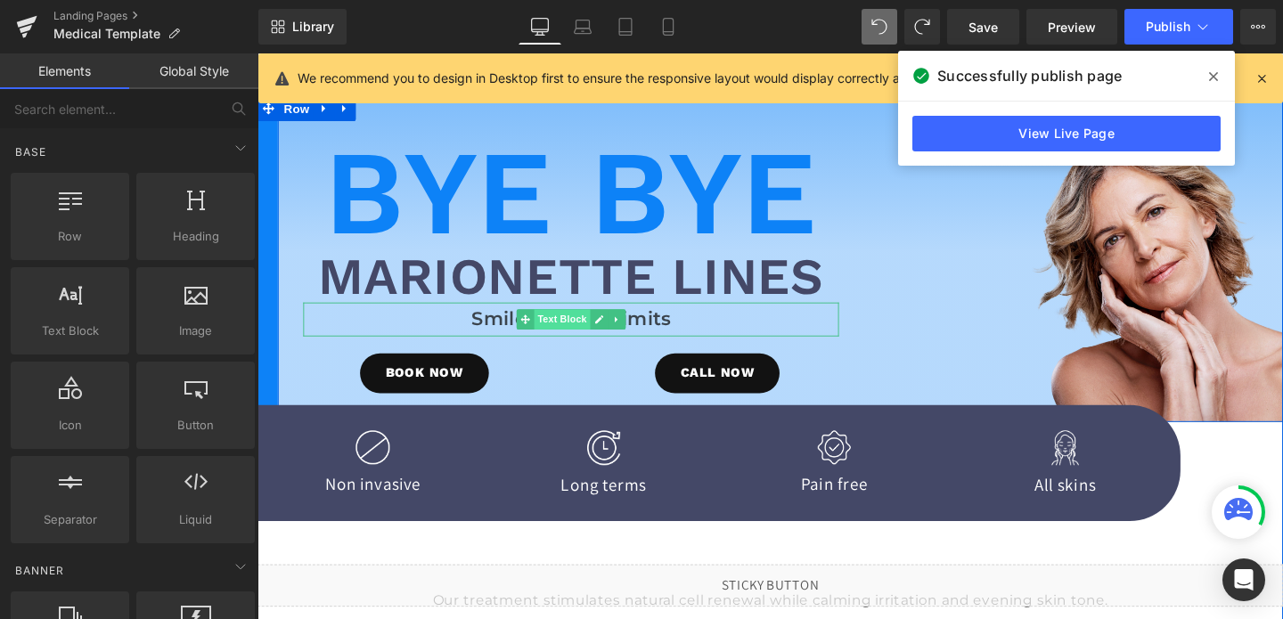
click at [585, 333] on span "Text Block" at bounding box center [577, 333] width 59 height 21
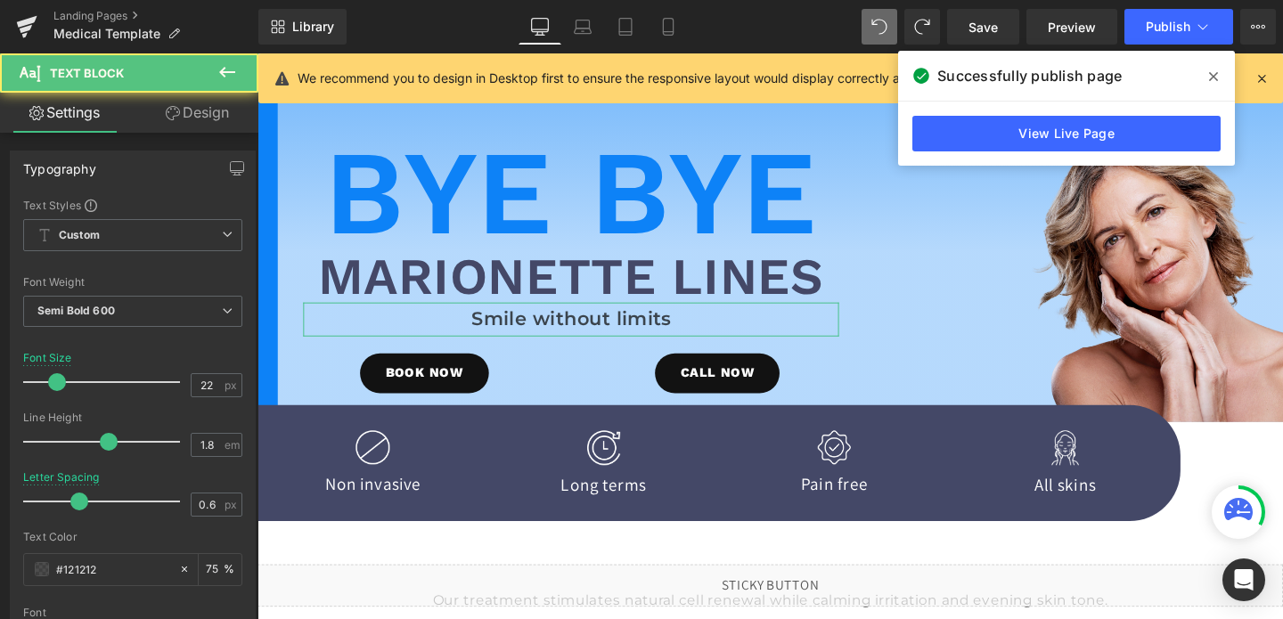
click at [213, 108] on link "Design" at bounding box center [197, 113] width 129 height 40
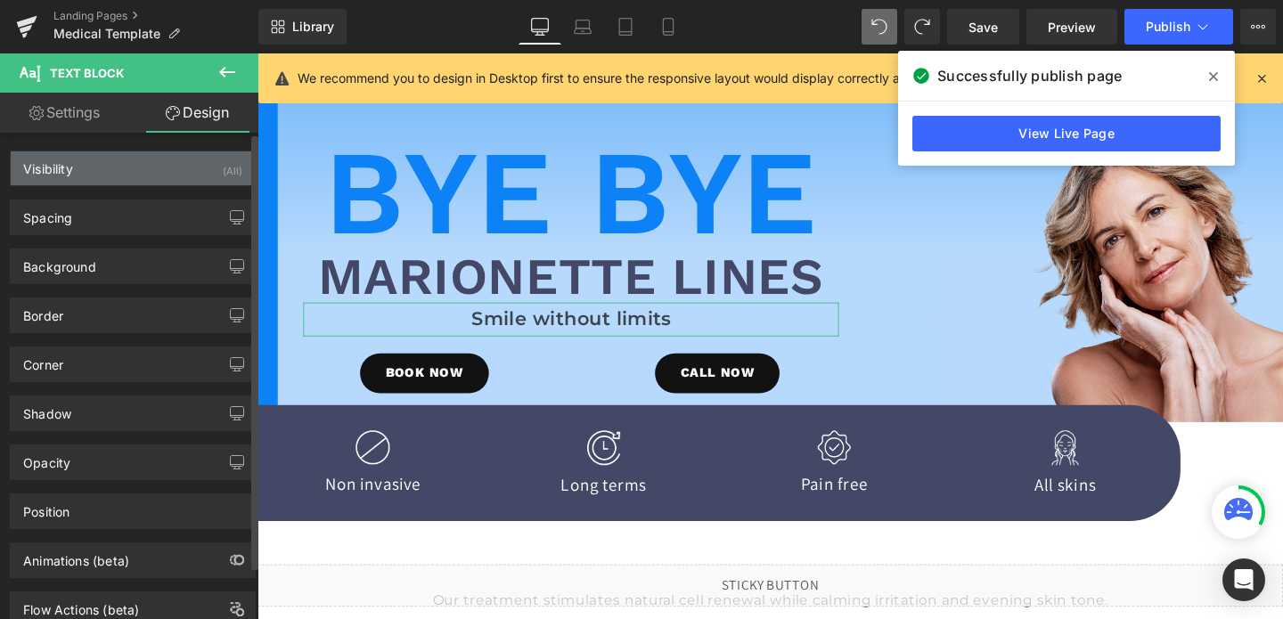
click at [169, 176] on div "Visibility (All)" at bounding box center [133, 169] width 244 height 34
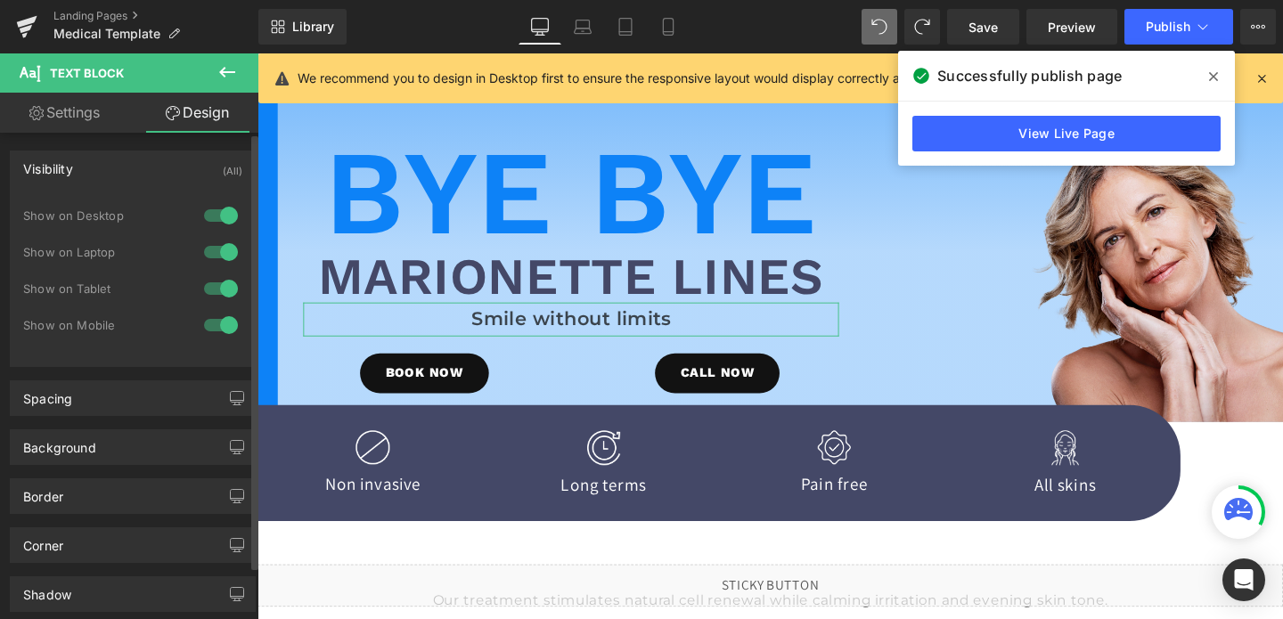
click at [216, 289] on div at bounding box center [221, 289] width 43 height 29
click at [209, 319] on div at bounding box center [221, 325] width 43 height 29
click at [668, 17] on link "Mobile" at bounding box center [668, 27] width 43 height 36
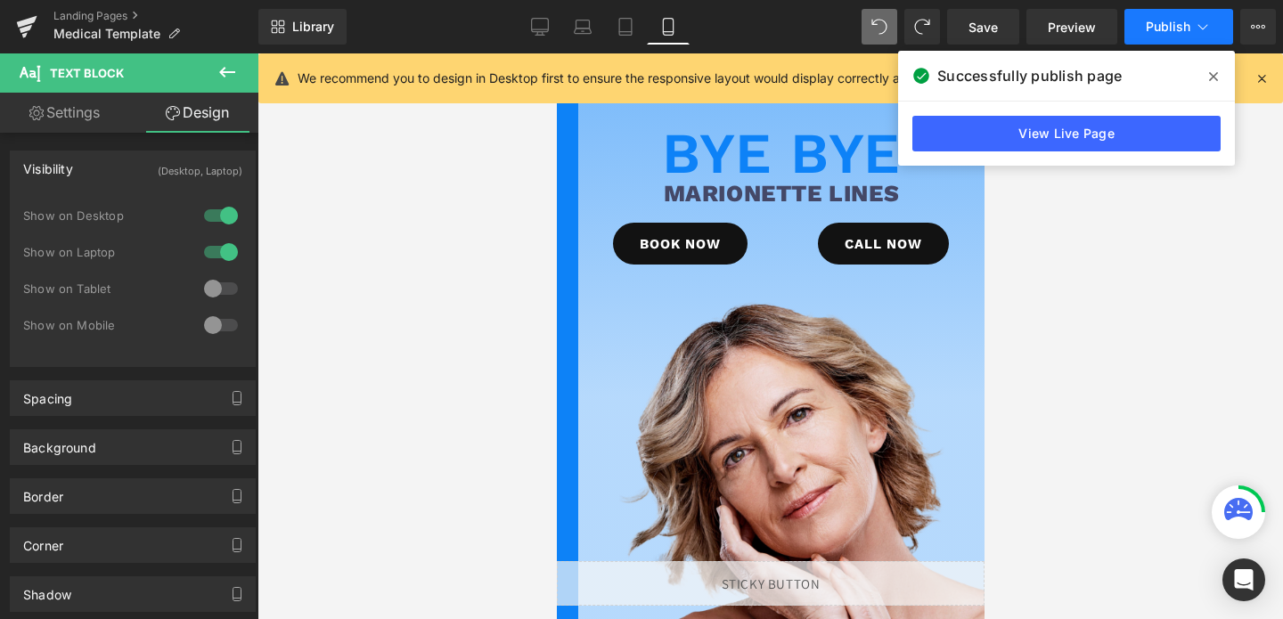
click at [1156, 36] on button "Publish" at bounding box center [1179, 27] width 109 height 36
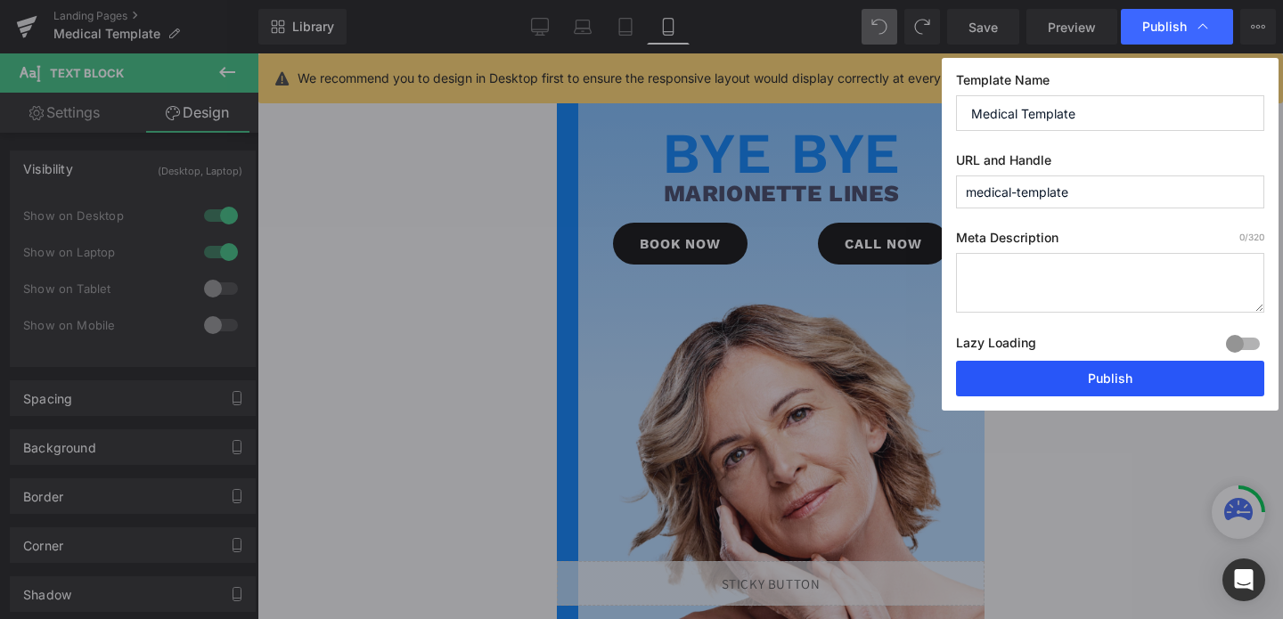
click at [1095, 381] on button "Publish" at bounding box center [1110, 379] width 308 height 36
